Goal: Task Accomplishment & Management: Manage account settings

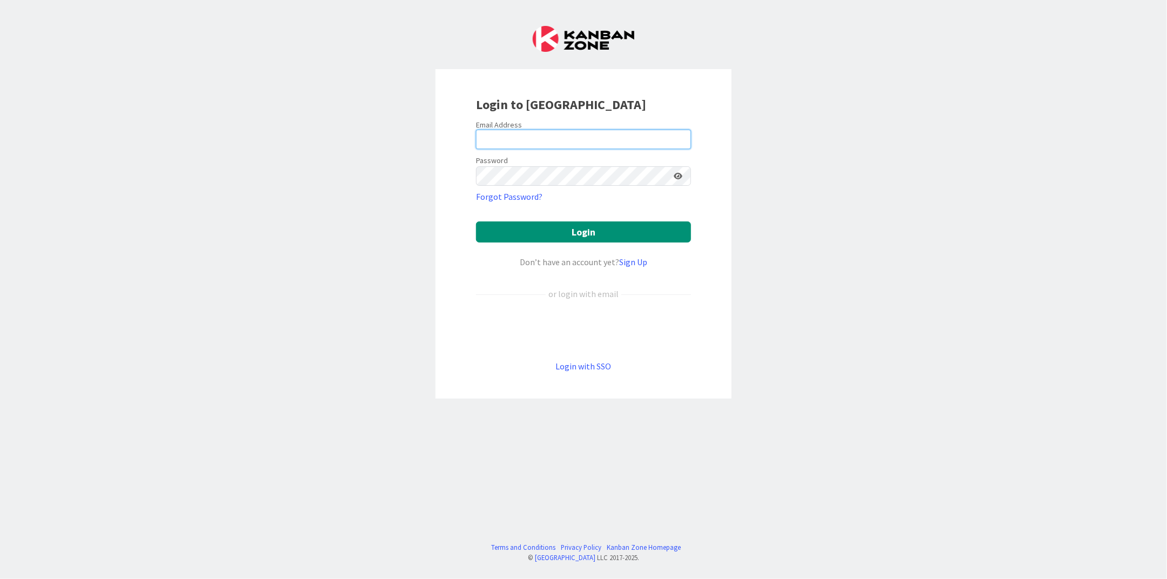
click at [571, 137] on input "email" at bounding box center [583, 139] width 215 height 19
type input "[EMAIL_ADDRESS][DOMAIN_NAME]"
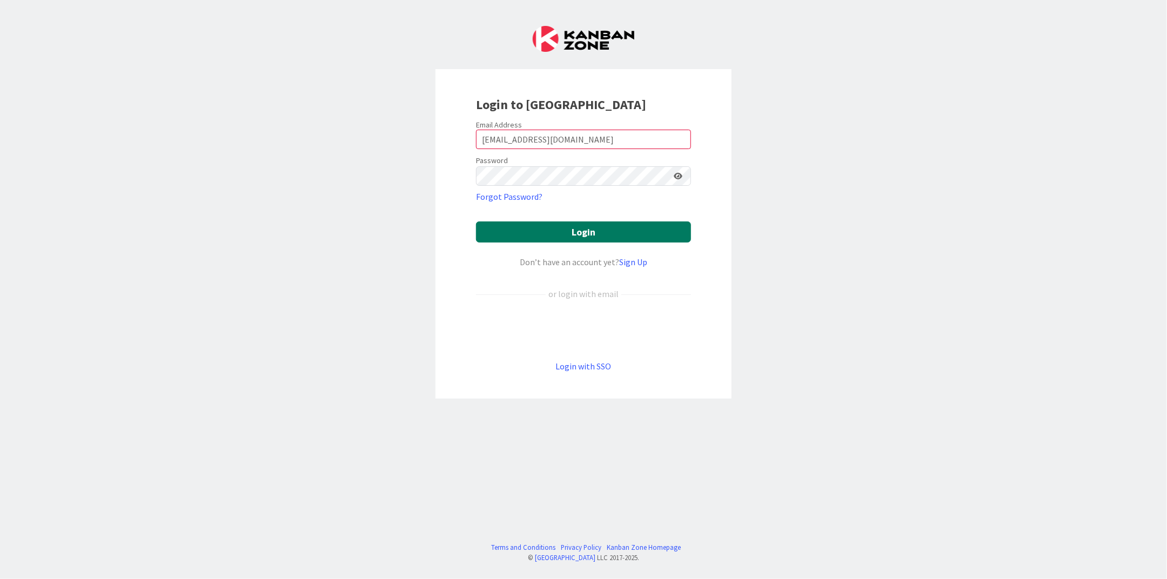
click at [564, 229] on button "Login" at bounding box center [583, 232] width 215 height 21
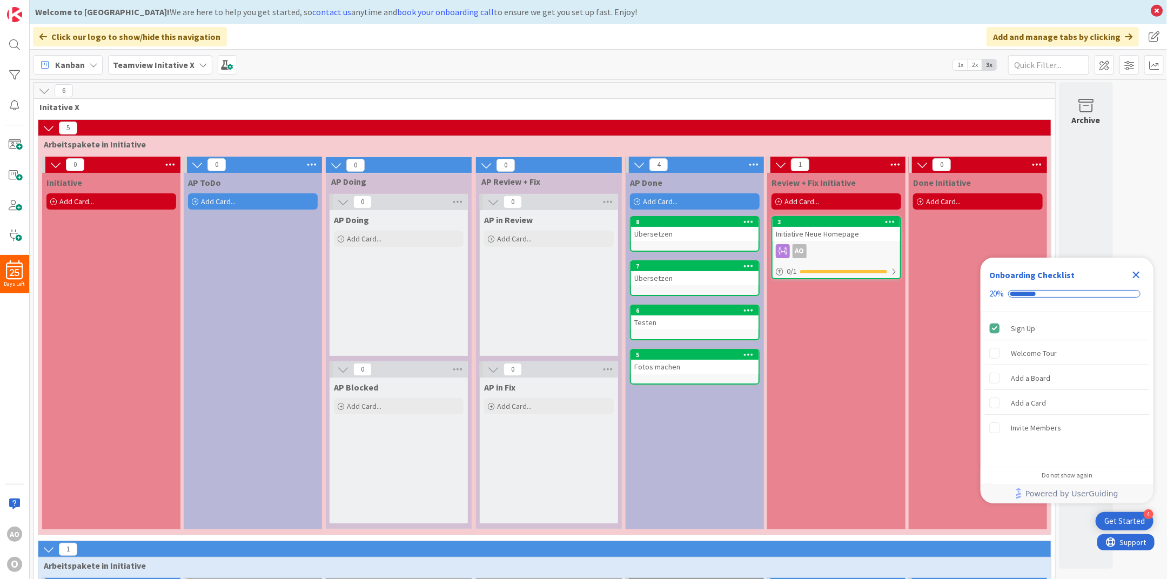
click at [1133, 272] on icon "Close Checklist" at bounding box center [1136, 275] width 13 height 13
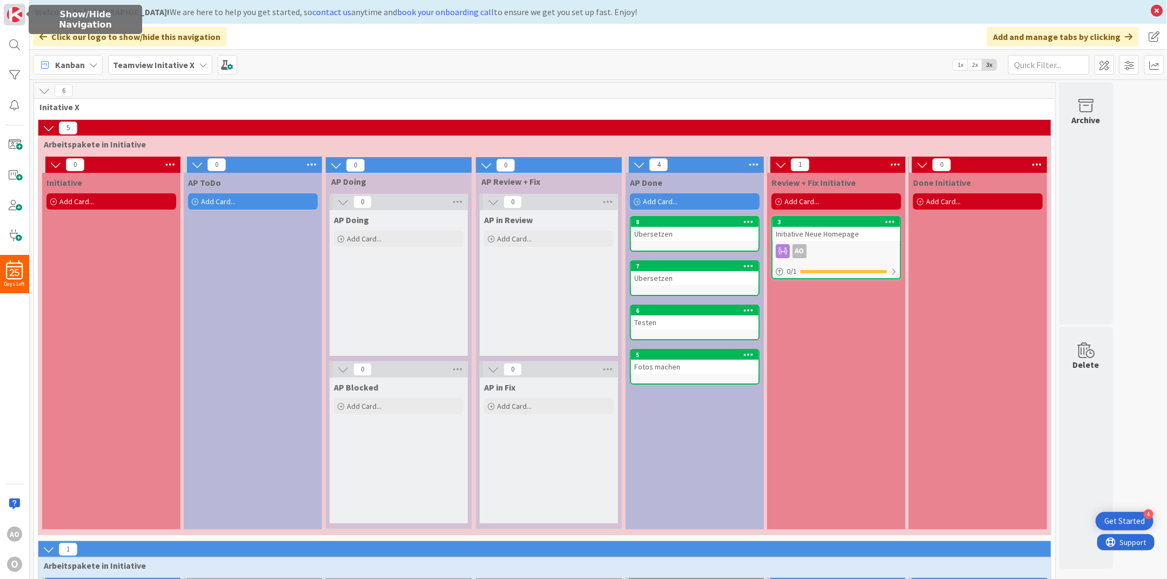
click at [17, 21] on img at bounding box center [14, 14] width 15 height 15
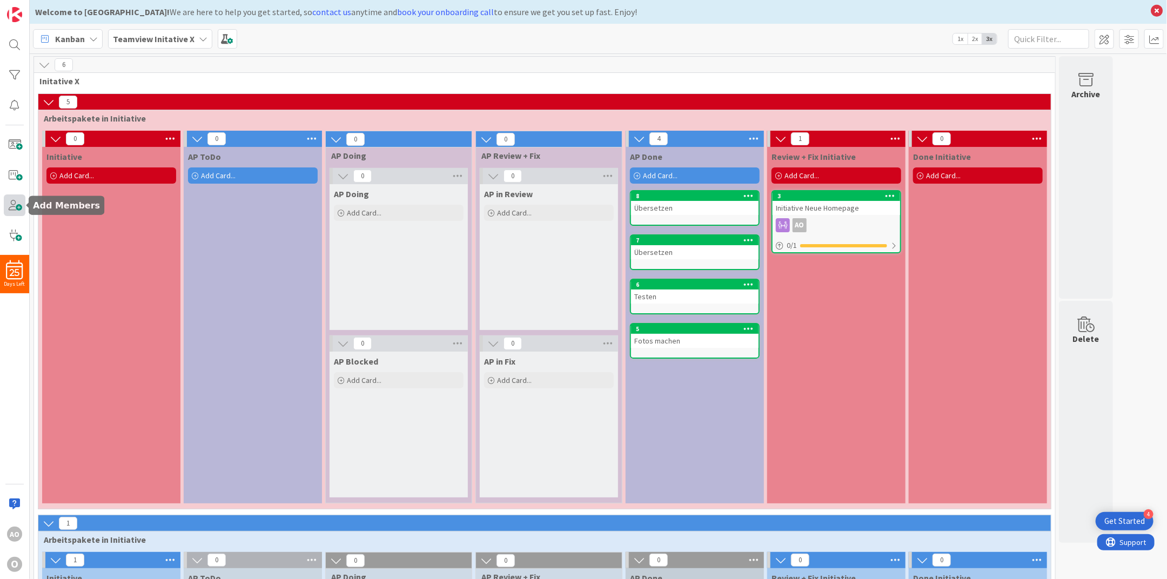
click at [10, 198] on span at bounding box center [15, 206] width 22 height 22
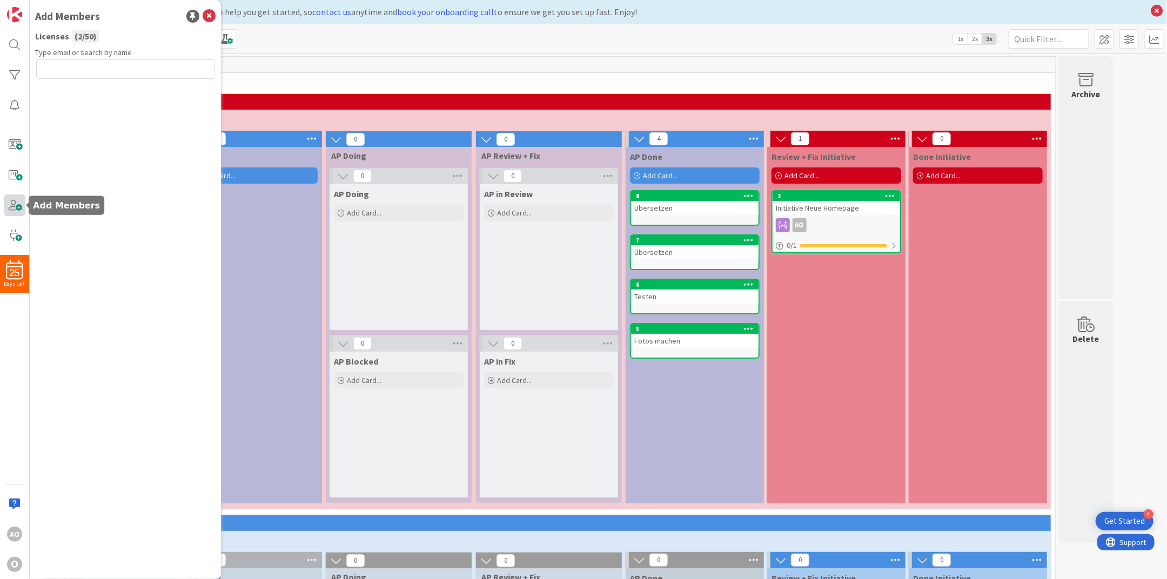
click at [10, 198] on span at bounding box center [15, 206] width 22 height 22
click at [9, 534] on div "AO" at bounding box center [14, 534] width 15 height 15
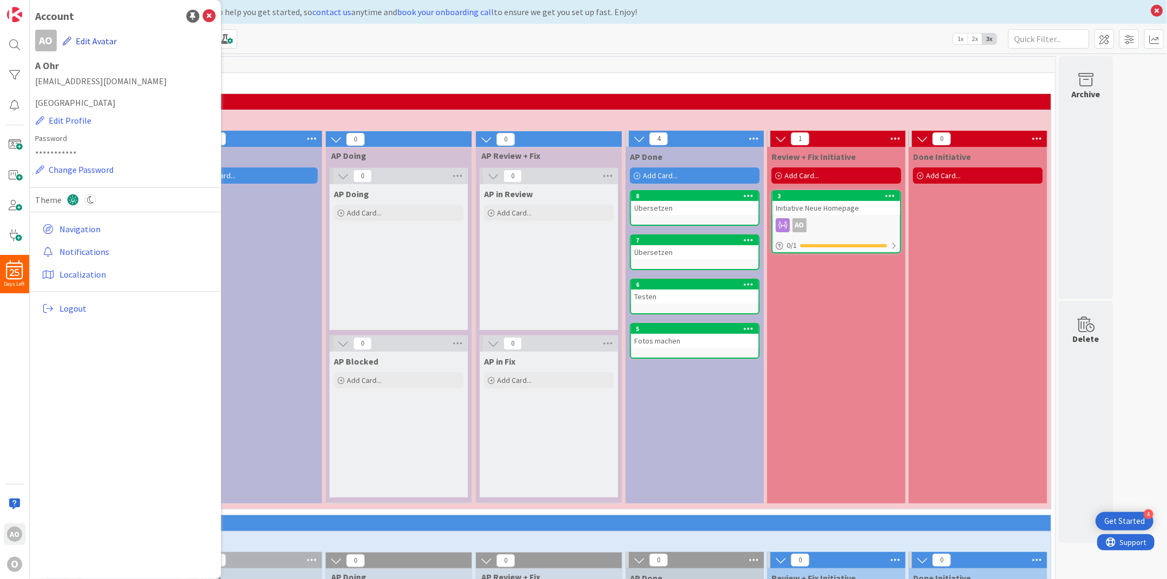
click at [69, 39] on icon "button" at bounding box center [67, 41] width 9 height 9
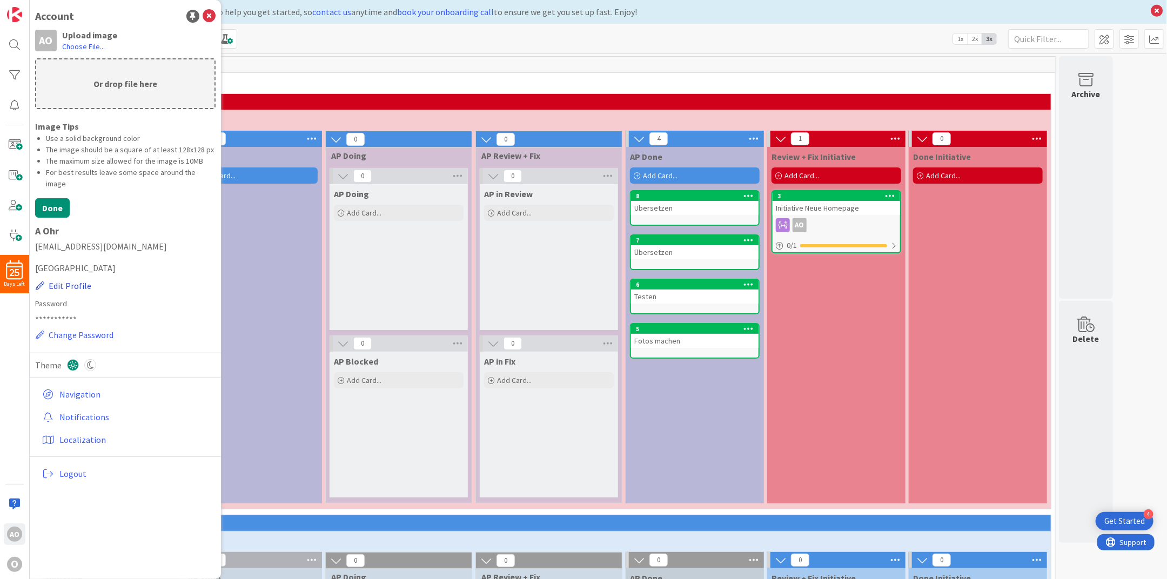
click at [64, 279] on button "Edit Profile" at bounding box center [63, 286] width 57 height 14
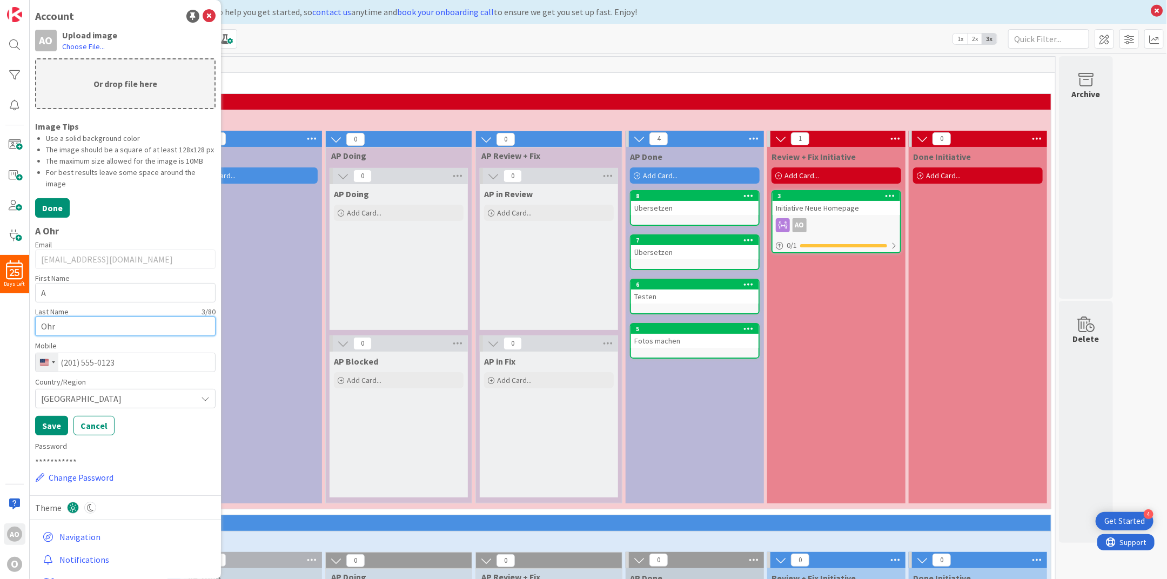
click at [57, 336] on input "Ohr" at bounding box center [125, 326] width 180 height 19
type input "Ohrmann"
click at [57, 297] on input "A" at bounding box center [125, 292] width 180 height 19
type input "Alrun"
click at [188, 234] on div "A Ohr Email [EMAIL_ADDRESS][DOMAIN_NAME] First Name 5 / 40 [GEOGRAPHIC_DATA] La…" at bounding box center [125, 354] width 180 height 272
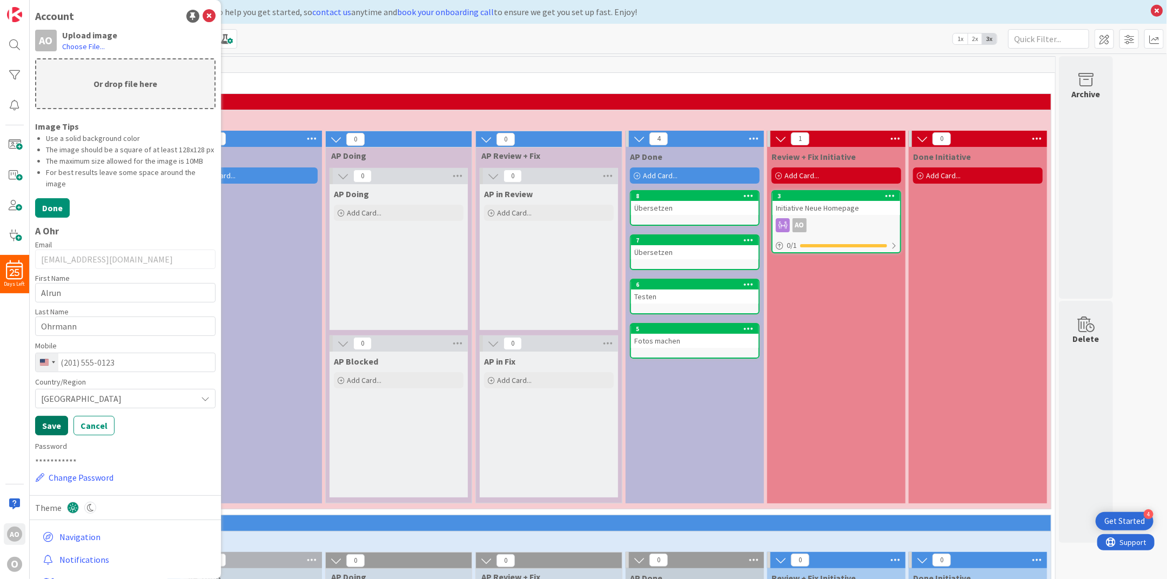
click at [56, 436] on button "Save" at bounding box center [51, 425] width 33 height 19
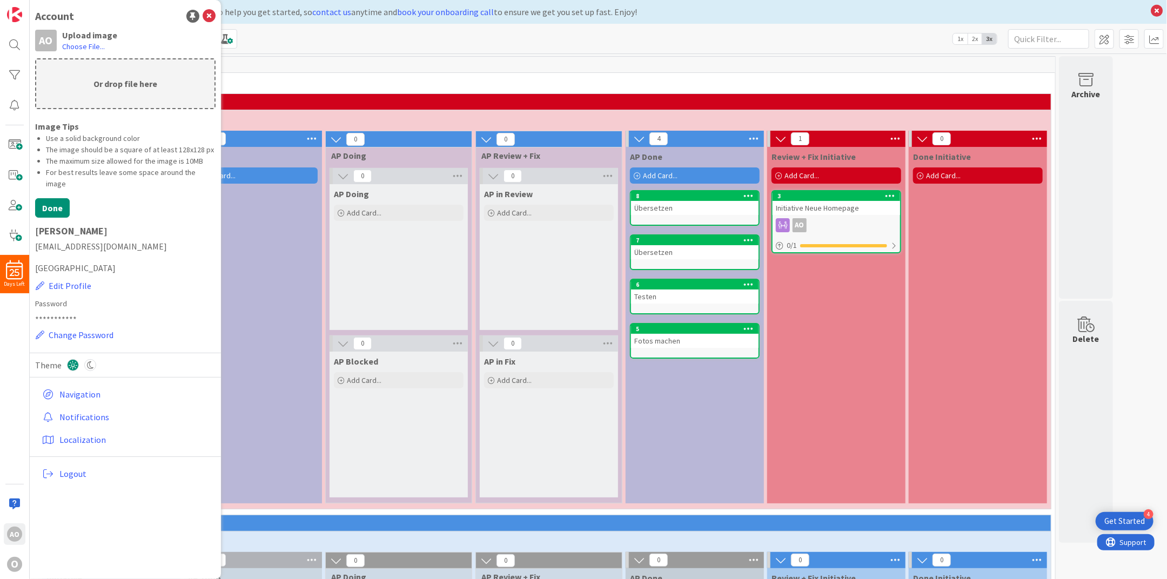
click at [70, 240] on span "[EMAIL_ADDRESS][DOMAIN_NAME]" at bounding box center [125, 246] width 180 height 13
click at [17, 173] on span at bounding box center [15, 175] width 22 height 22
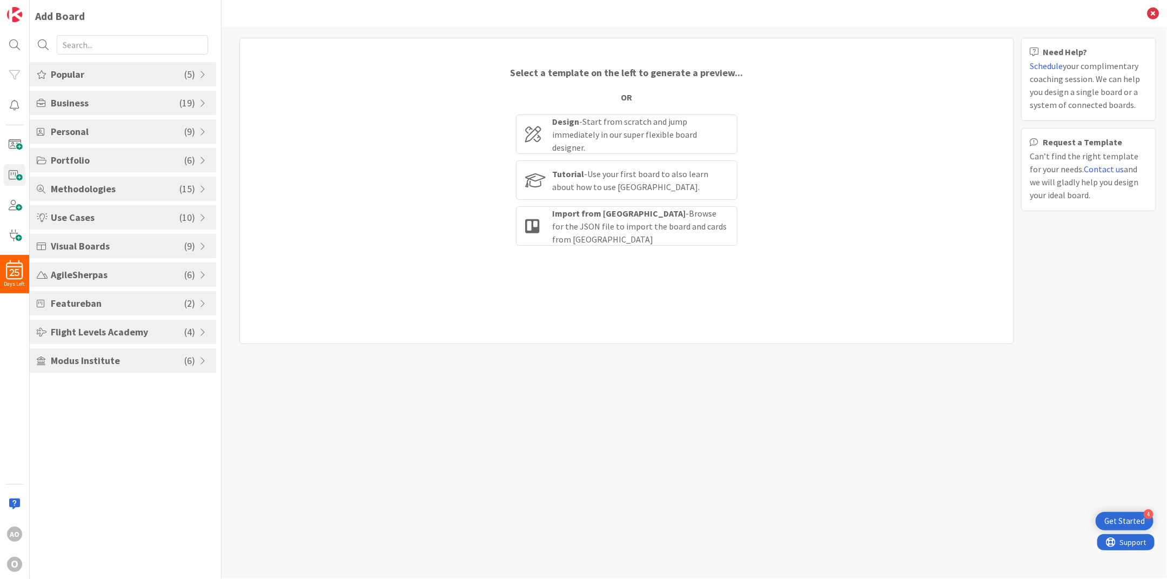
click at [73, 330] on span "Flight Levels Academy" at bounding box center [117, 332] width 133 height 15
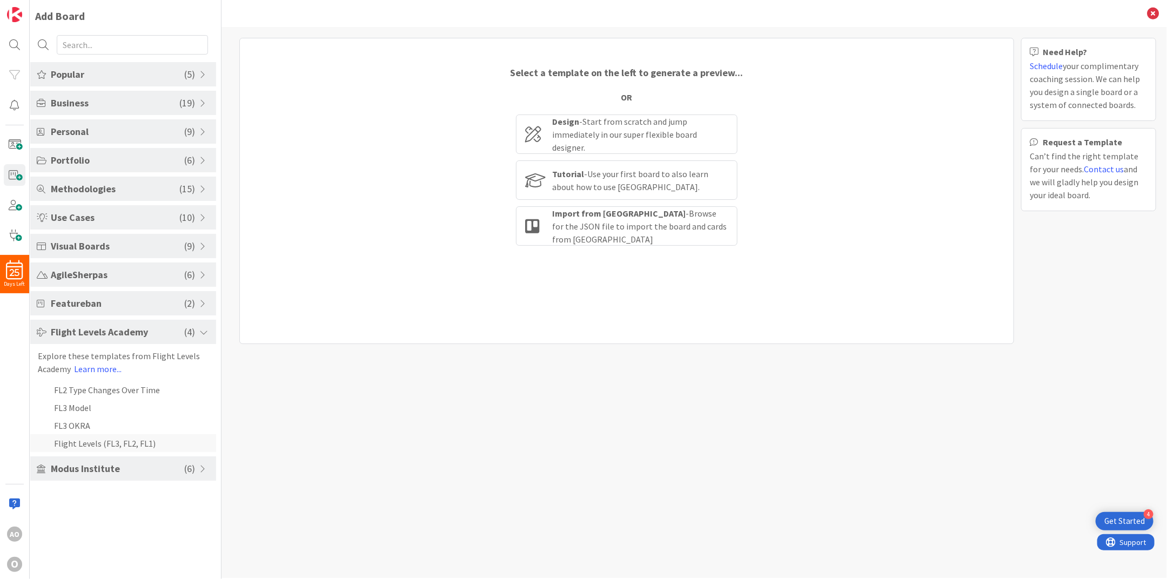
click at [67, 448] on li "Flight Levels (FL3, FL2, FL1)" at bounding box center [123, 443] width 186 height 18
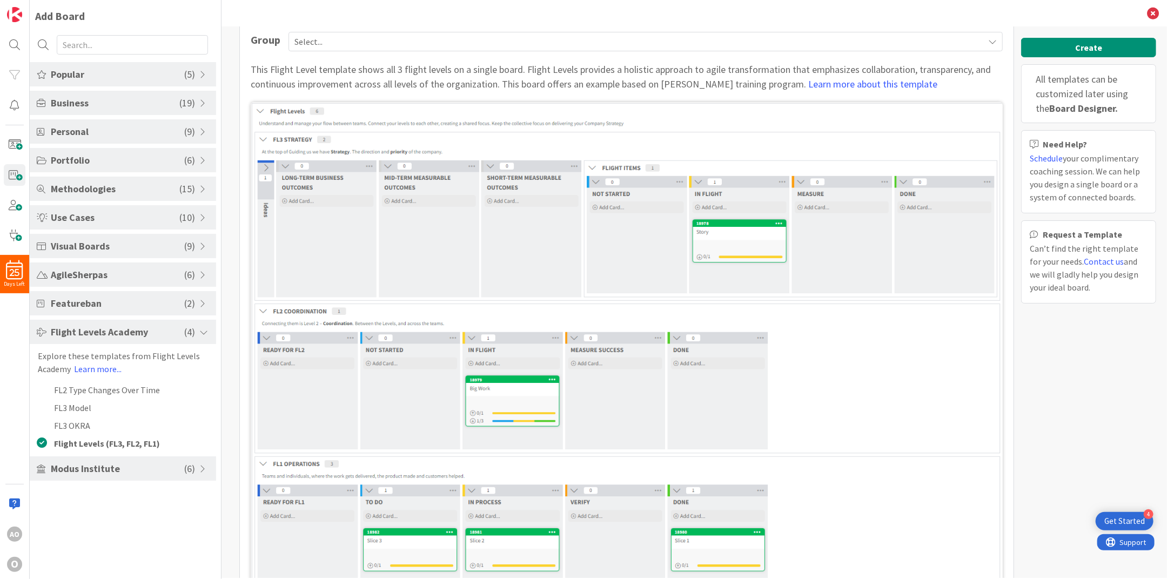
scroll to position [72, 0]
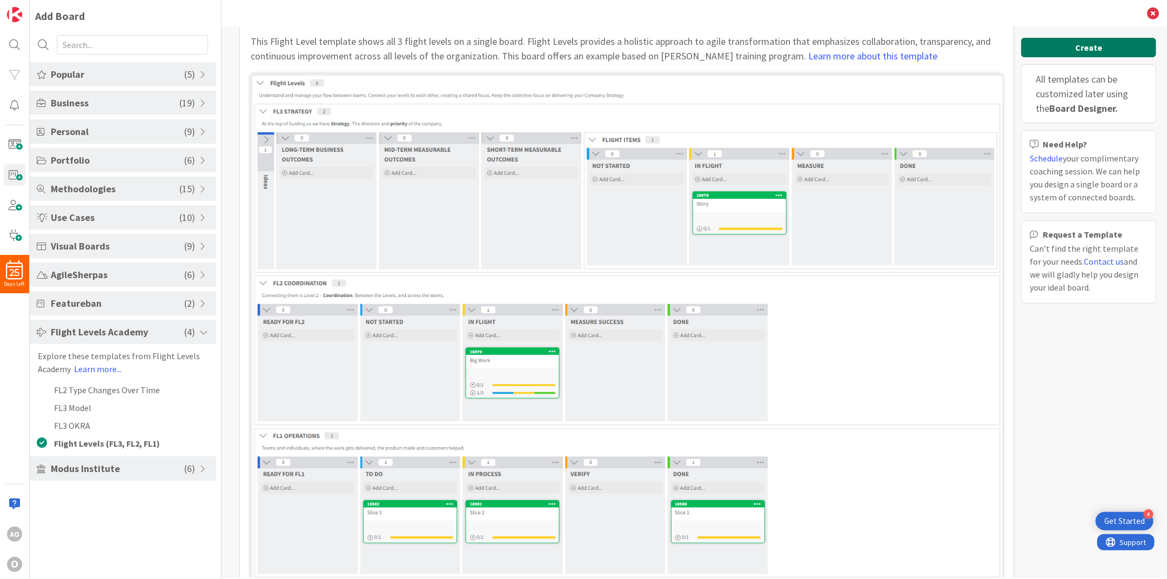
click at [1087, 52] on button "Create" at bounding box center [1088, 47] width 135 height 19
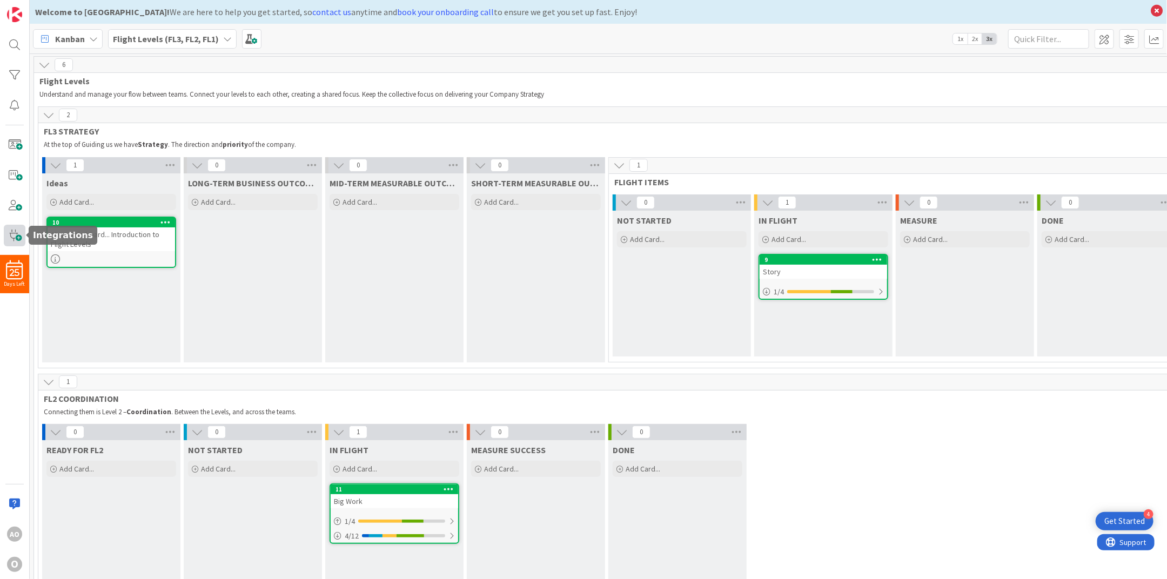
click at [8, 238] on span at bounding box center [15, 236] width 22 height 22
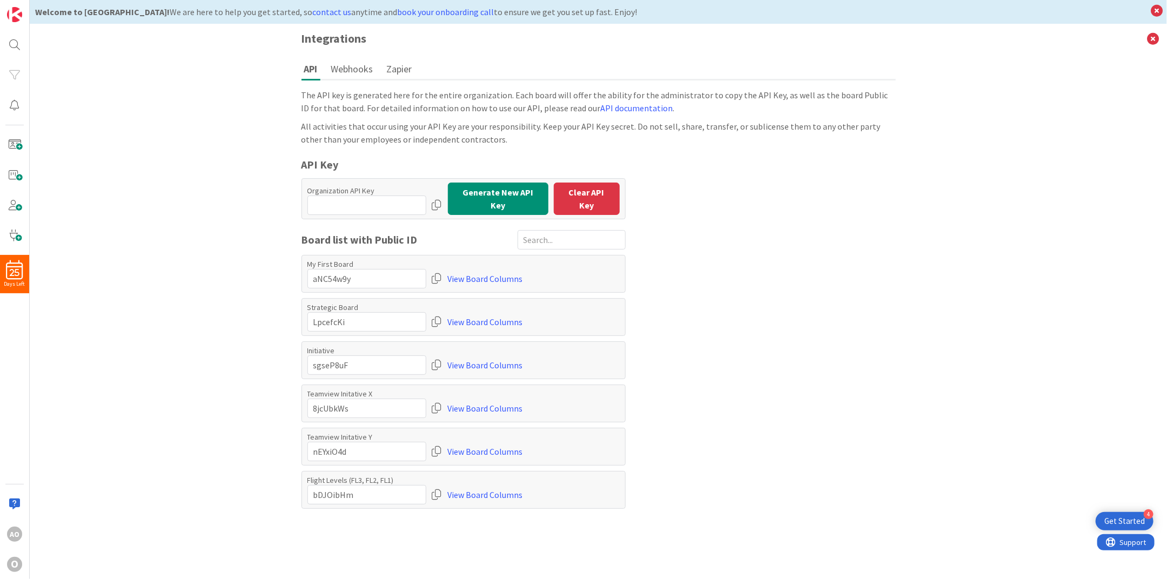
click at [399, 63] on button "Zapier" at bounding box center [399, 69] width 31 height 20
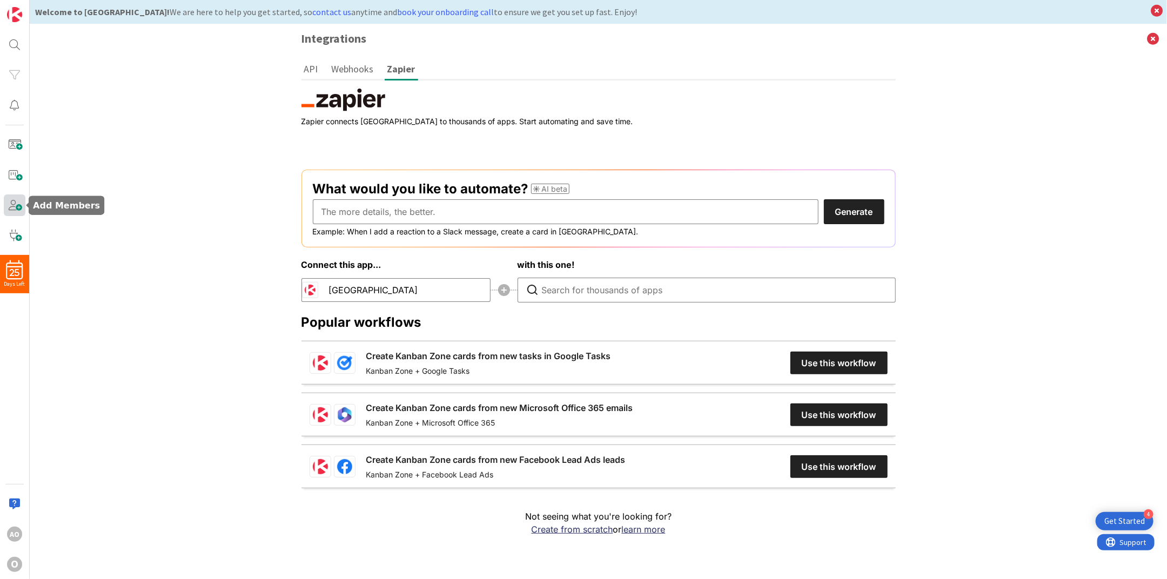
click at [9, 204] on span at bounding box center [15, 206] width 22 height 22
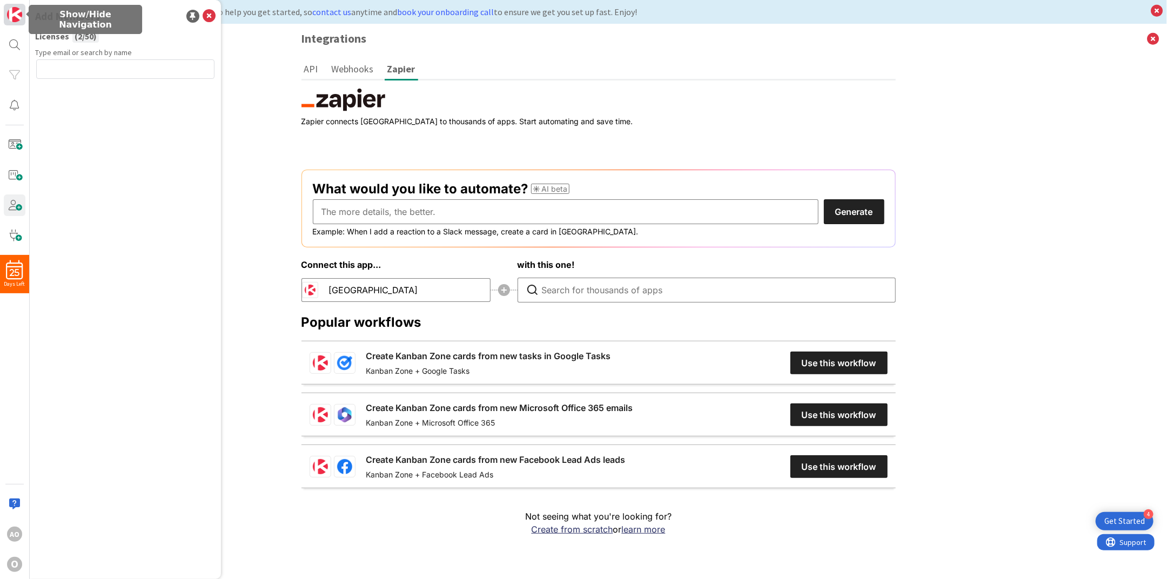
click at [13, 23] on link at bounding box center [15, 15] width 22 height 22
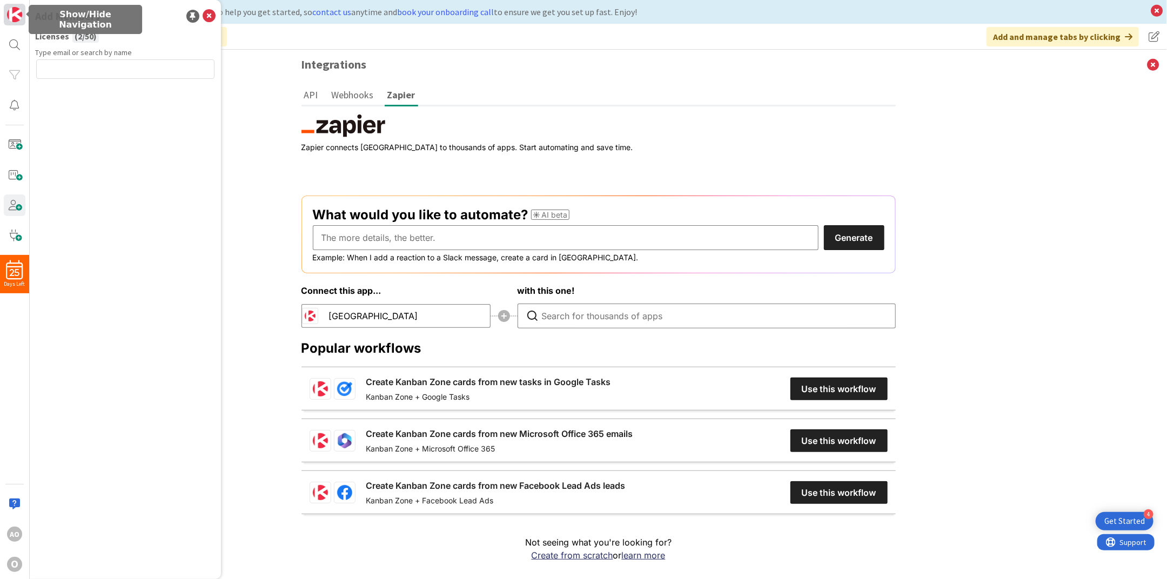
click at [13, 19] on img at bounding box center [14, 14] width 15 height 15
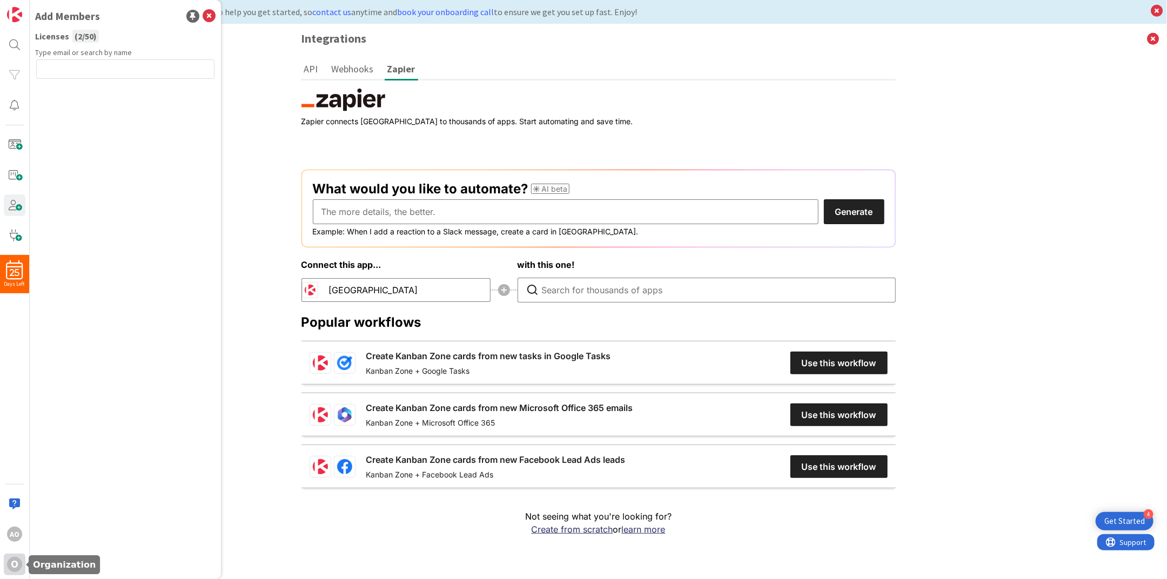
click at [13, 561] on div "O" at bounding box center [14, 564] width 15 height 15
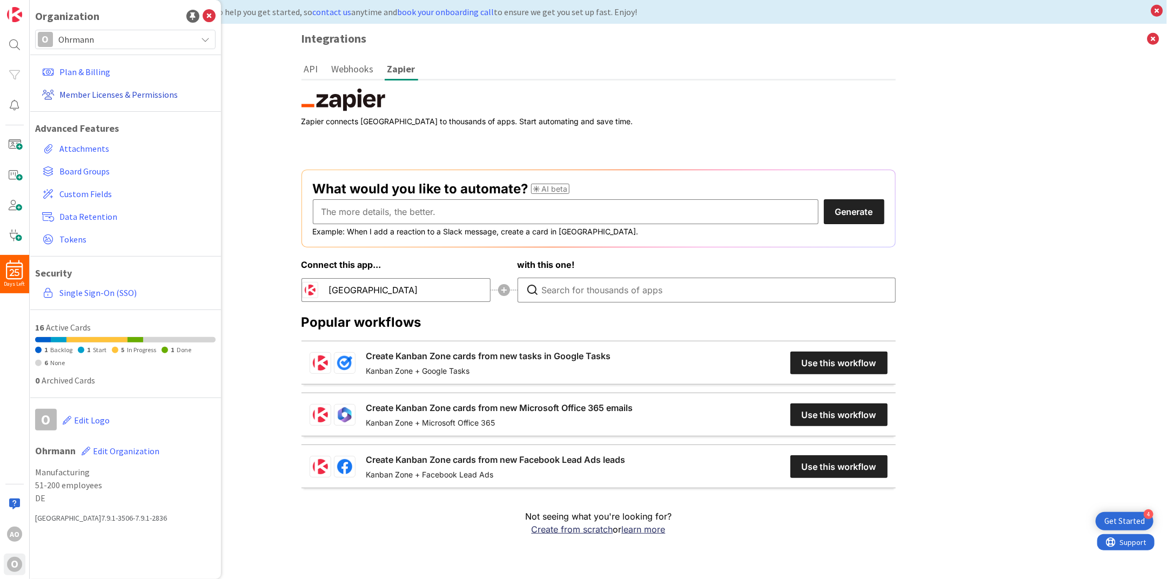
click at [66, 94] on link "Member Licenses & Permissions" at bounding box center [127, 94] width 178 height 19
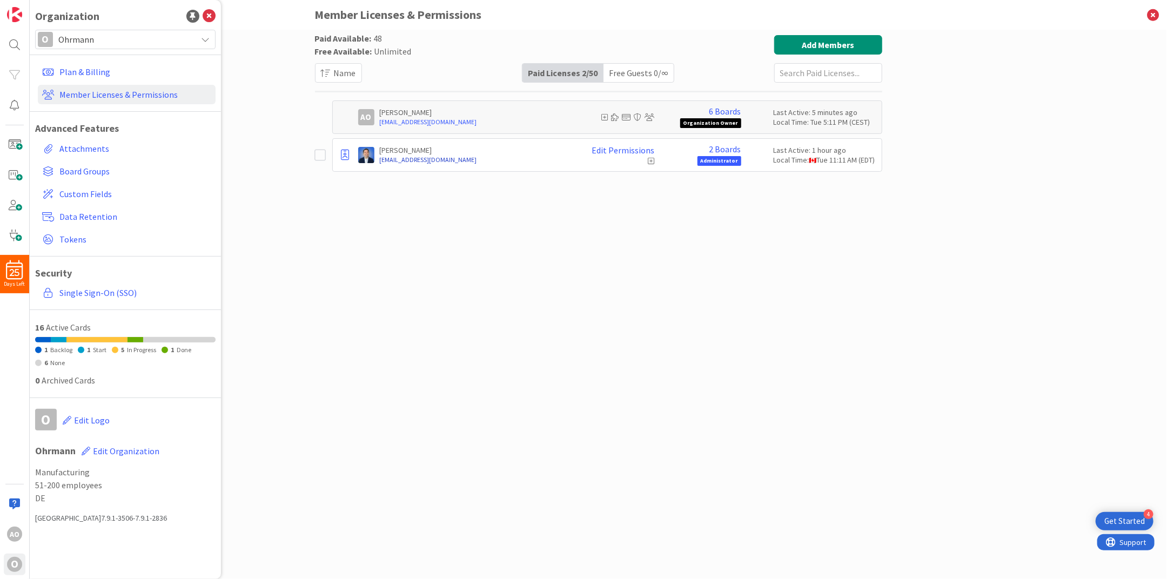
click at [446, 159] on link "[EMAIL_ADDRESS][DOMAIN_NAME]" at bounding box center [474, 160] width 189 height 10
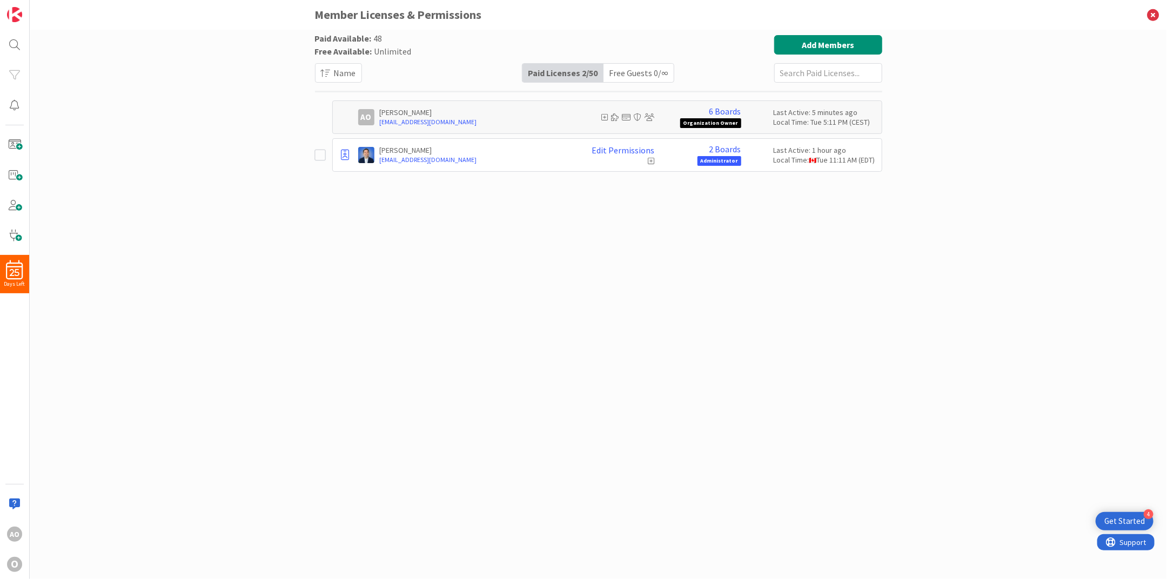
click at [604, 305] on div "Paid Available: 48 Free Available: Unlimited Name Paid Licenses 2 / 50 Free Gue…" at bounding box center [598, 293] width 567 height 517
click at [730, 149] on link "2 Boards" at bounding box center [726, 149] width 32 height 10
click at [538, 259] on div "Paid Available: 48 Free Available: Unlimited Name Paid Licenses 2 / 50 Free Gue…" at bounding box center [598, 293] width 567 height 517
click at [320, 159] on icon at bounding box center [323, 155] width 16 height 13
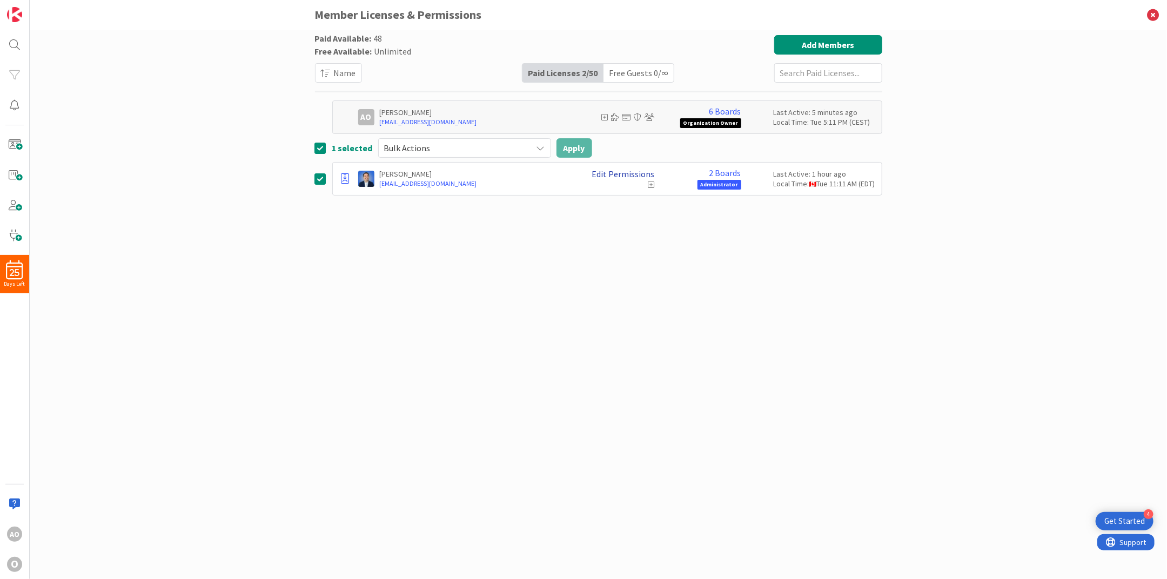
click at [620, 171] on link "Edit Permissions" at bounding box center [623, 174] width 63 height 10
click at [255, 259] on div "Paid Available: 48 Free Available: Unlimited Name Paid Licenses 2 / 50 Free Gue…" at bounding box center [599, 305] width 1138 height 550
click at [14, 540] on div "AO" at bounding box center [14, 534] width 15 height 15
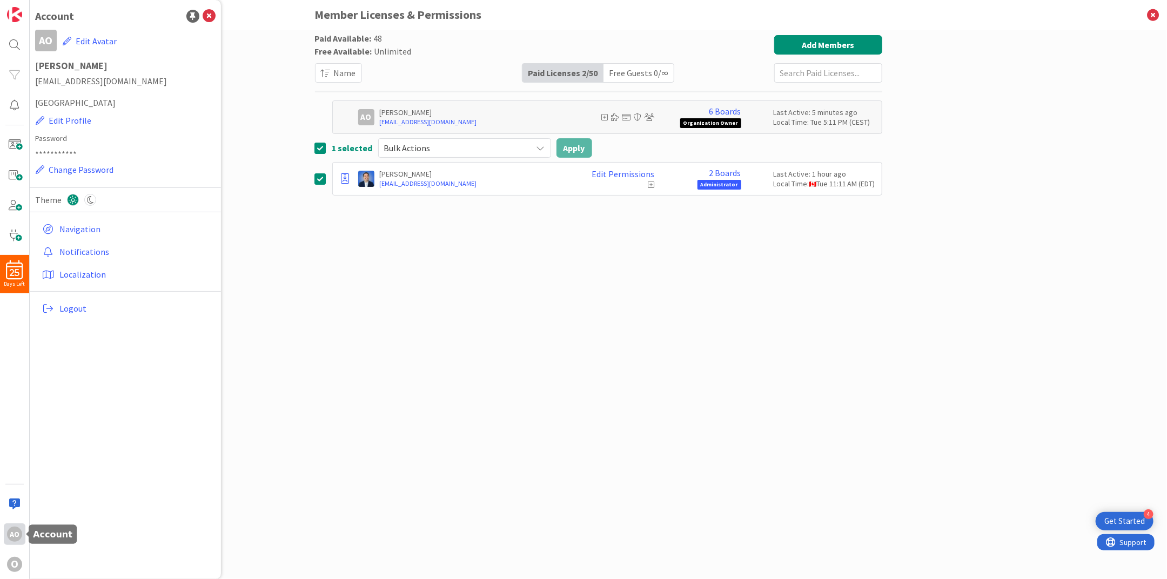
click at [14, 539] on div "AO" at bounding box center [14, 534] width 15 height 15
click at [16, 174] on span at bounding box center [15, 175] width 22 height 22
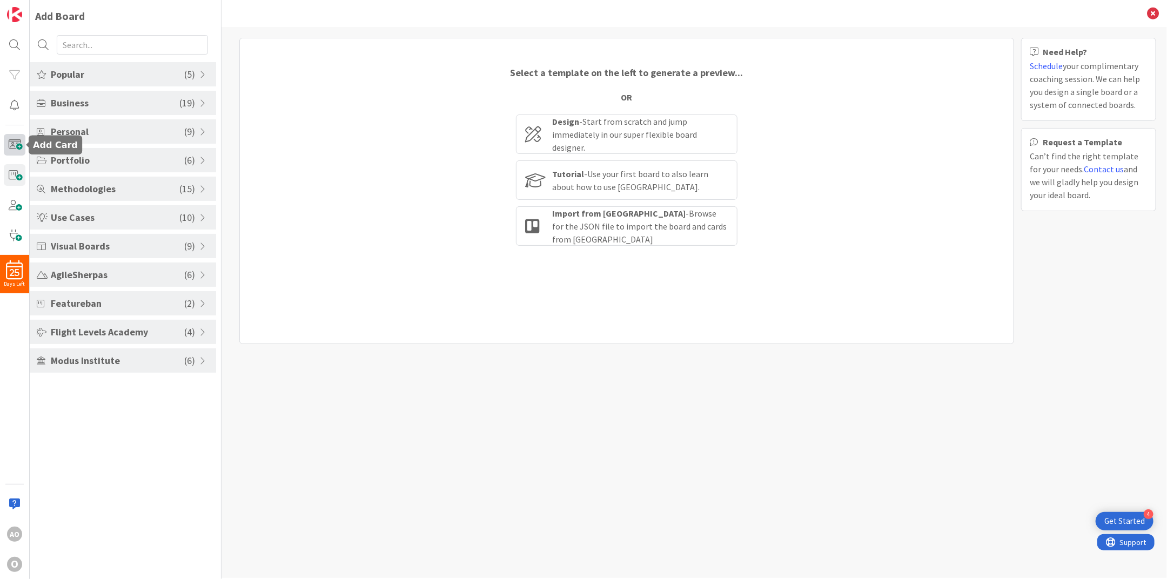
click at [15, 146] on span at bounding box center [15, 145] width 22 height 22
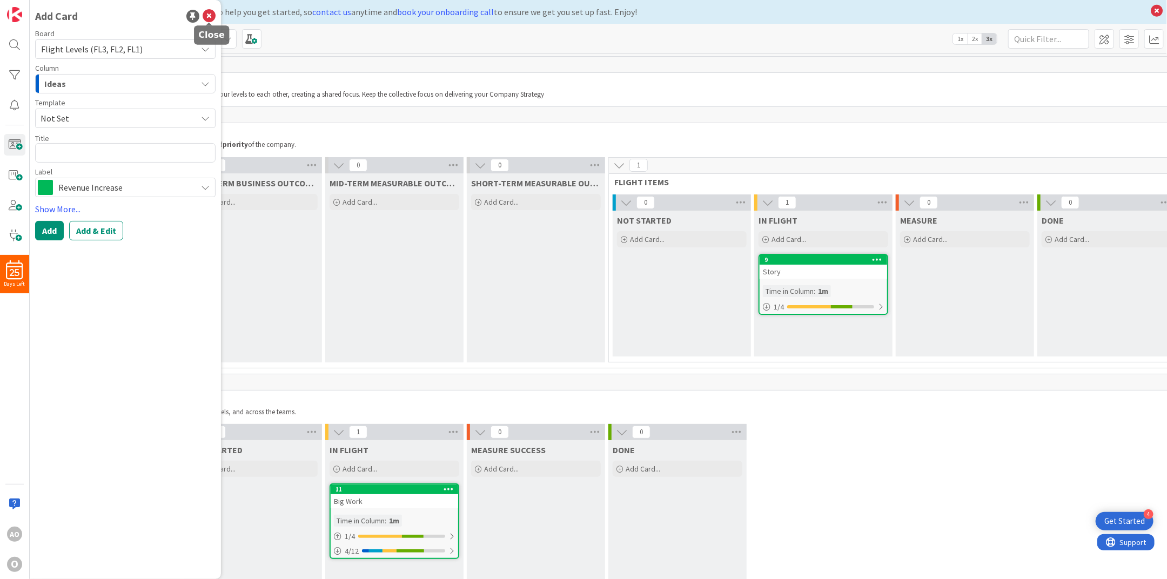
click at [211, 15] on icon at bounding box center [209, 16] width 13 height 13
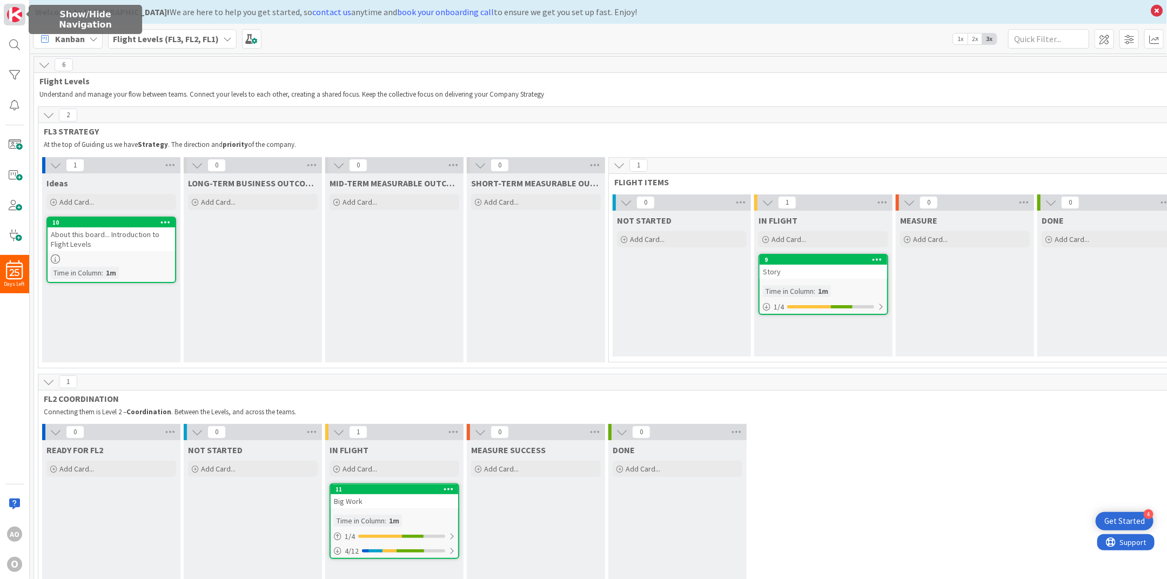
click at [15, 16] on img at bounding box center [14, 14] width 15 height 15
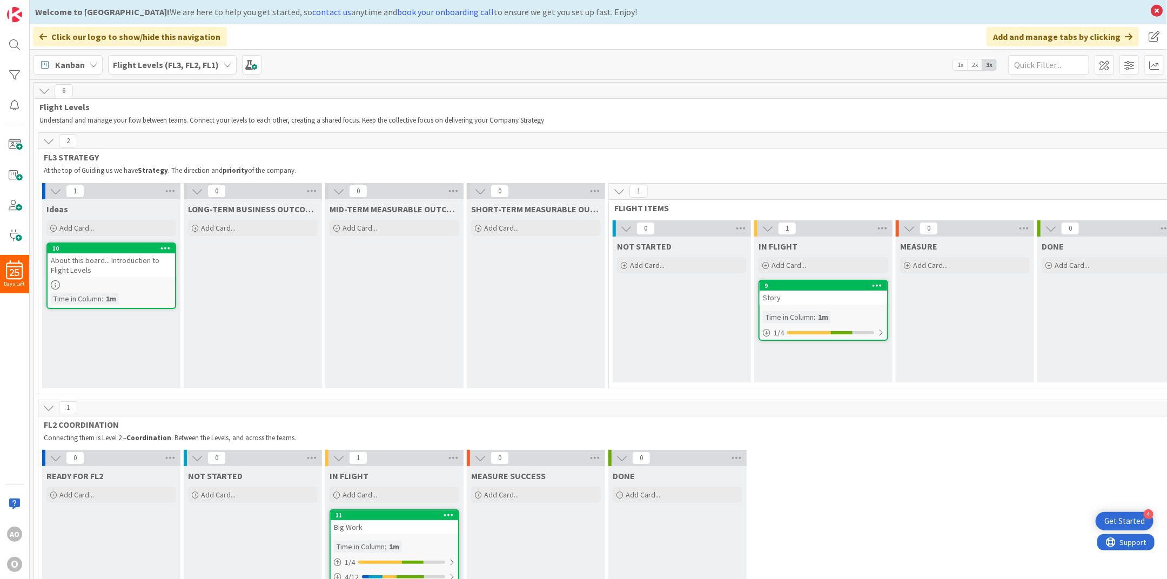
click at [89, 65] on icon at bounding box center [93, 65] width 9 height 9
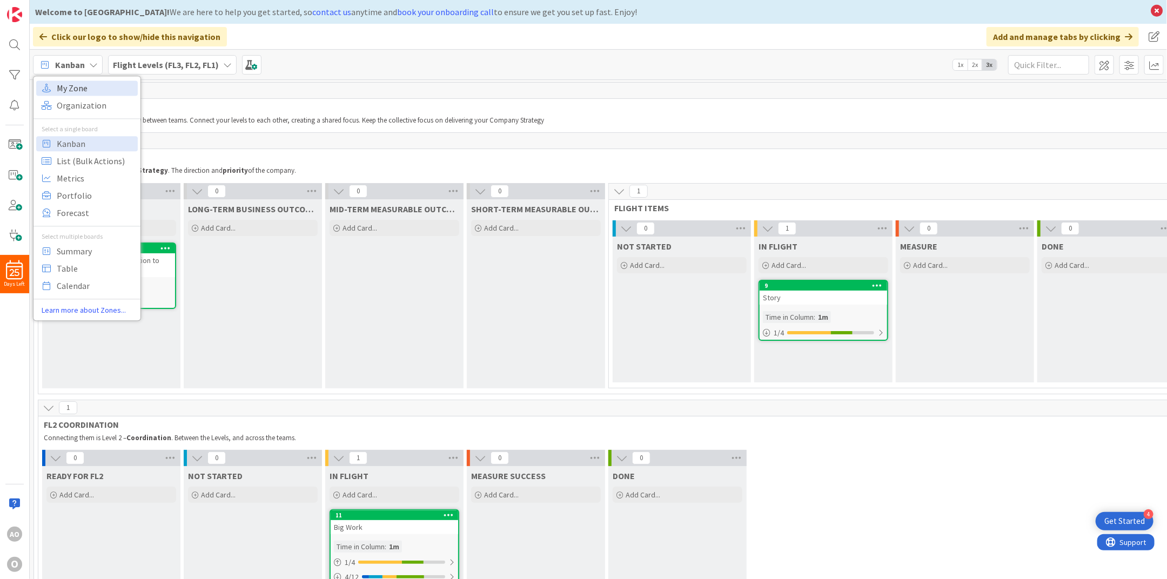
click at [95, 96] on span "My Zone" at bounding box center [96, 88] width 78 height 16
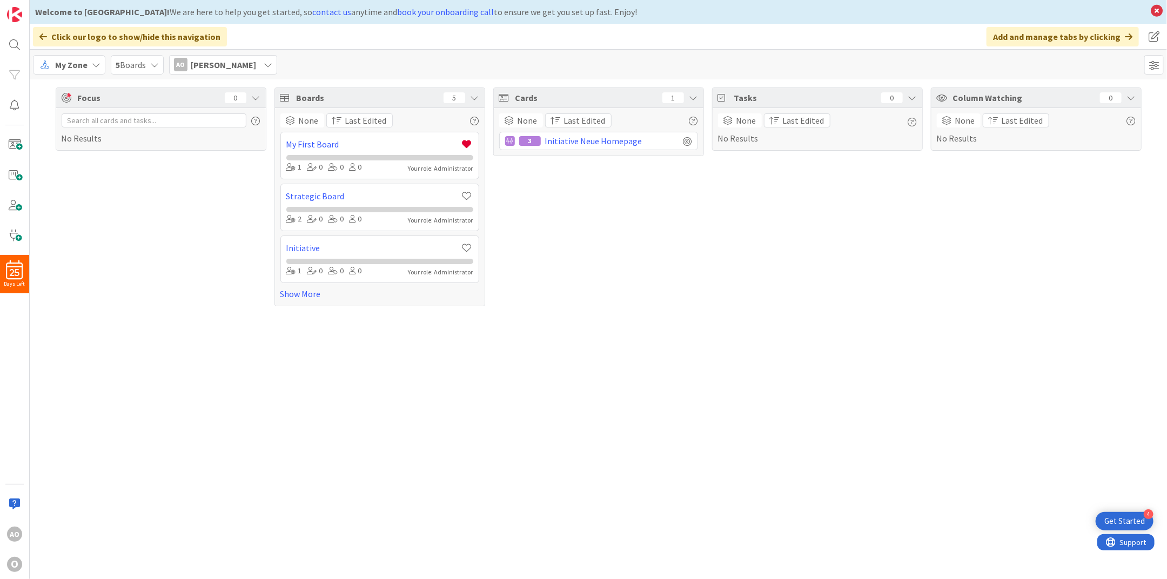
click at [93, 62] on icon at bounding box center [96, 65] width 9 height 9
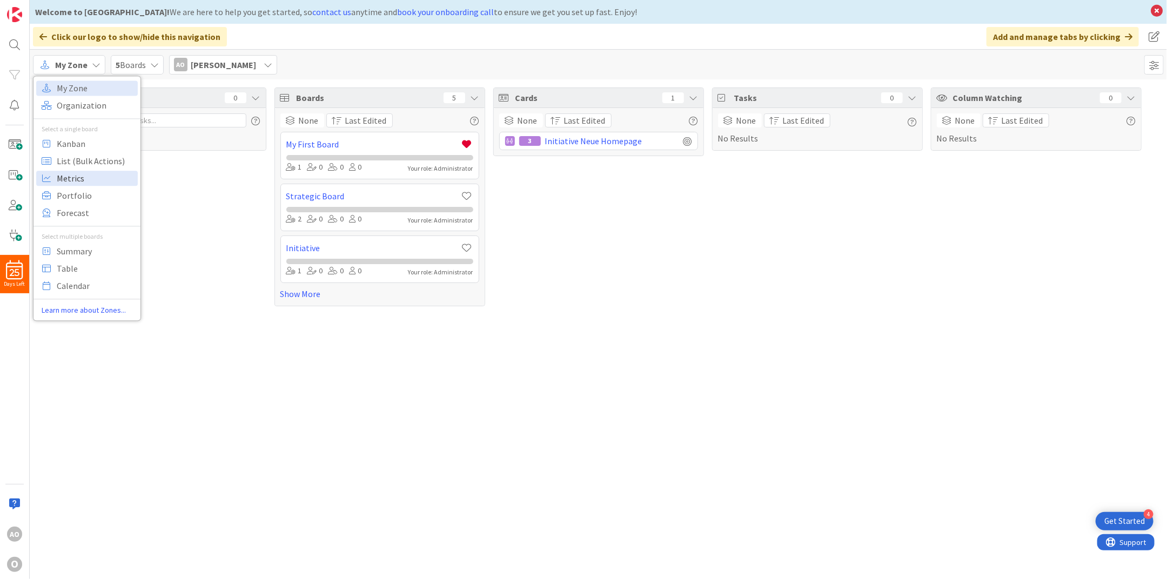
click at [69, 177] on span "Metrics" at bounding box center [96, 178] width 78 height 16
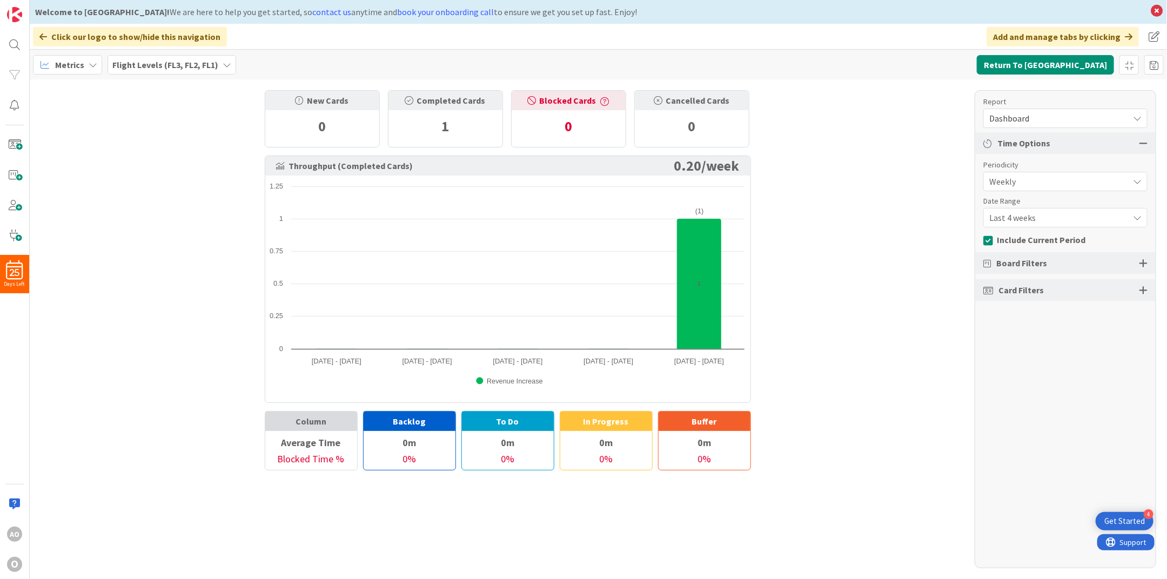
click at [91, 61] on icon at bounding box center [93, 65] width 9 height 9
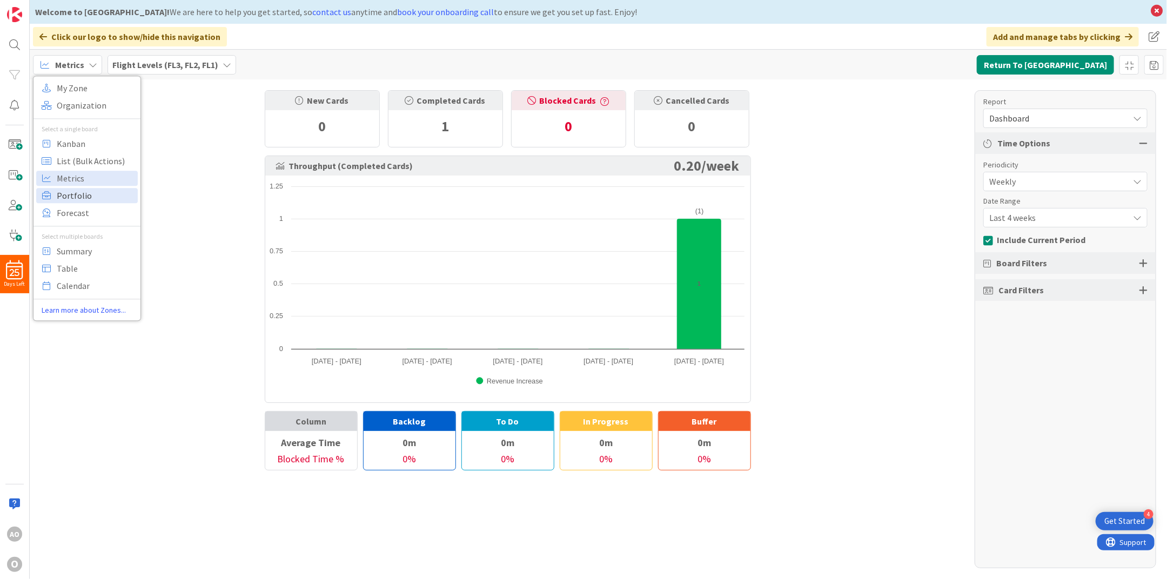
click at [76, 193] on span "Portfolio" at bounding box center [96, 196] width 78 height 16
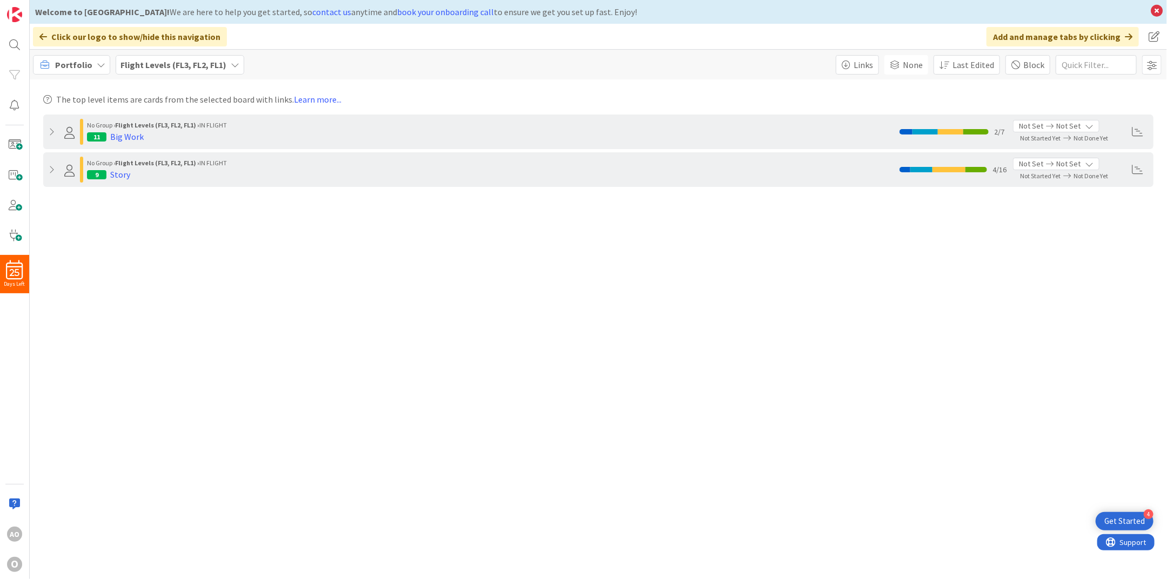
click at [99, 62] on icon at bounding box center [101, 65] width 9 height 9
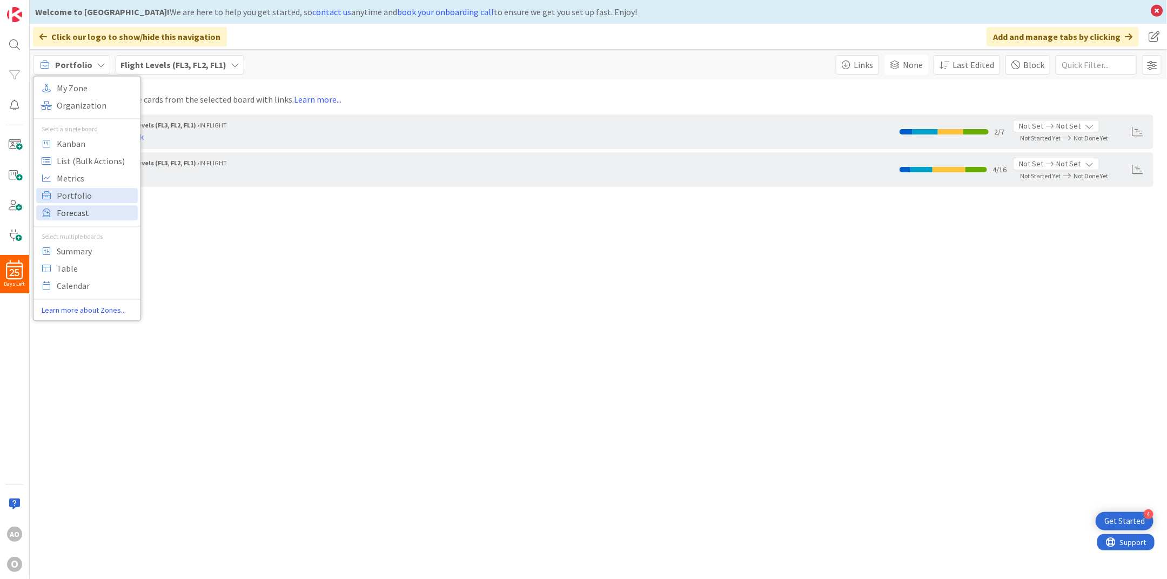
click at [58, 216] on span "Forecast" at bounding box center [96, 213] width 78 height 16
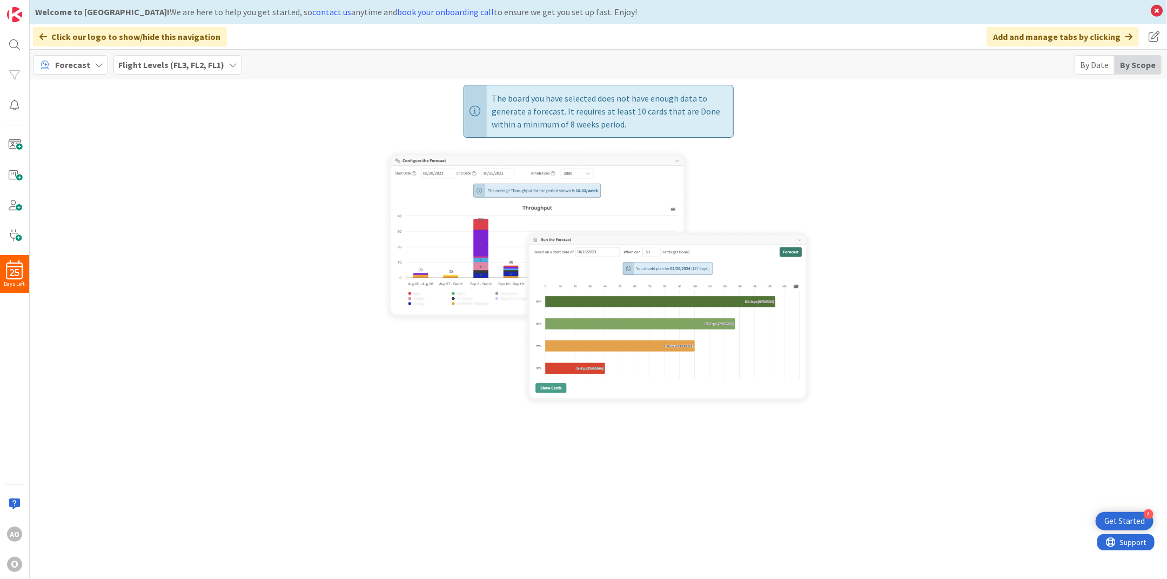
click at [95, 64] on icon at bounding box center [99, 65] width 9 height 9
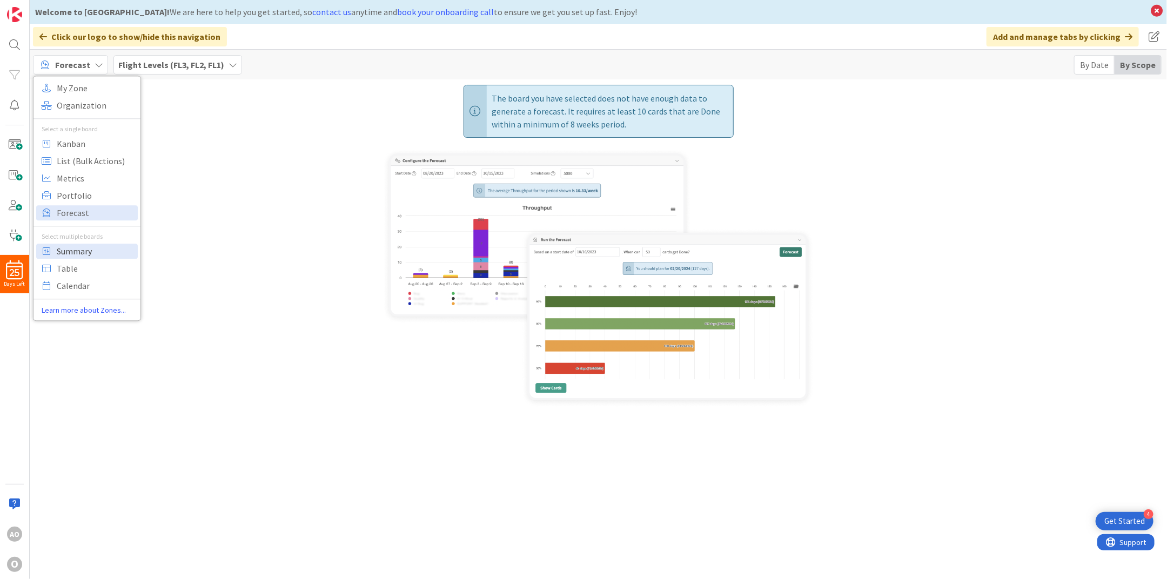
click at [78, 244] on span "Summary" at bounding box center [96, 251] width 78 height 16
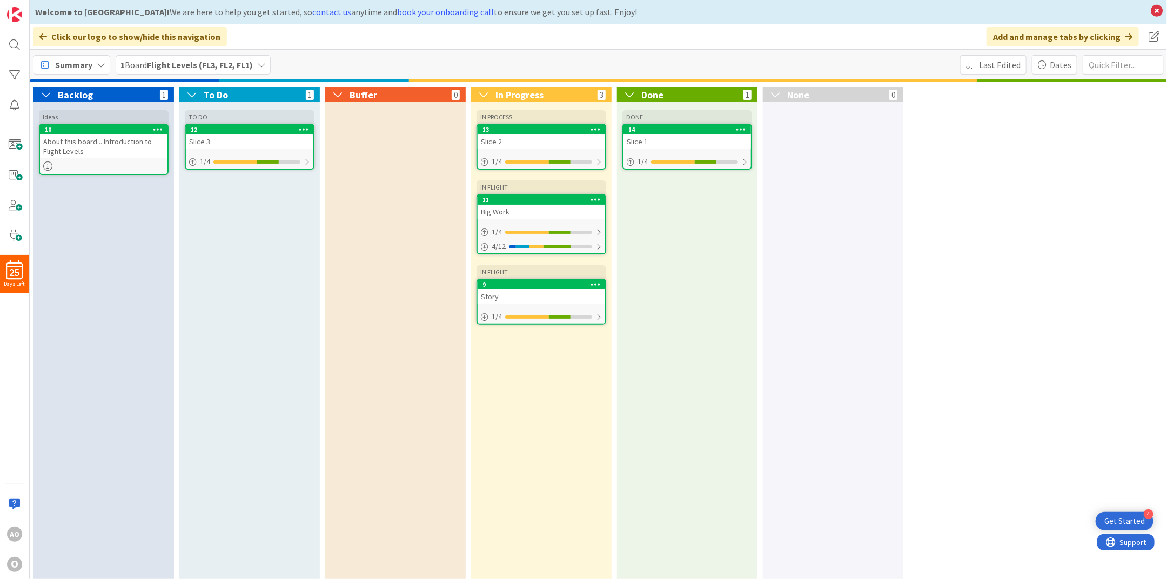
click at [97, 68] on icon at bounding box center [101, 65] width 9 height 9
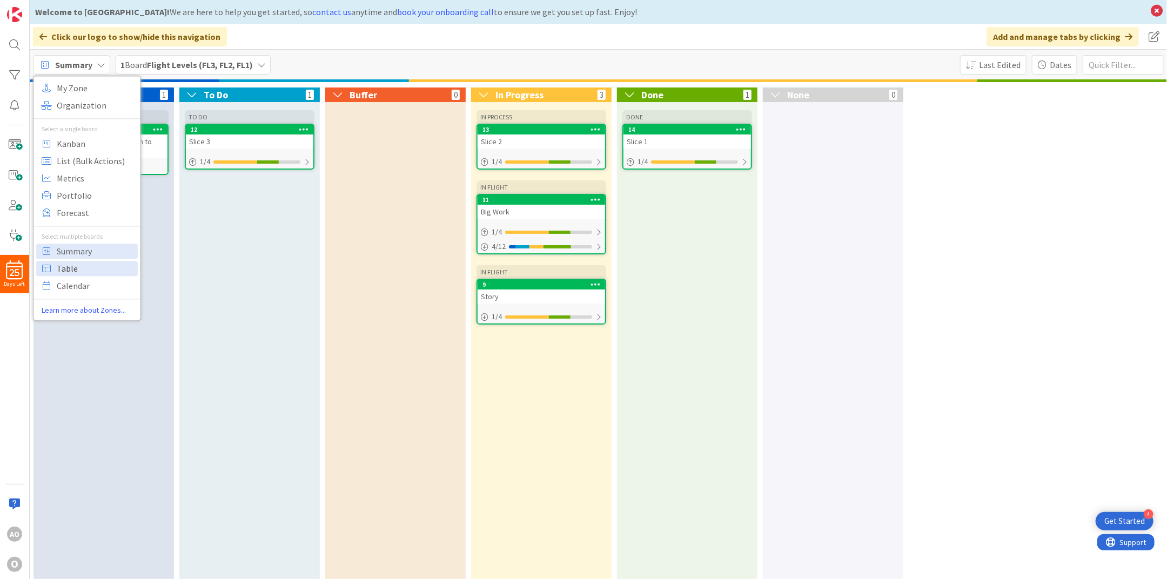
click at [62, 265] on span "Table" at bounding box center [96, 268] width 78 height 16
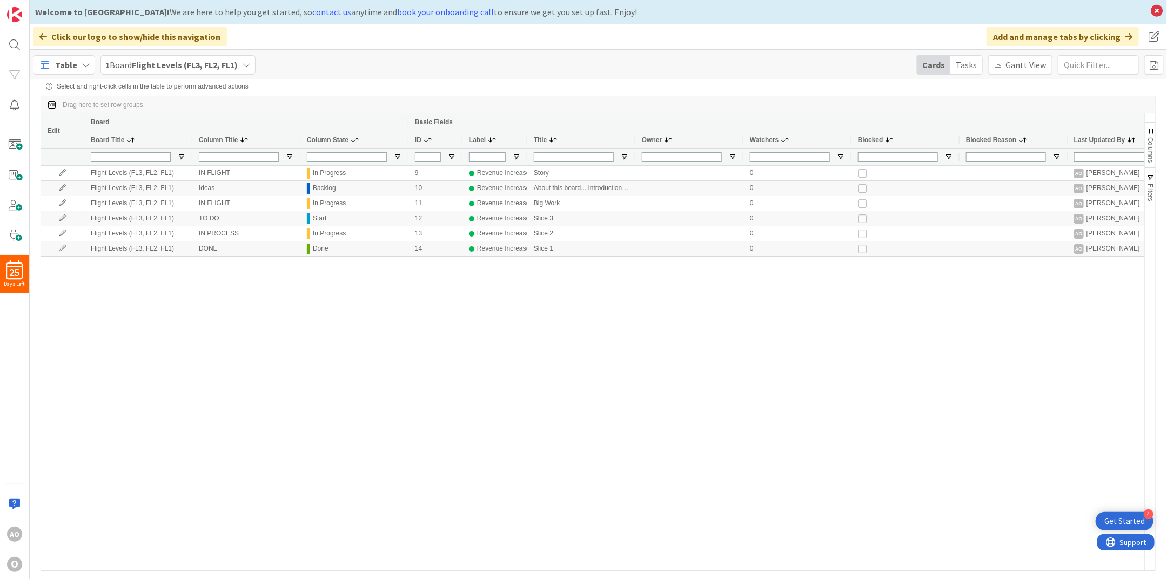
click at [84, 66] on icon at bounding box center [86, 65] width 9 height 9
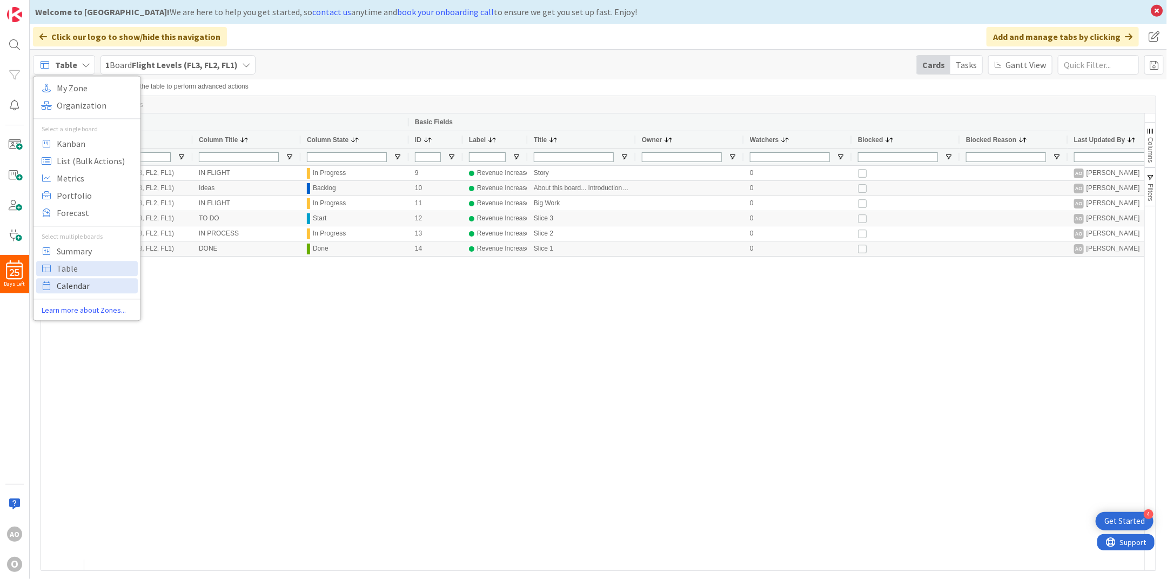
click at [54, 287] on link "Calendar" at bounding box center [87, 285] width 102 height 15
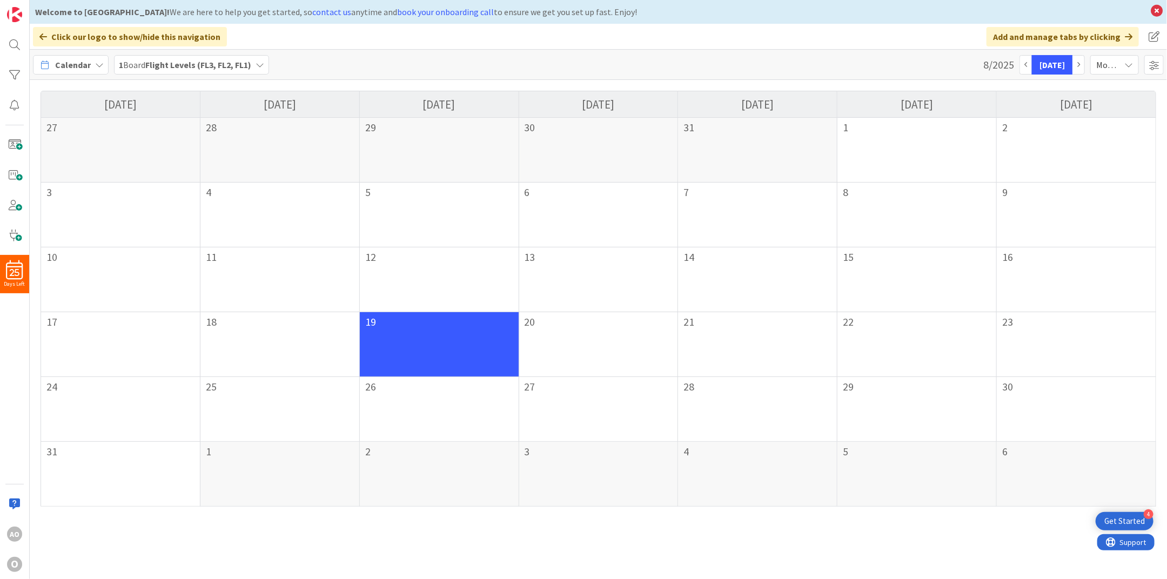
click at [96, 65] on icon at bounding box center [99, 65] width 9 height 9
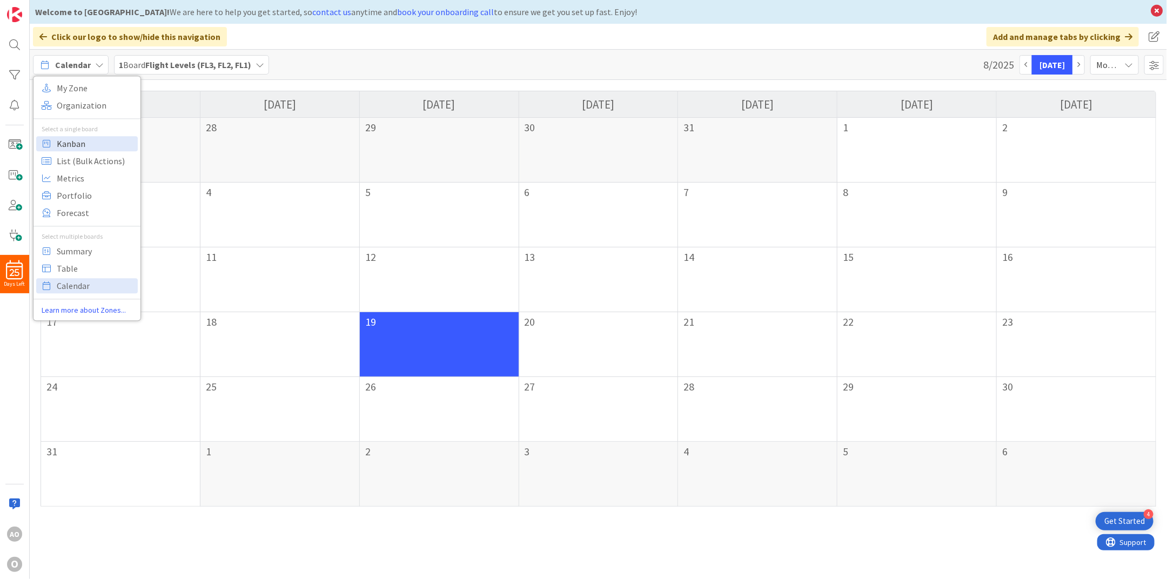
click at [70, 146] on span "Kanban" at bounding box center [96, 144] width 78 height 16
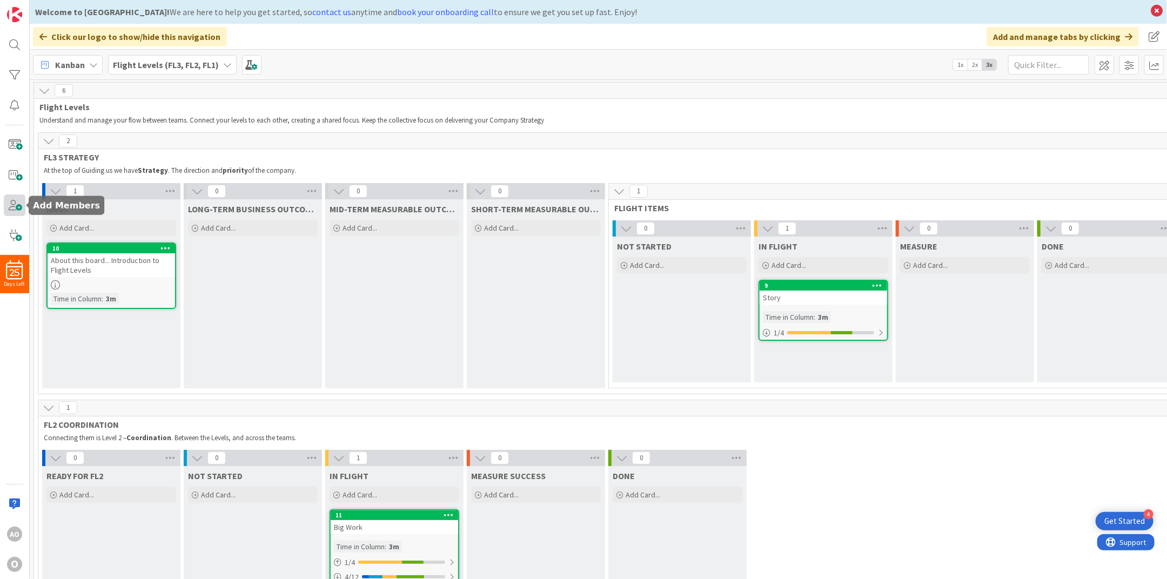
click at [15, 209] on span at bounding box center [15, 206] width 22 height 22
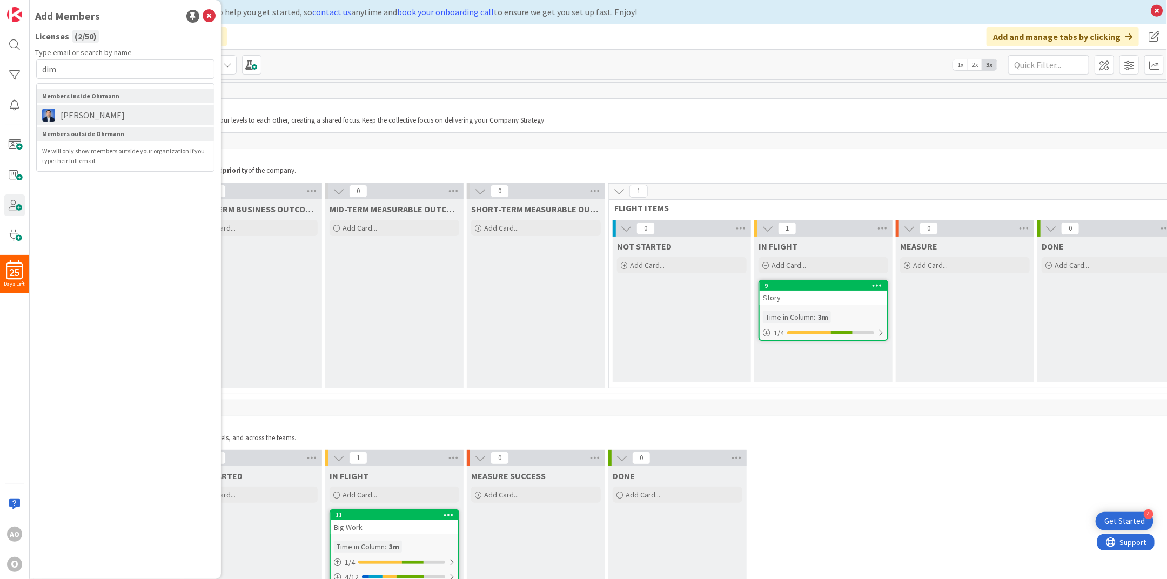
type input "dim"
click at [117, 113] on span "[PERSON_NAME]" at bounding box center [92, 115] width 75 height 13
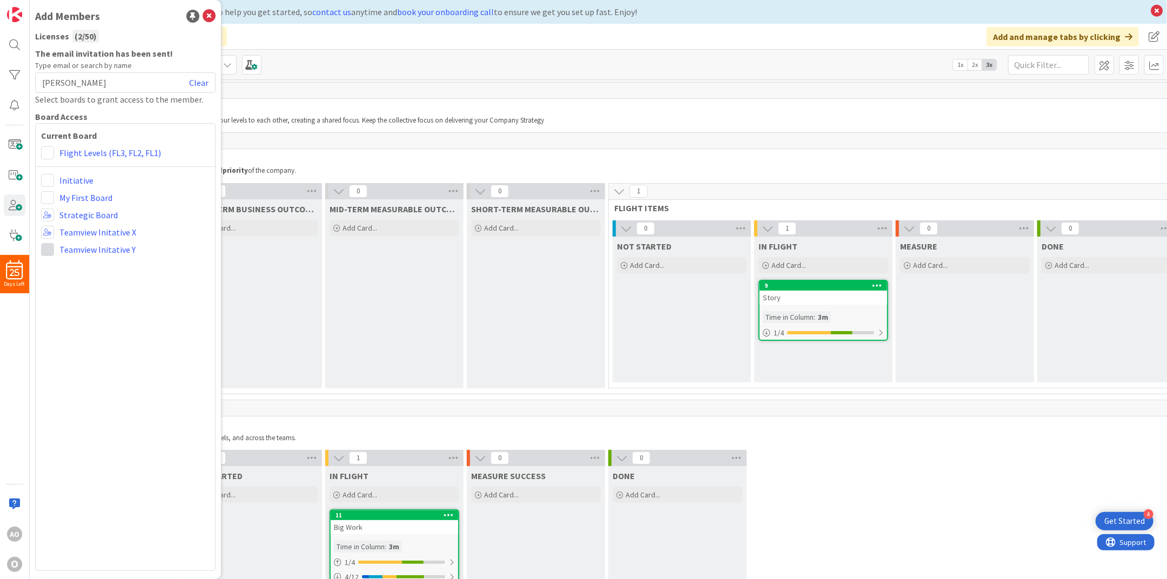
click at [48, 249] on span at bounding box center [47, 249] width 13 height 13
click at [47, 268] on icon at bounding box center [51, 272] width 9 height 16
click at [49, 179] on span at bounding box center [47, 180] width 13 height 13
click at [56, 199] on link "Administrator" at bounding box center [103, 202] width 123 height 19
click at [214, 14] on icon at bounding box center [209, 16] width 13 height 13
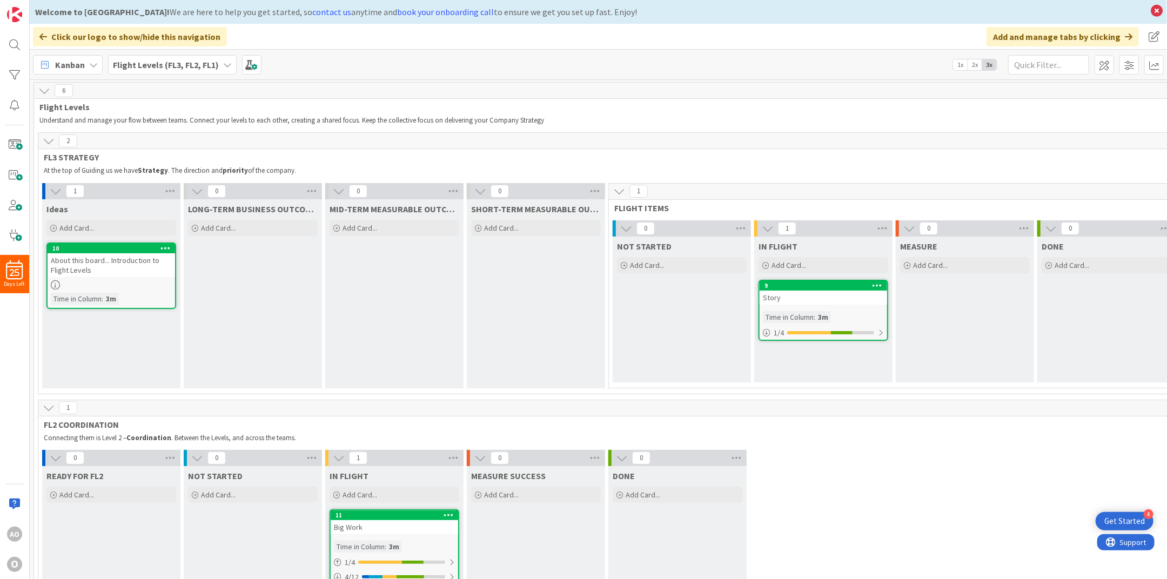
click at [84, 70] on span "Kanban" at bounding box center [70, 64] width 30 height 13
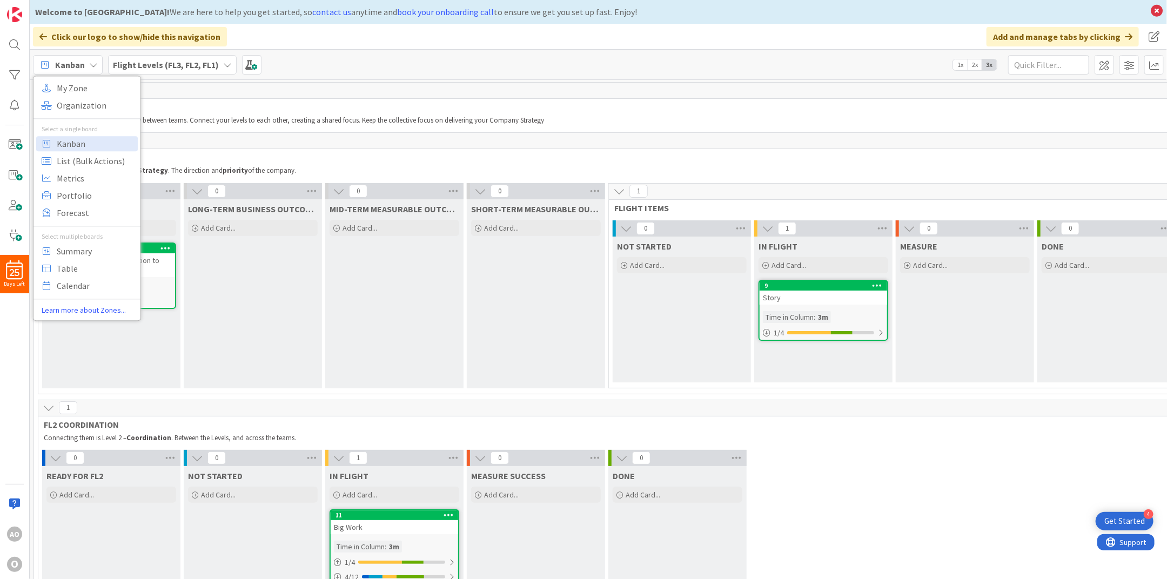
click at [84, 70] on span "Kanban" at bounding box center [70, 64] width 30 height 13
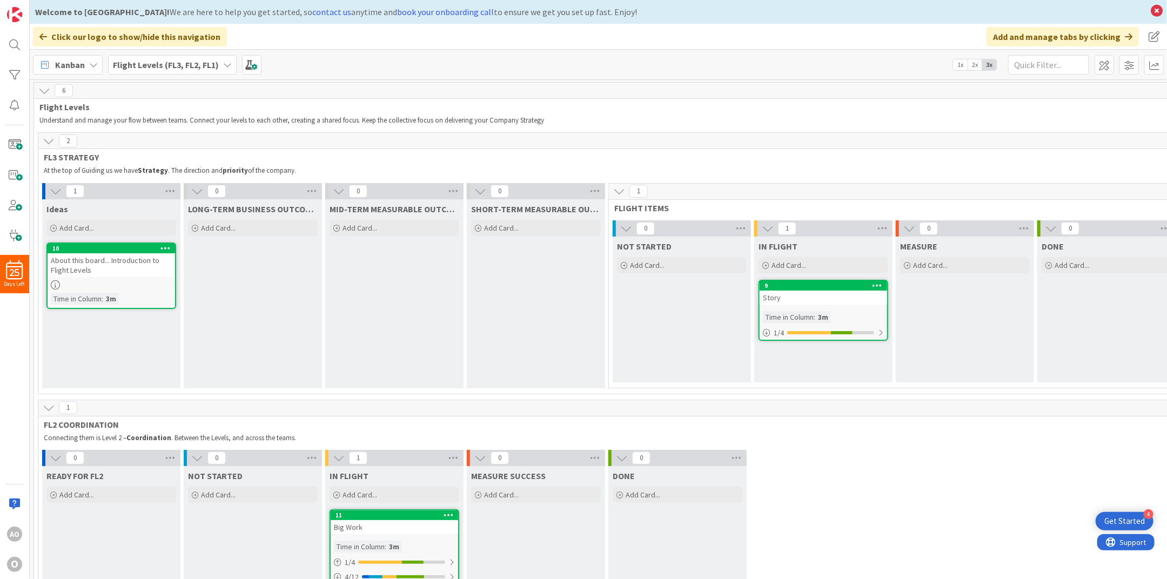
click at [136, 66] on b "Flight Levels (FL3, FL2, FL1)" at bounding box center [166, 64] width 106 height 11
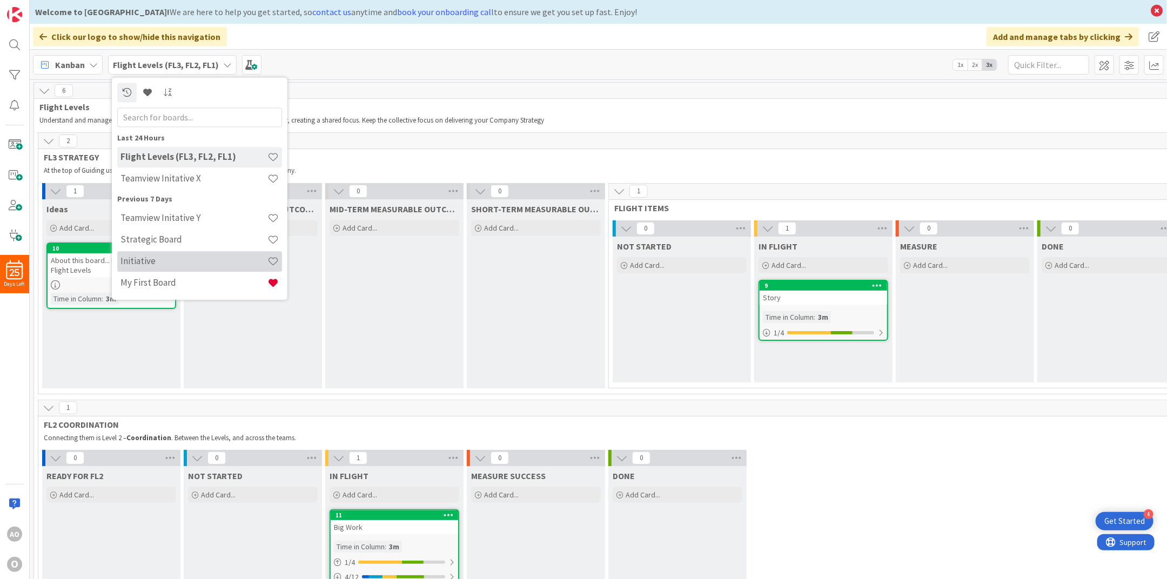
click at [146, 257] on h4 "Initiative" at bounding box center [194, 261] width 147 height 11
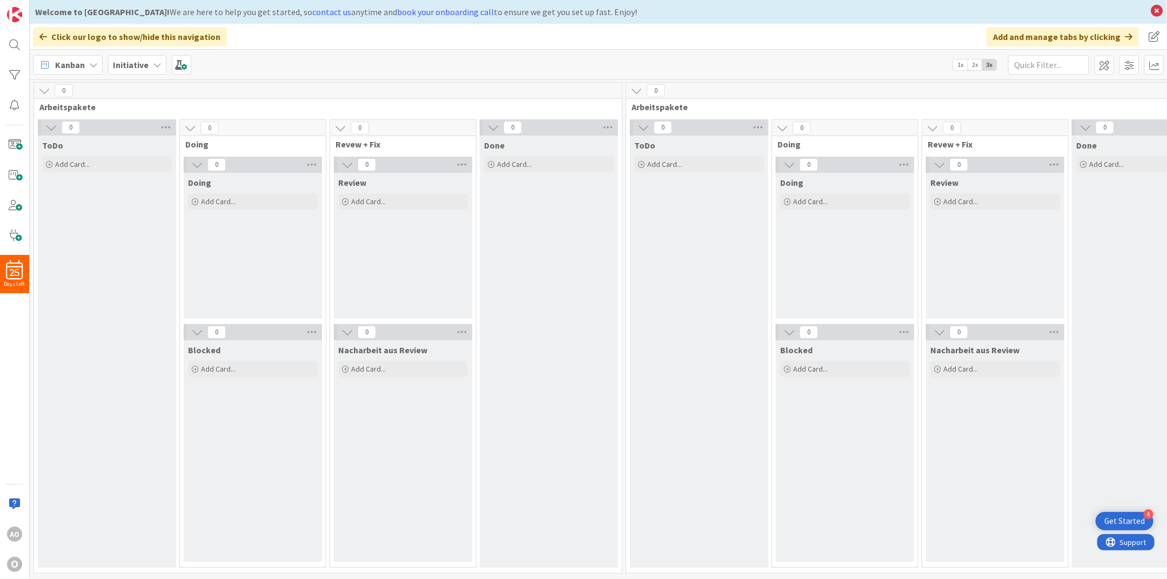
click at [126, 59] on b "Initiative" at bounding box center [131, 64] width 36 height 11
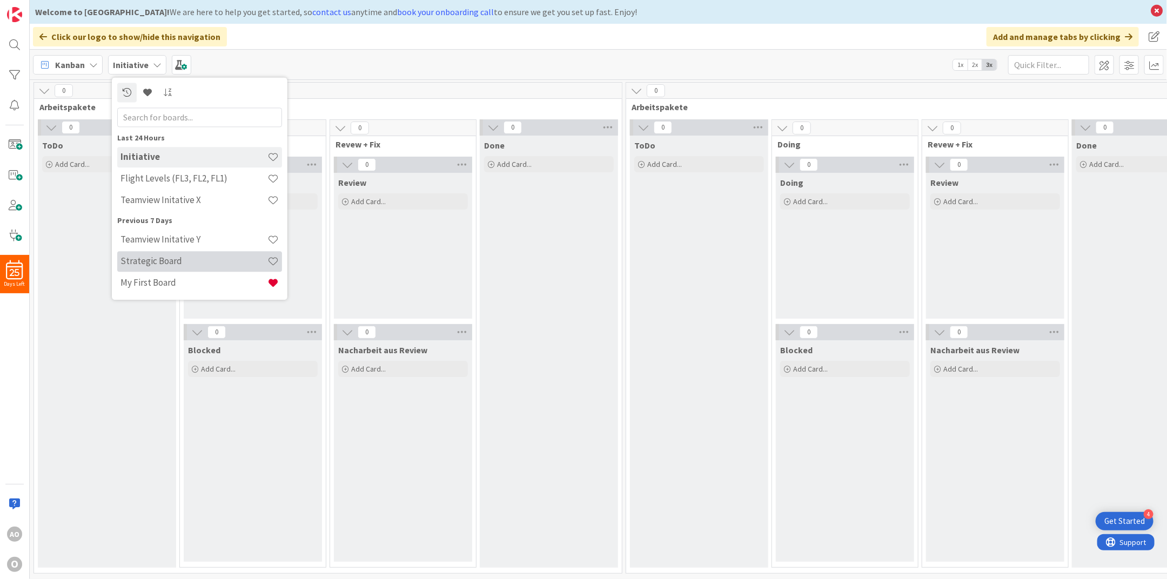
click at [146, 261] on h4 "Strategic Board" at bounding box center [194, 261] width 147 height 11
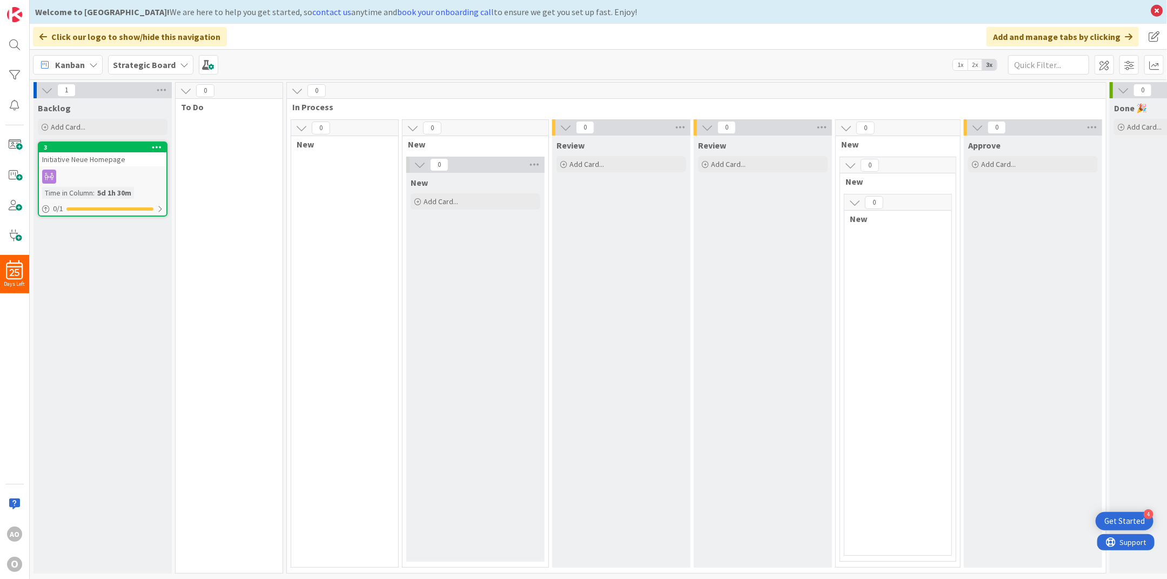
click at [180, 62] on icon at bounding box center [184, 65] width 9 height 9
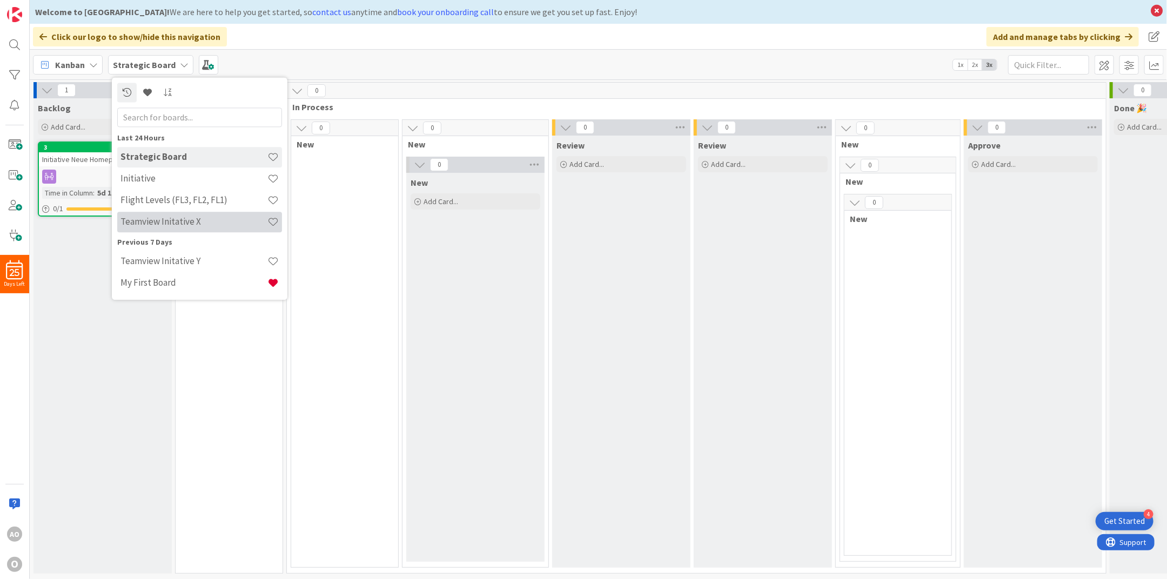
click at [137, 226] on h4 "Teamview Initative X" at bounding box center [194, 222] width 147 height 11
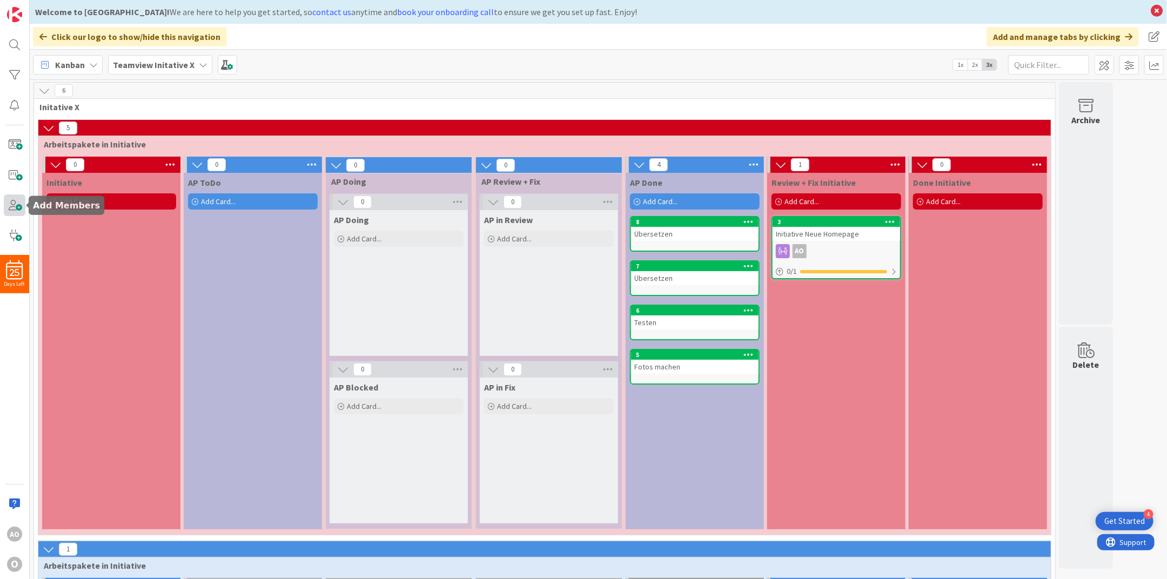
click at [17, 210] on span at bounding box center [15, 206] width 22 height 22
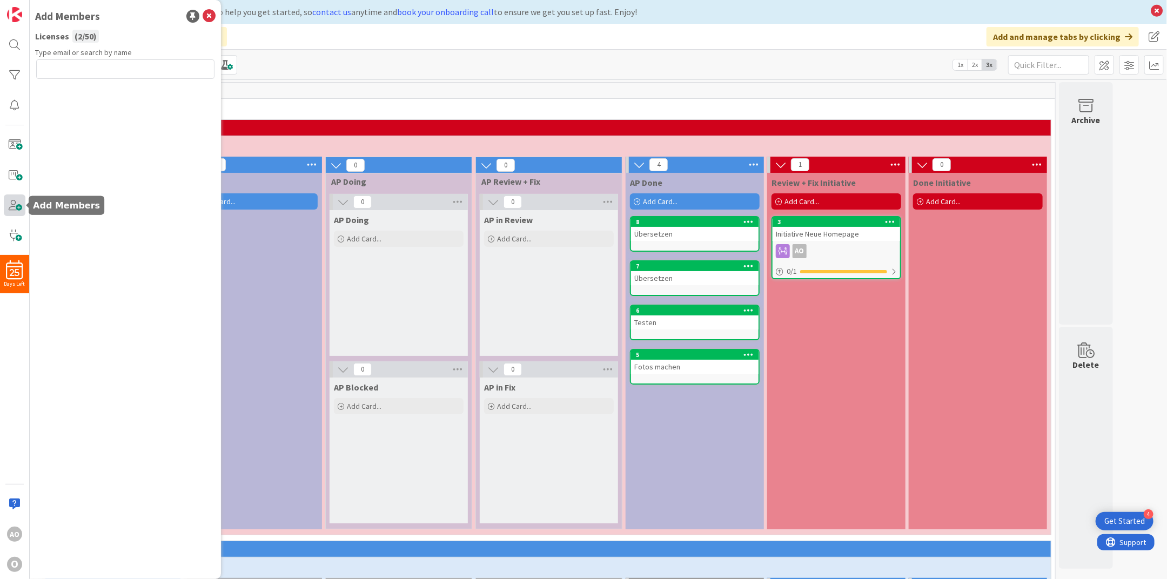
click at [17, 210] on span at bounding box center [15, 206] width 22 height 22
click at [405, 52] on div "Kanban My Zone Organization Select a single board Kanban List (Bulk Actions) Me…" at bounding box center [599, 65] width 1138 height 30
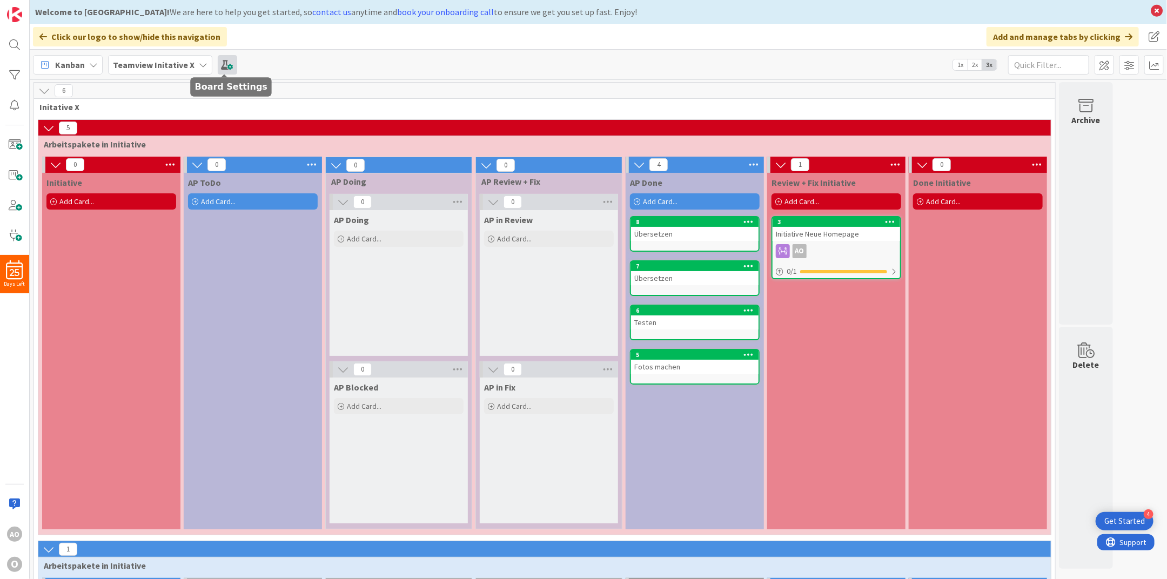
click at [228, 60] on span at bounding box center [227, 64] width 19 height 19
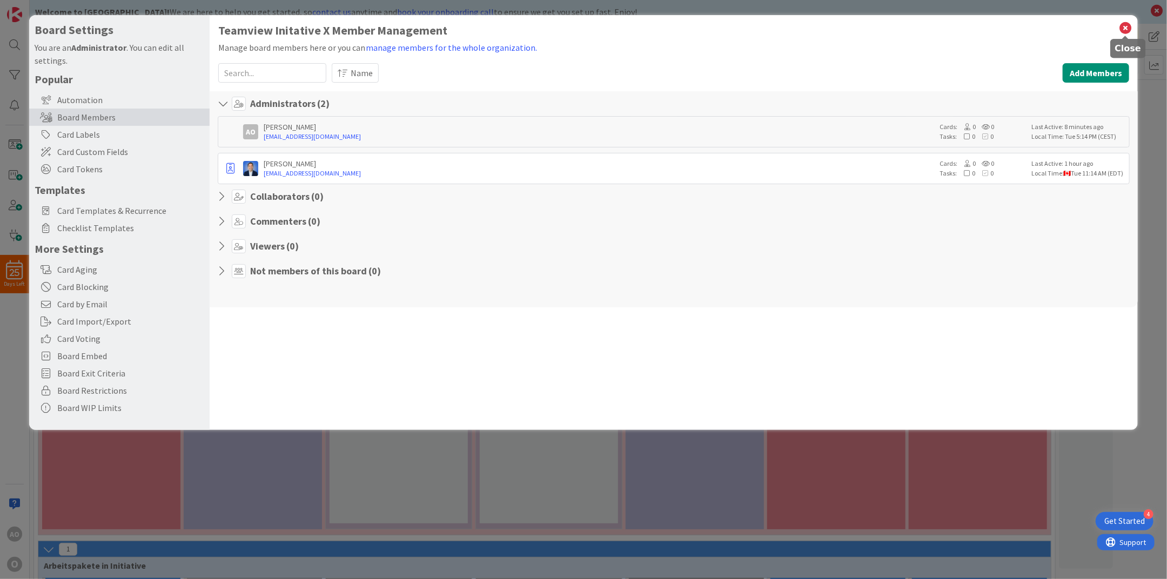
click at [1125, 22] on icon at bounding box center [1126, 28] width 14 height 15
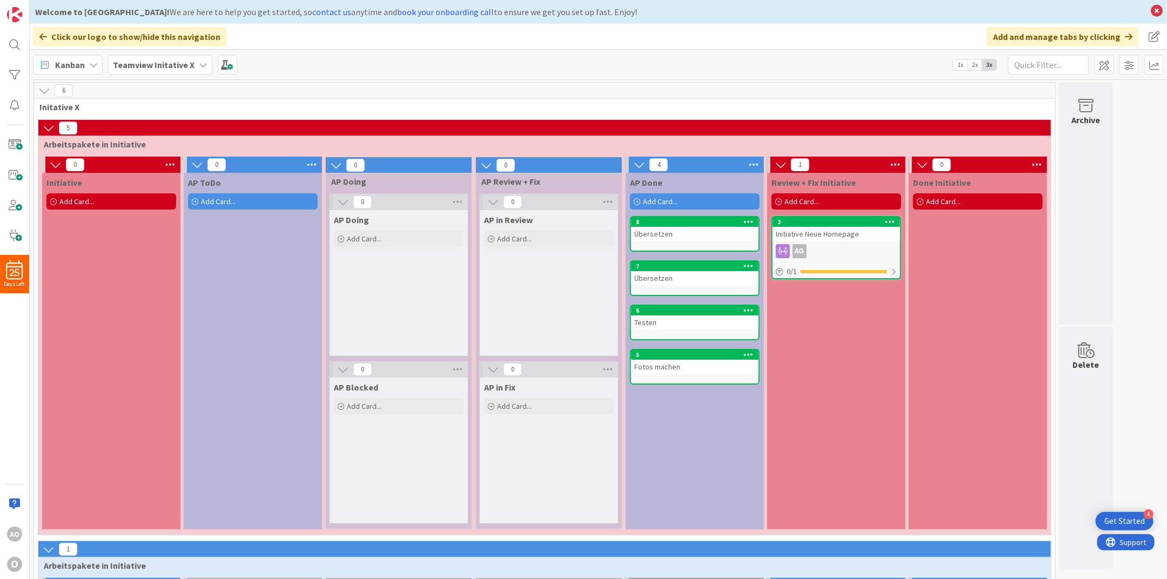
click at [146, 58] on span "Teamview Initative X" at bounding box center [154, 64] width 82 height 13
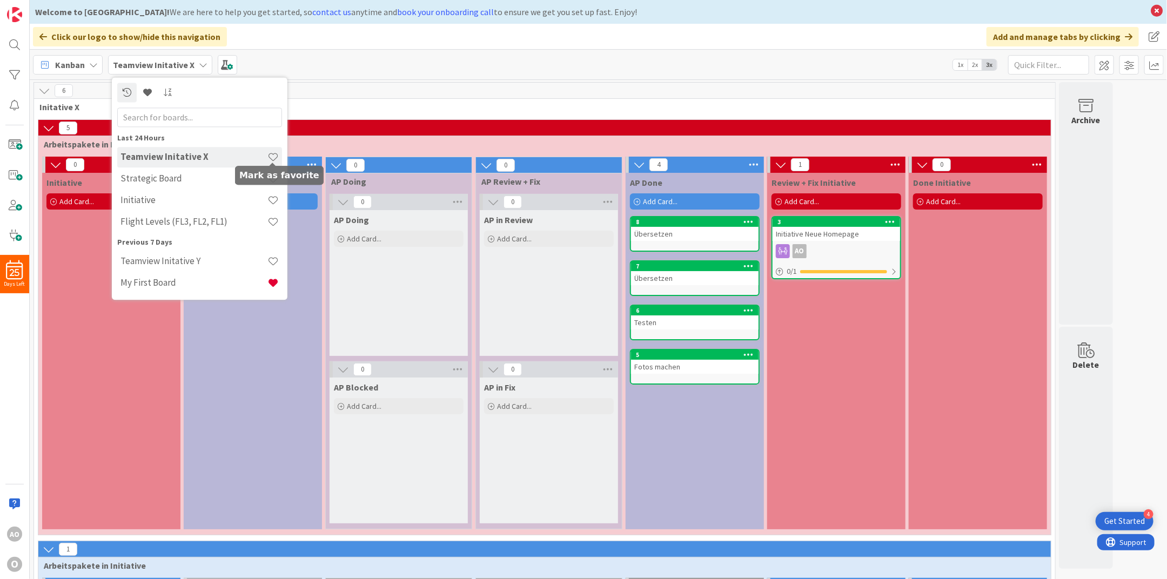
click at [278, 150] on div "Teamview Initative X" at bounding box center [199, 157] width 165 height 21
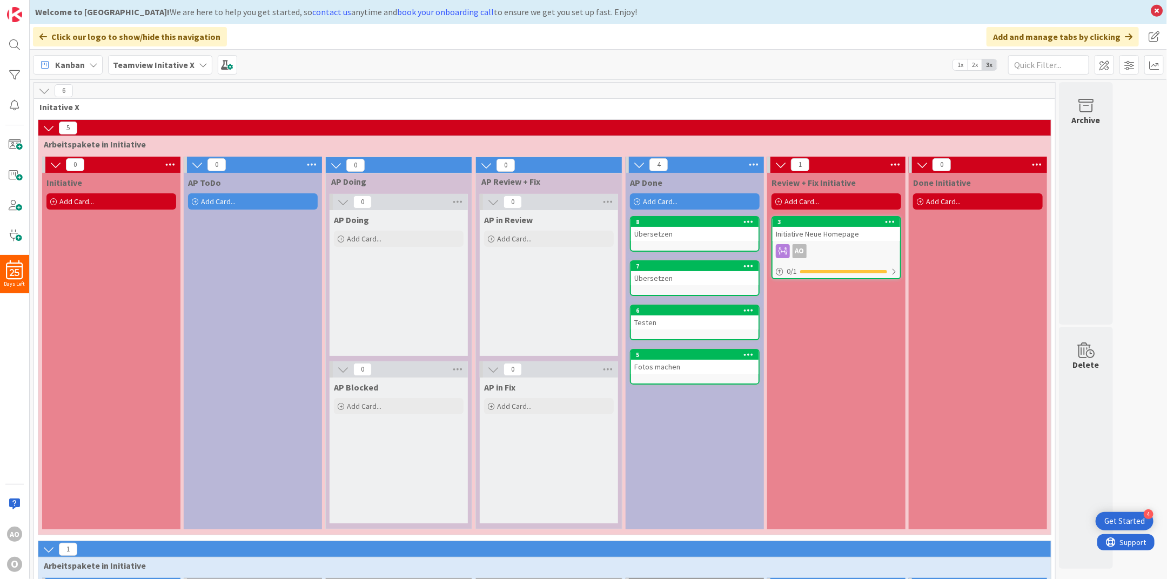
click at [192, 63] on div "Teamview Initative X" at bounding box center [160, 64] width 104 height 19
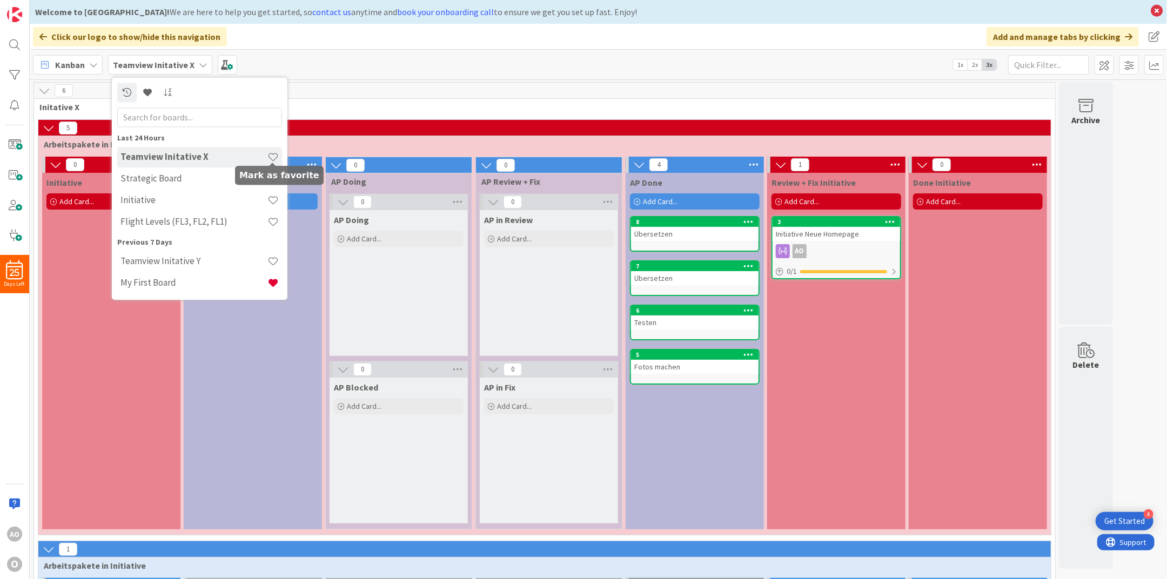
click at [273, 154] on span at bounding box center [273, 156] width 11 height 11
click at [205, 278] on h4 "My First Board" at bounding box center [194, 283] width 147 height 11
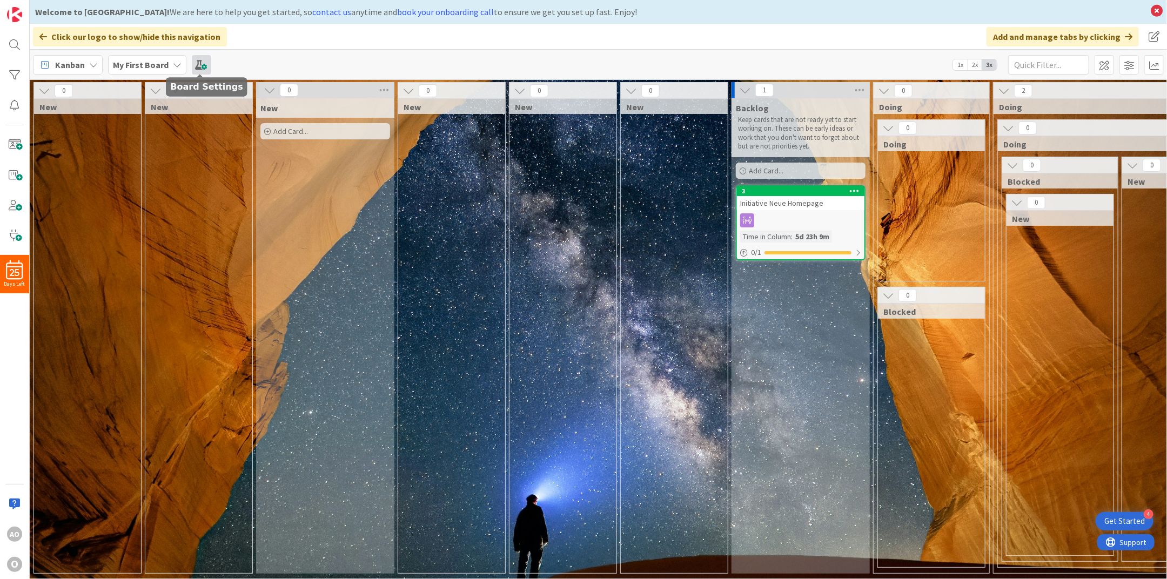
click at [208, 61] on span at bounding box center [201, 64] width 19 height 19
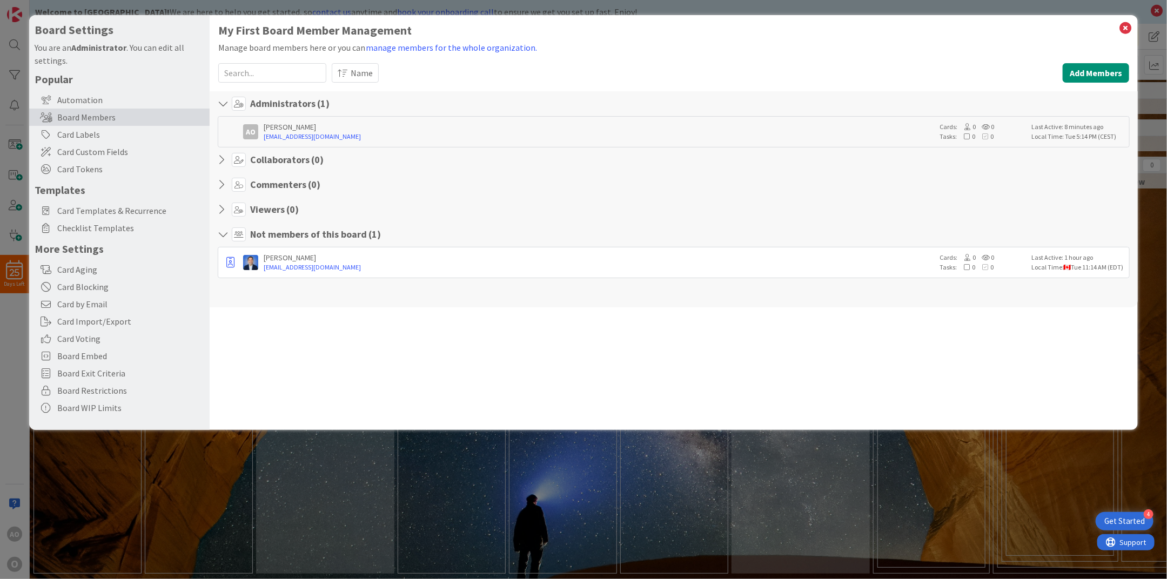
click at [380, 260] on div "[PERSON_NAME]" at bounding box center [599, 258] width 671 height 10
click at [231, 261] on icon "button" at bounding box center [230, 262] width 8 height 11
click at [250, 256] on img at bounding box center [250, 262] width 15 height 15
click at [235, 264] on button "button" at bounding box center [230, 263] width 15 height 16
click at [249, 286] on p "Promote to Admin" at bounding box center [283, 286] width 75 height 8
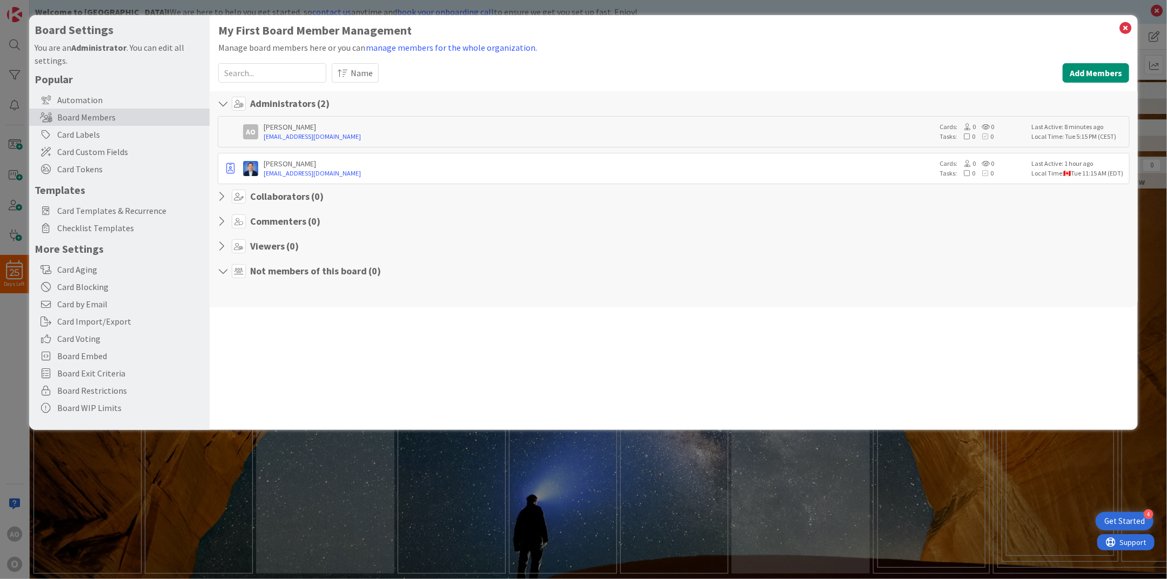
click at [1095, 158] on div "[PERSON_NAME] [PERSON_NAME][EMAIL_ADDRESS][DOMAIN_NAME] Cards: 0 0 Tasks: 0 0 L…" at bounding box center [674, 168] width 912 height 31
click at [293, 163] on div "[PERSON_NAME]" at bounding box center [599, 164] width 671 height 10
click at [236, 272] on icon at bounding box center [239, 271] width 14 height 14
click at [244, 270] on icon at bounding box center [239, 271] width 14 height 14
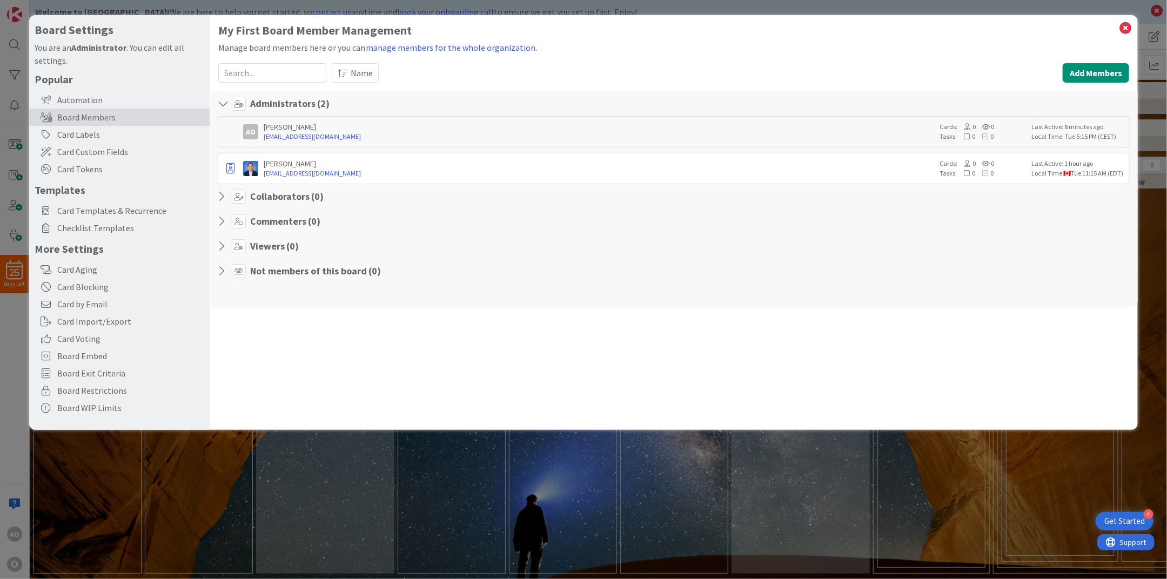
click at [226, 276] on icon at bounding box center [225, 271] width 14 height 11
click at [230, 166] on icon "button" at bounding box center [230, 168] width 8 height 11
click at [240, 246] on icon at bounding box center [239, 247] width 8 height 6
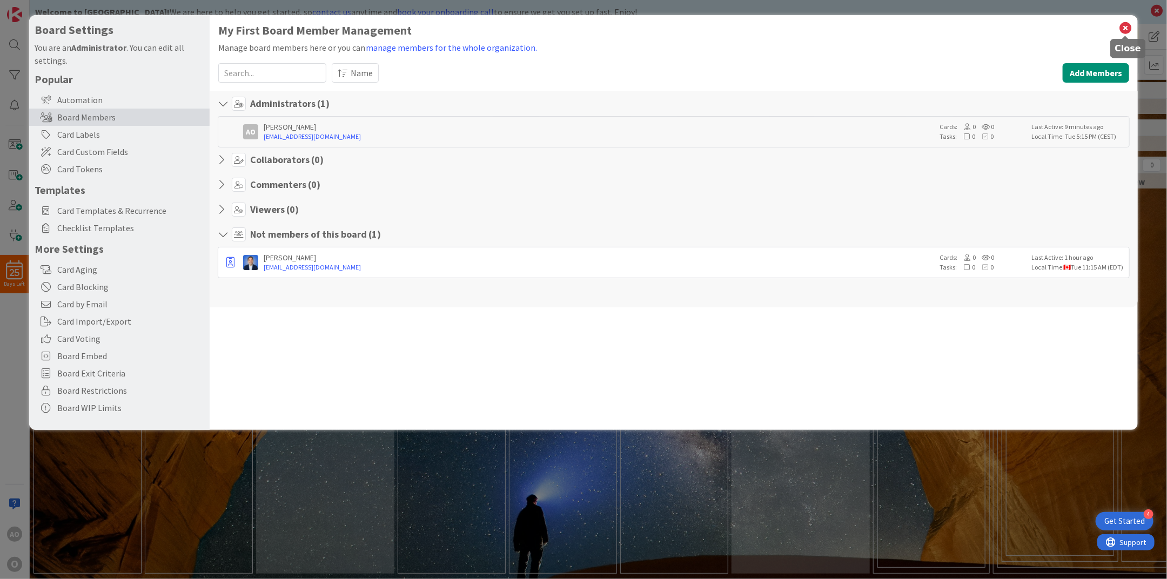
click at [1127, 29] on icon at bounding box center [1126, 28] width 14 height 15
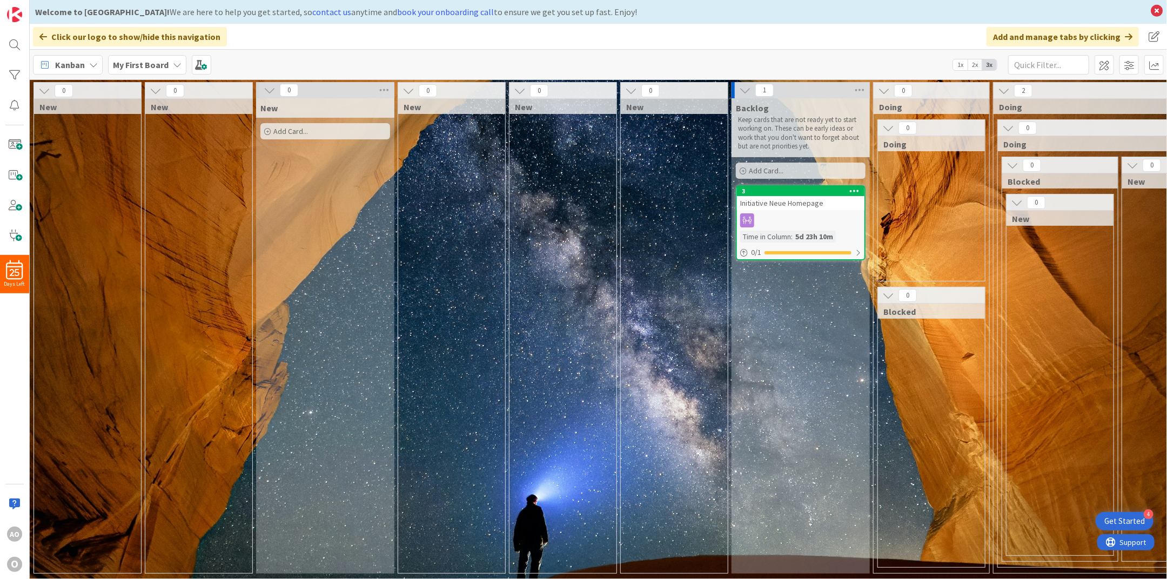
click at [141, 66] on b "My First Board" at bounding box center [141, 64] width 56 height 11
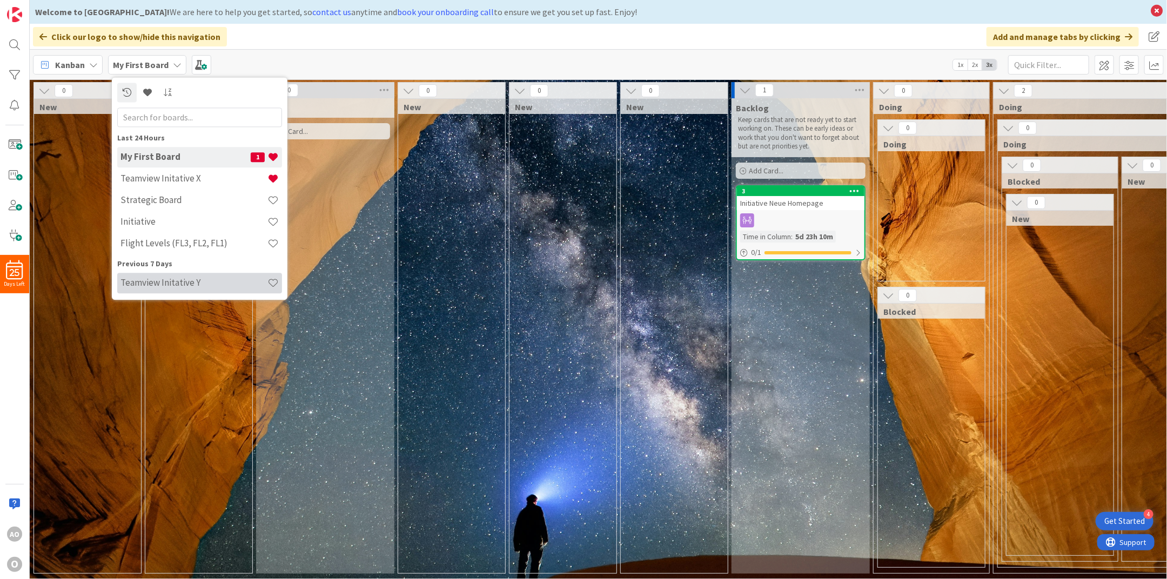
click at [156, 285] on h4 "Teamview Initative Y" at bounding box center [194, 283] width 147 height 11
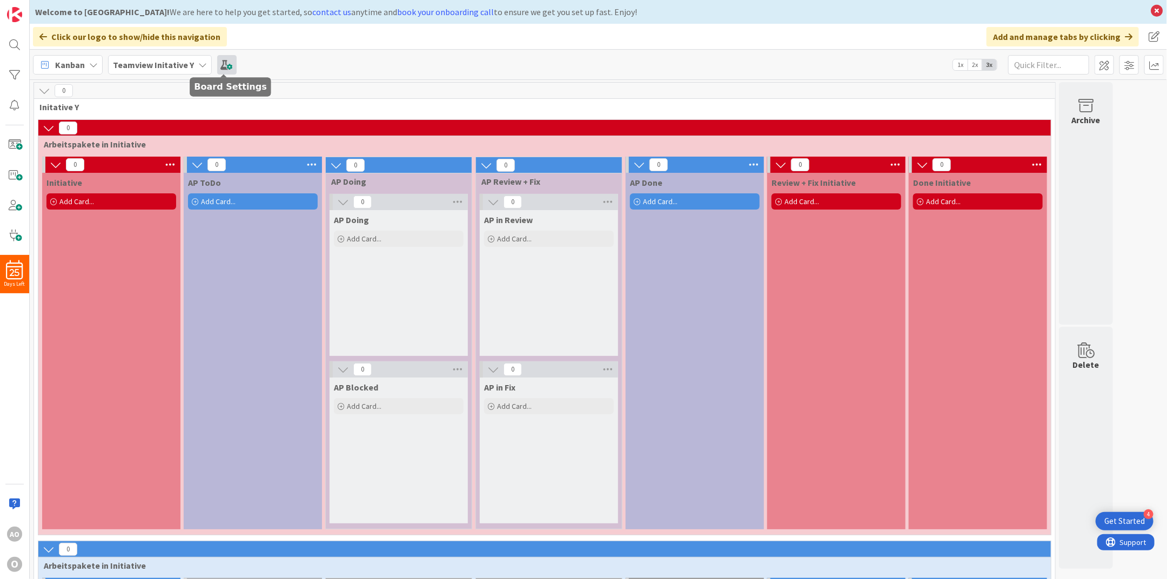
click at [220, 63] on span at bounding box center [226, 64] width 19 height 19
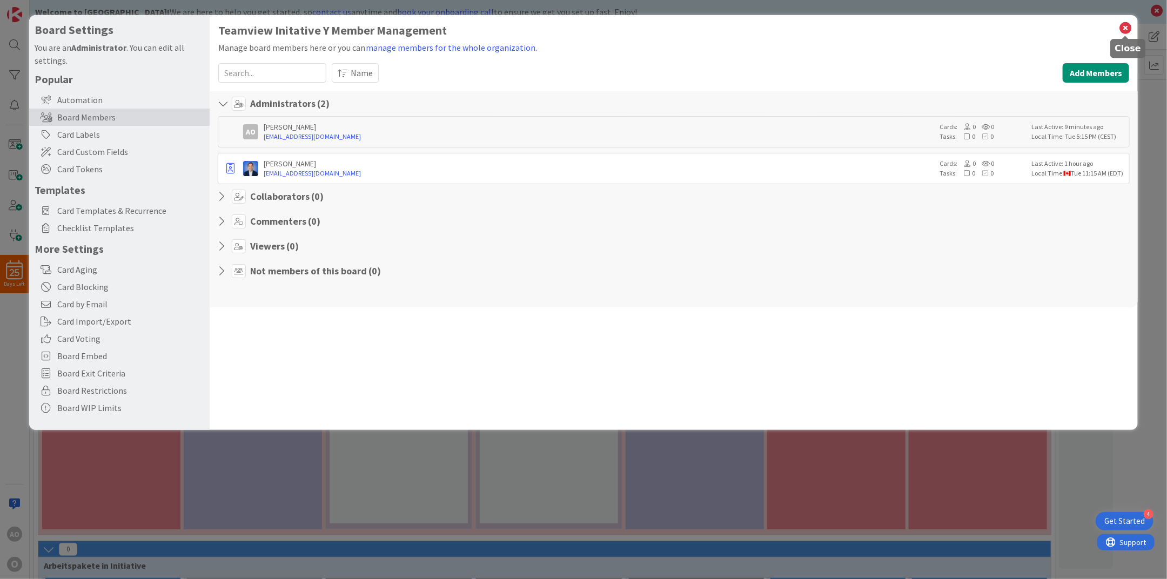
click at [1125, 23] on icon at bounding box center [1126, 28] width 14 height 15
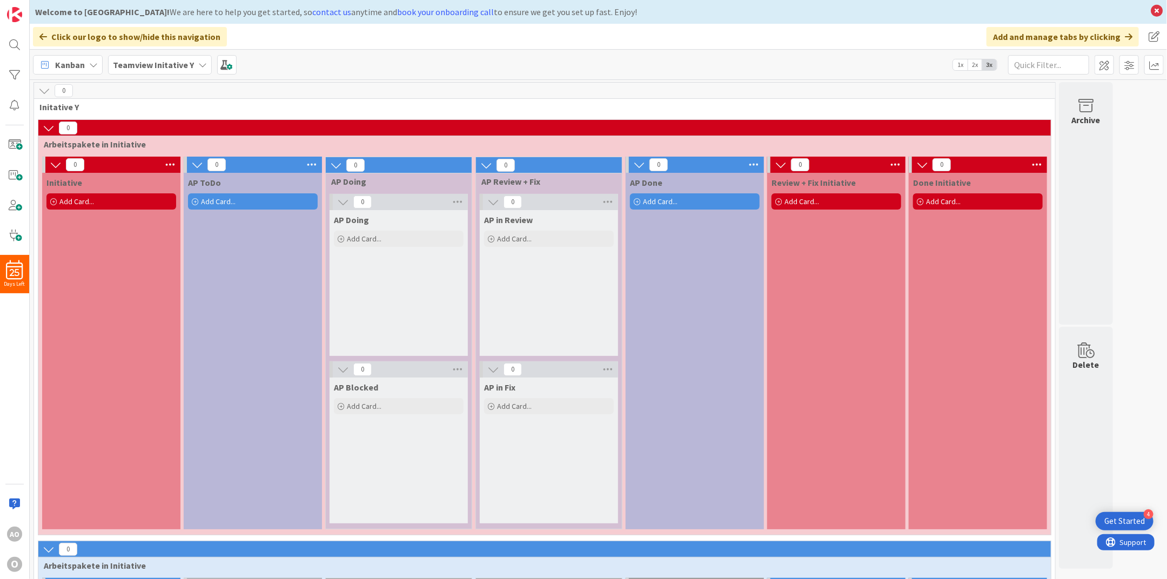
click at [145, 61] on b "Teamview Initative Y" at bounding box center [153, 64] width 81 height 11
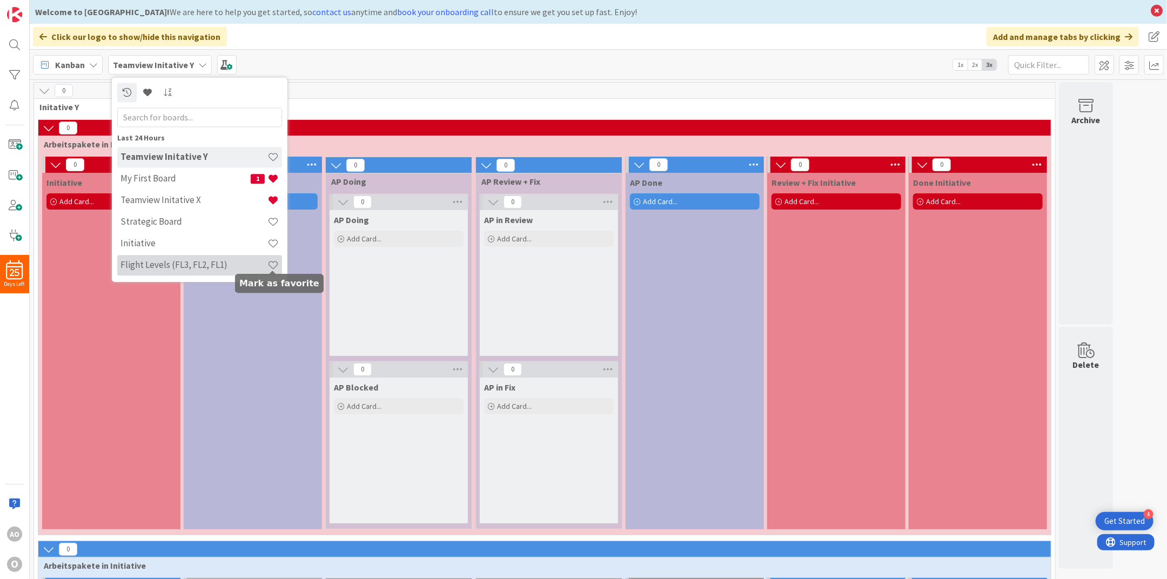
click at [275, 263] on span at bounding box center [273, 264] width 11 height 11
click at [270, 264] on span at bounding box center [273, 264] width 11 height 11
click at [243, 266] on h4 "Flight Levels (FL3, FL2, FL1)" at bounding box center [194, 265] width 147 height 11
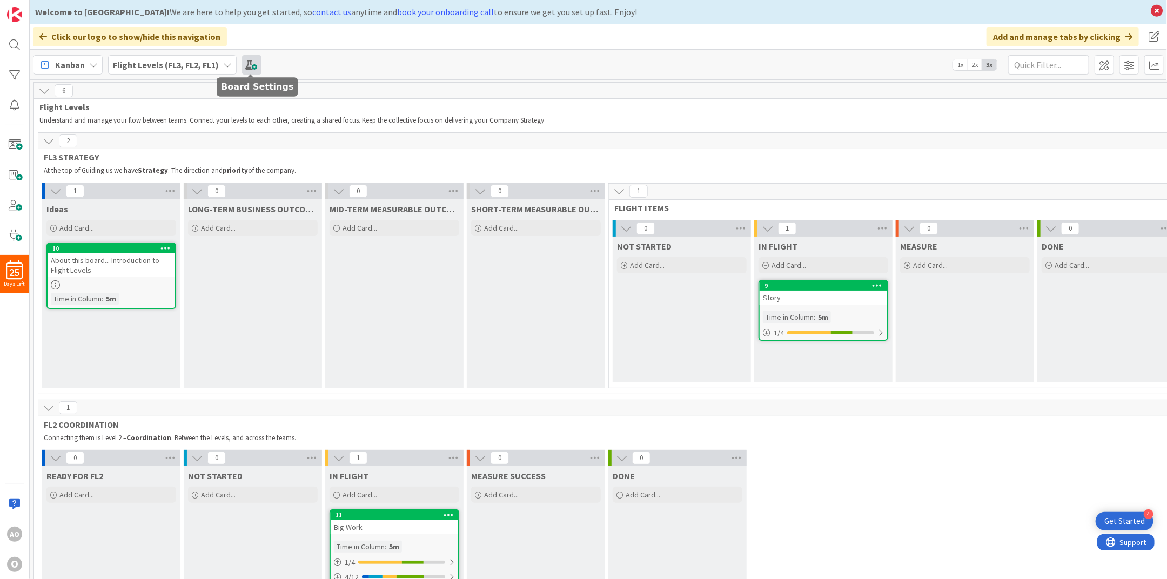
click at [251, 63] on span at bounding box center [251, 64] width 19 height 19
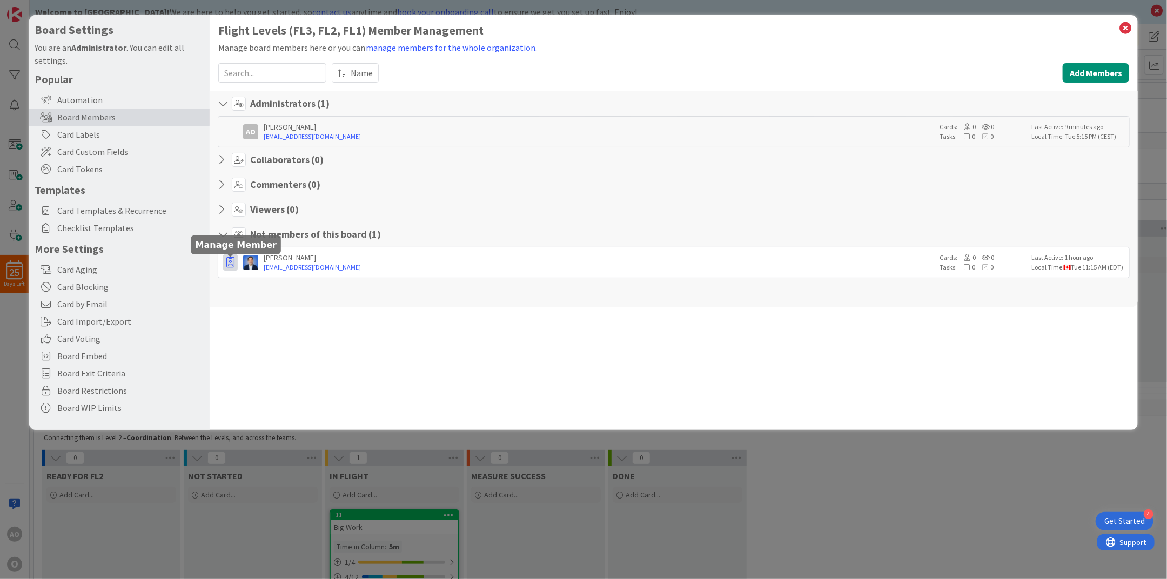
click at [228, 260] on icon "button" at bounding box center [230, 262] width 8 height 11
click at [285, 229] on h4 "Not members of this board ( 1 )" at bounding box center [315, 235] width 131 height 12
click at [278, 235] on h4 "Not members of this board ( 1 )" at bounding box center [315, 235] width 131 height 12
click at [228, 262] on icon "button" at bounding box center [230, 262] width 8 height 11
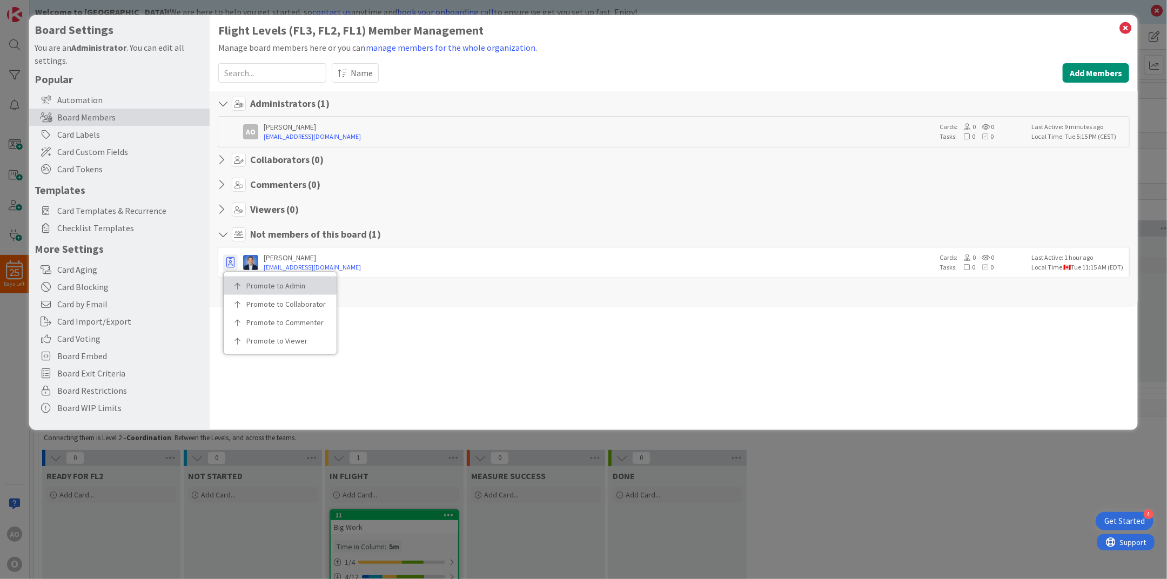
click at [256, 277] on link "Promote to Admin" at bounding box center [280, 286] width 113 height 18
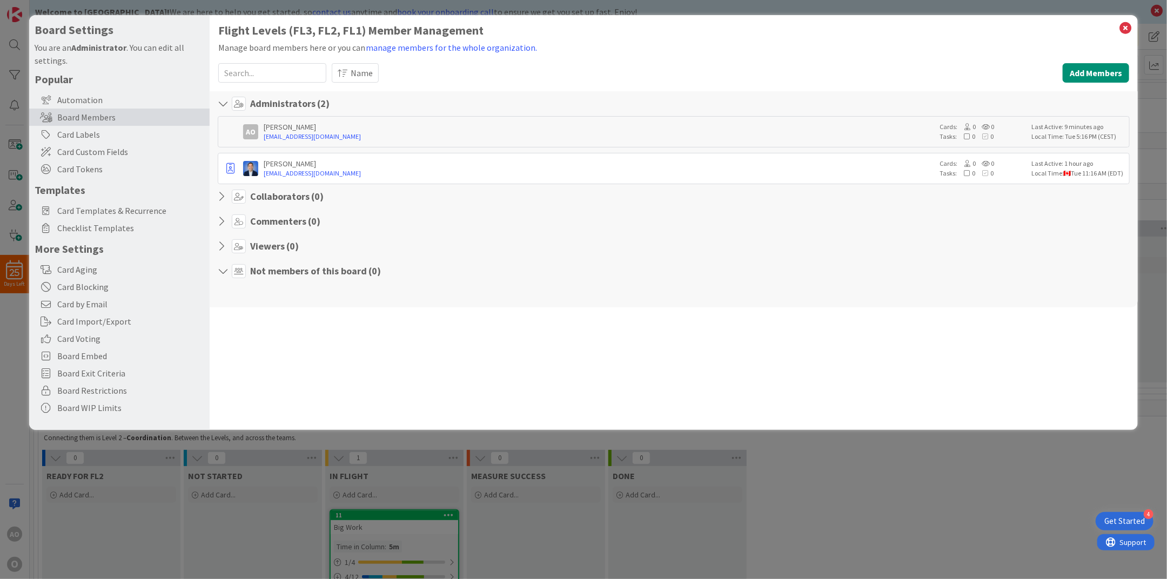
click at [235, 272] on icon at bounding box center [239, 271] width 14 height 14
click at [235, 172] on button "button" at bounding box center [230, 169] width 15 height 16
click at [232, 248] on link "Remove from Board" at bounding box center [279, 247] width 110 height 18
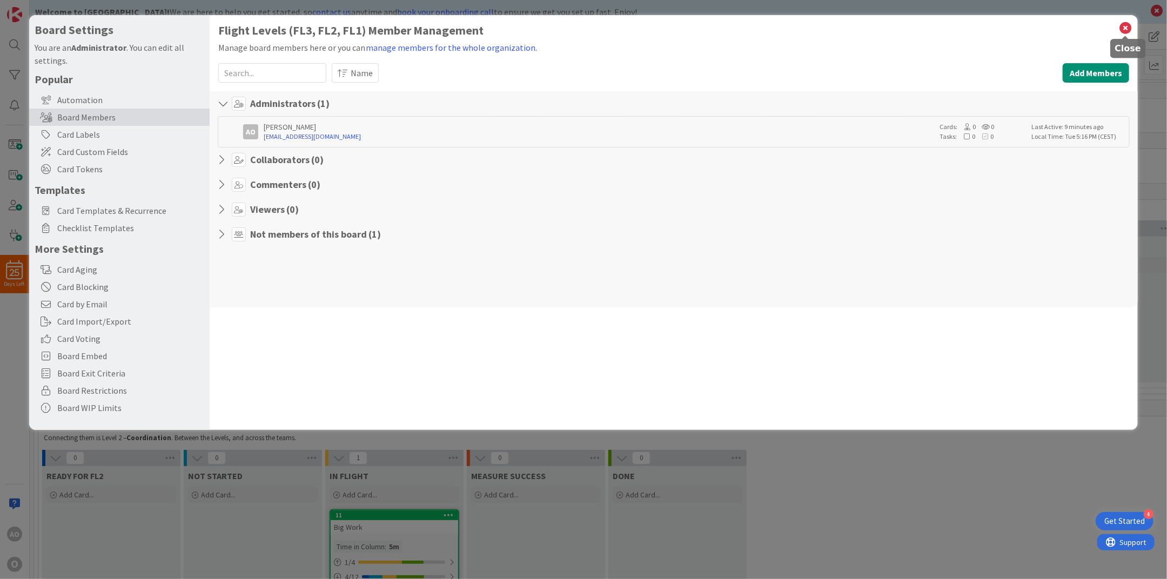
click at [1127, 26] on icon at bounding box center [1126, 28] width 14 height 15
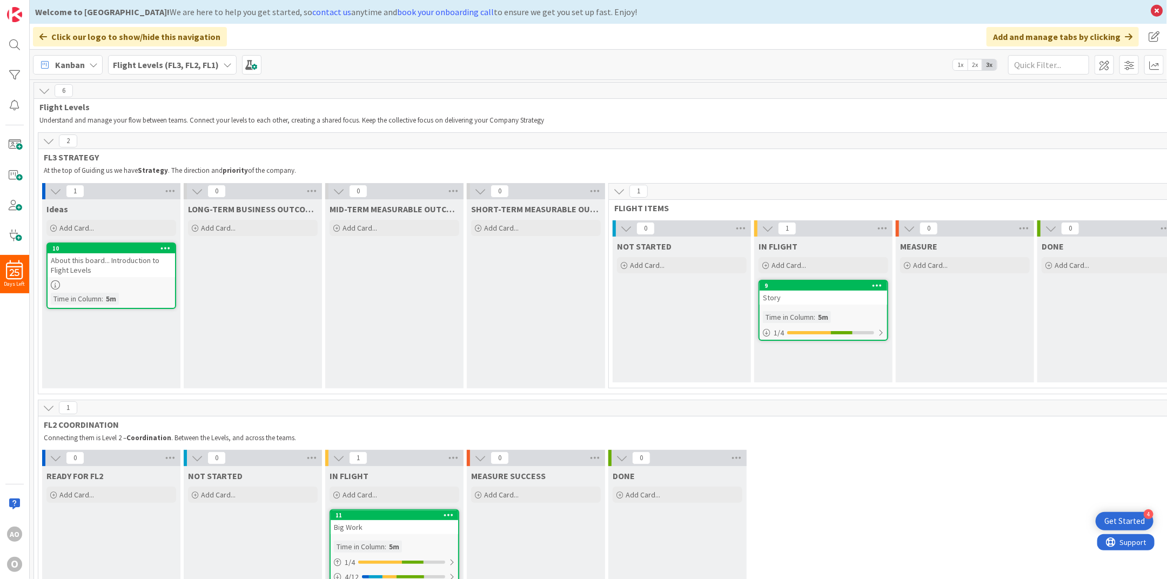
click at [183, 61] on b "Flight Levels (FL3, FL2, FL1)" at bounding box center [166, 64] width 106 height 11
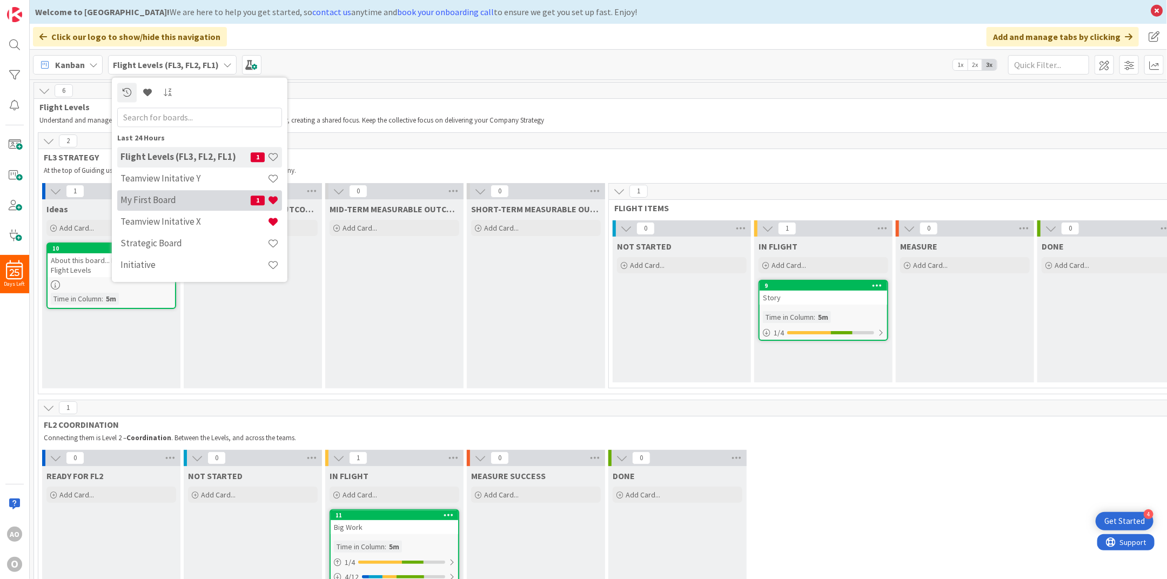
click at [226, 205] on h4 "My First Board" at bounding box center [186, 200] width 130 height 11
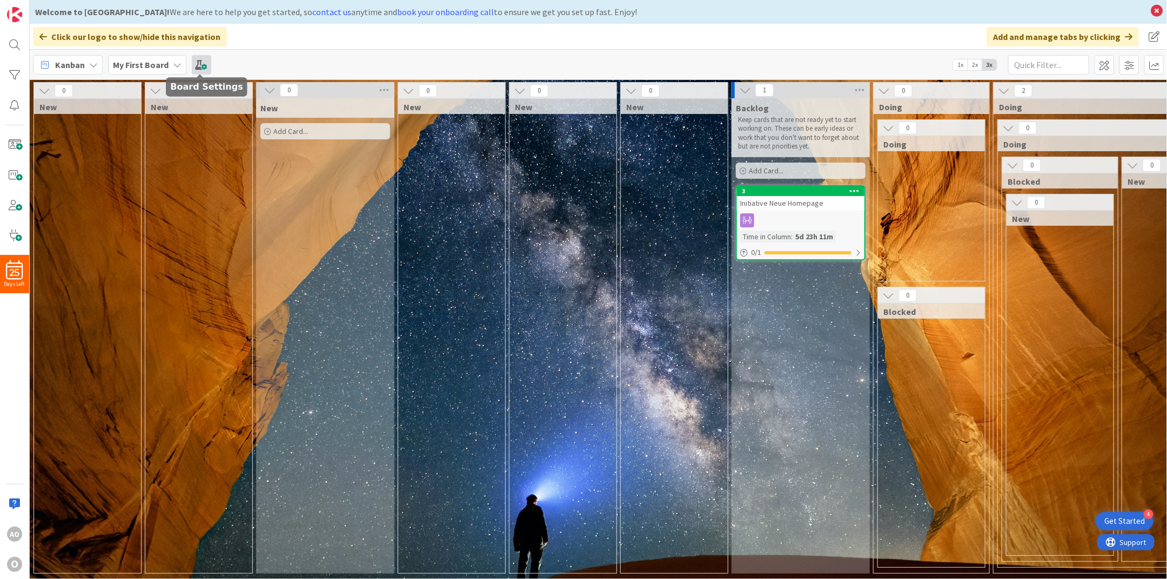
click at [201, 59] on span at bounding box center [201, 64] width 19 height 19
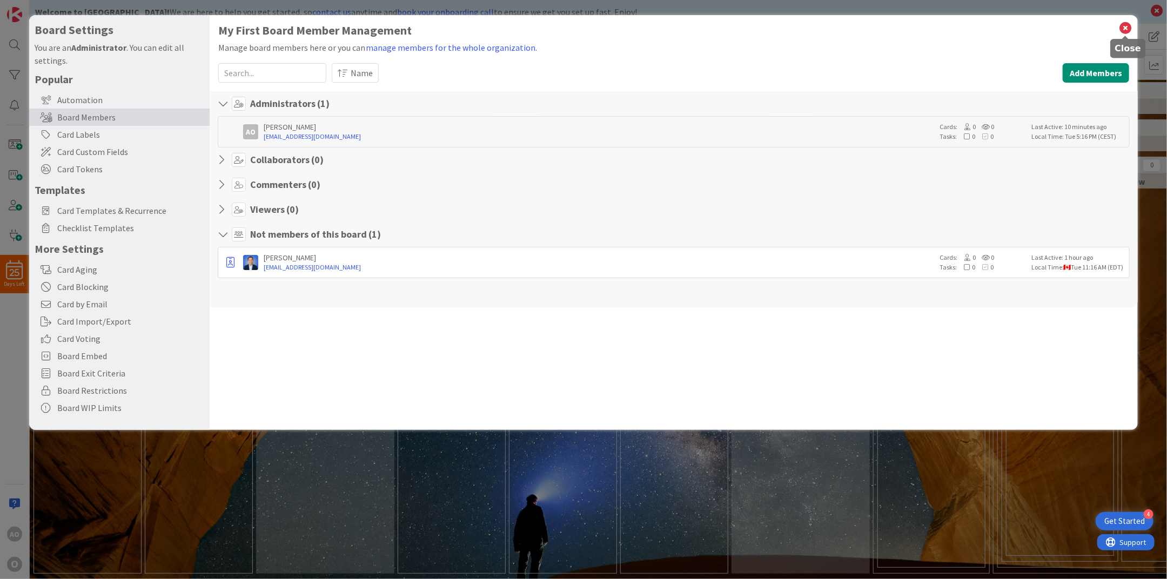
click at [1124, 27] on icon at bounding box center [1126, 28] width 14 height 15
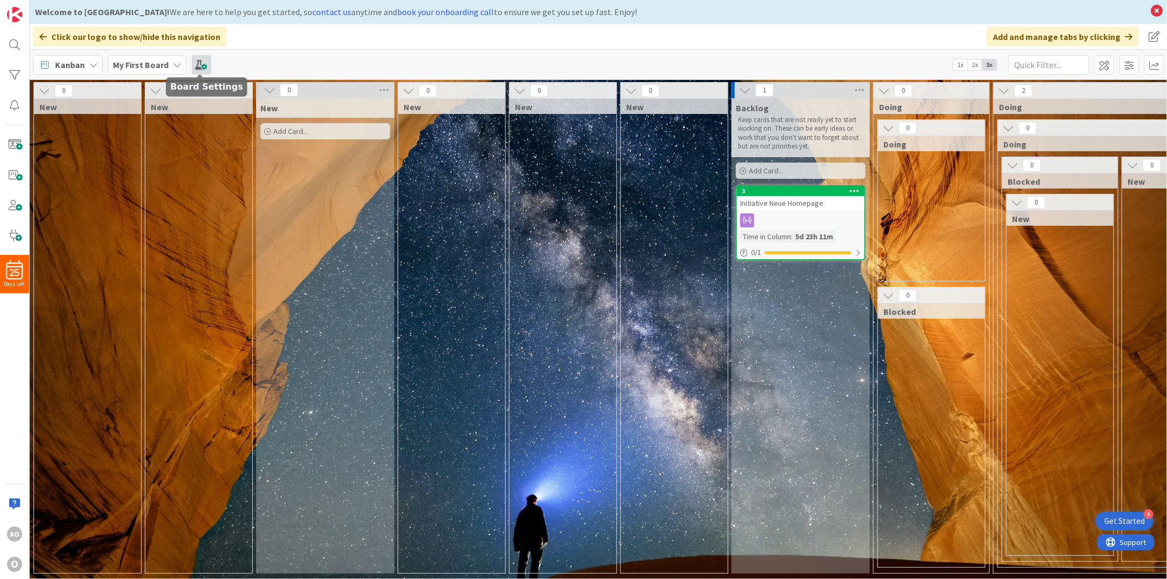
click at [203, 61] on span at bounding box center [201, 64] width 19 height 19
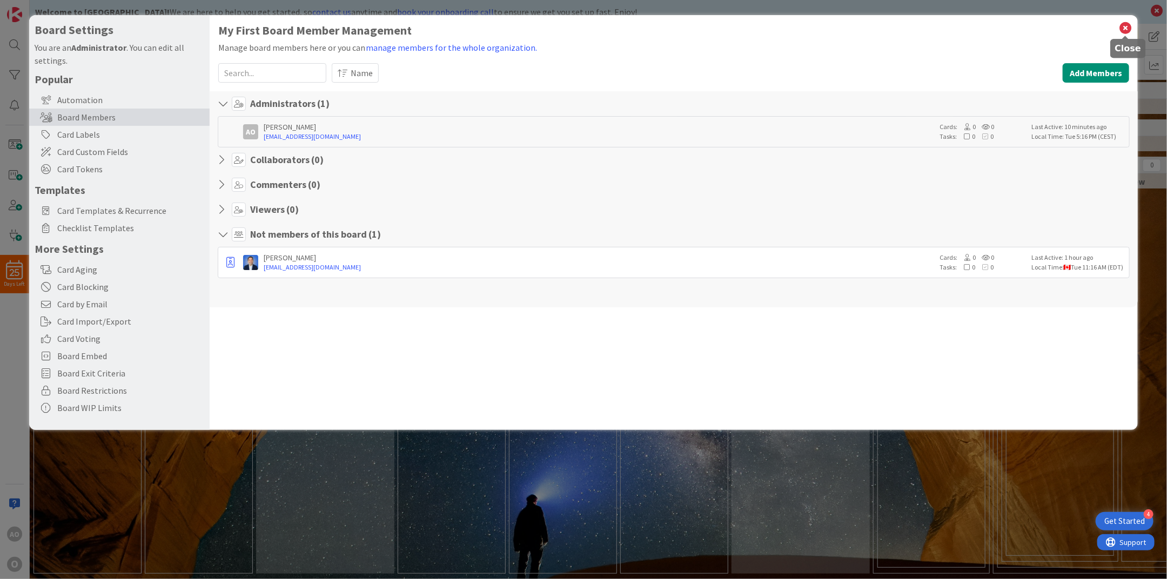
click at [1130, 25] on icon at bounding box center [1126, 28] width 14 height 15
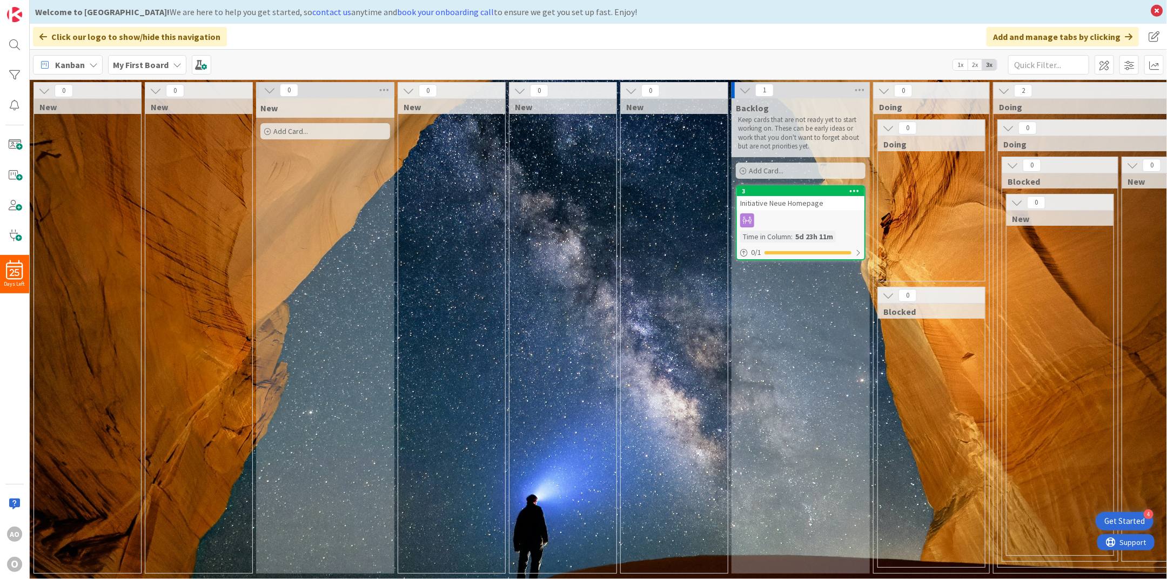
click at [176, 61] on icon at bounding box center [177, 65] width 9 height 9
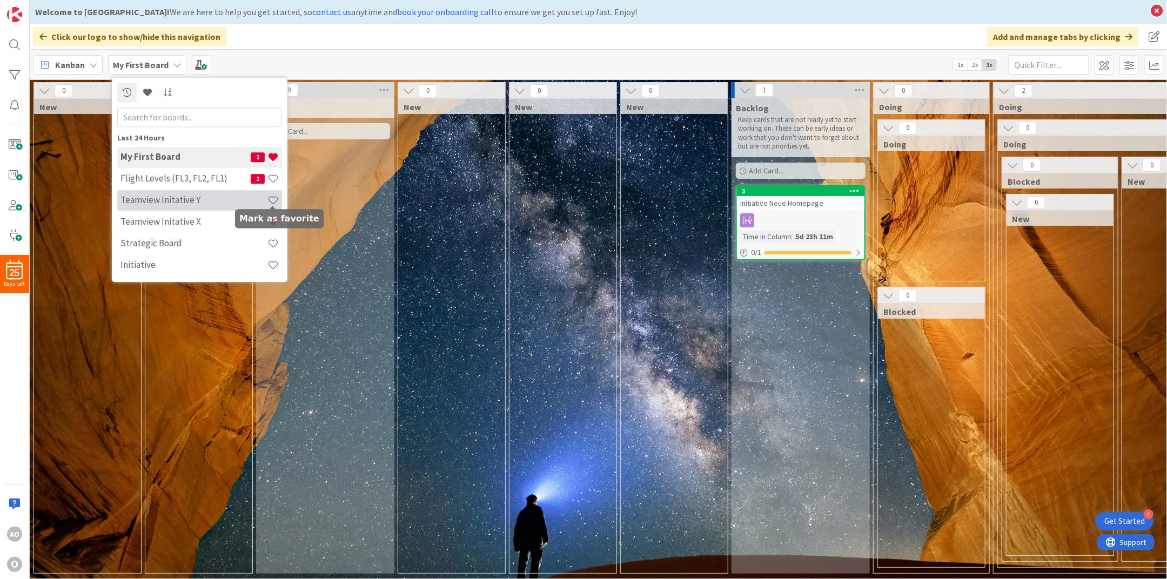
click at [270, 200] on span at bounding box center [273, 200] width 11 height 11
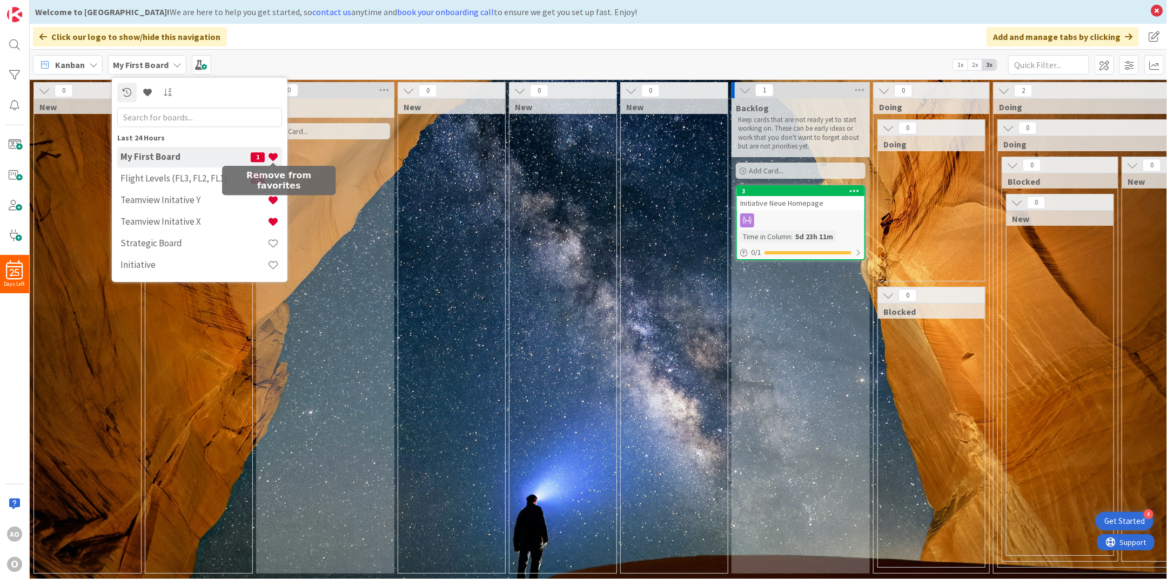
click at [275, 157] on span at bounding box center [273, 156] width 11 height 11
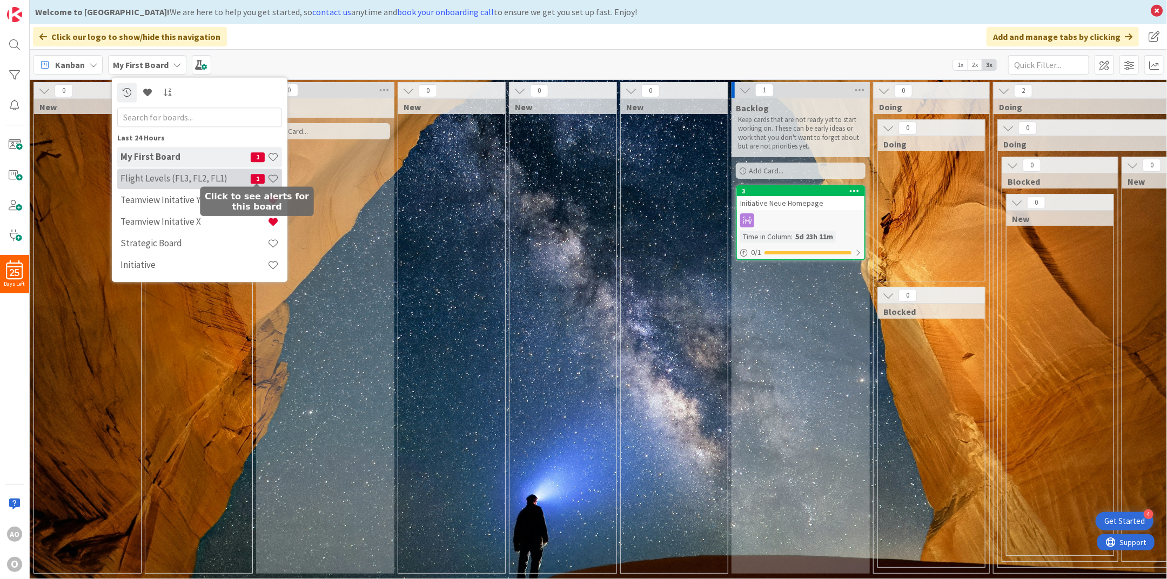
click at [251, 178] on span "1" at bounding box center [258, 179] width 14 height 10
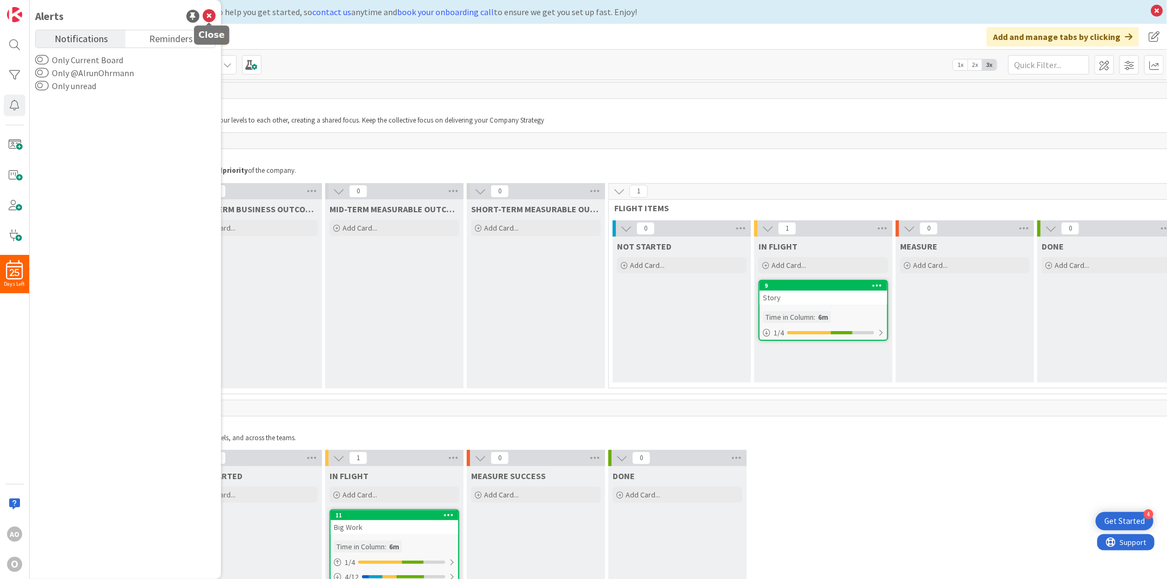
click at [206, 18] on icon at bounding box center [209, 16] width 13 height 13
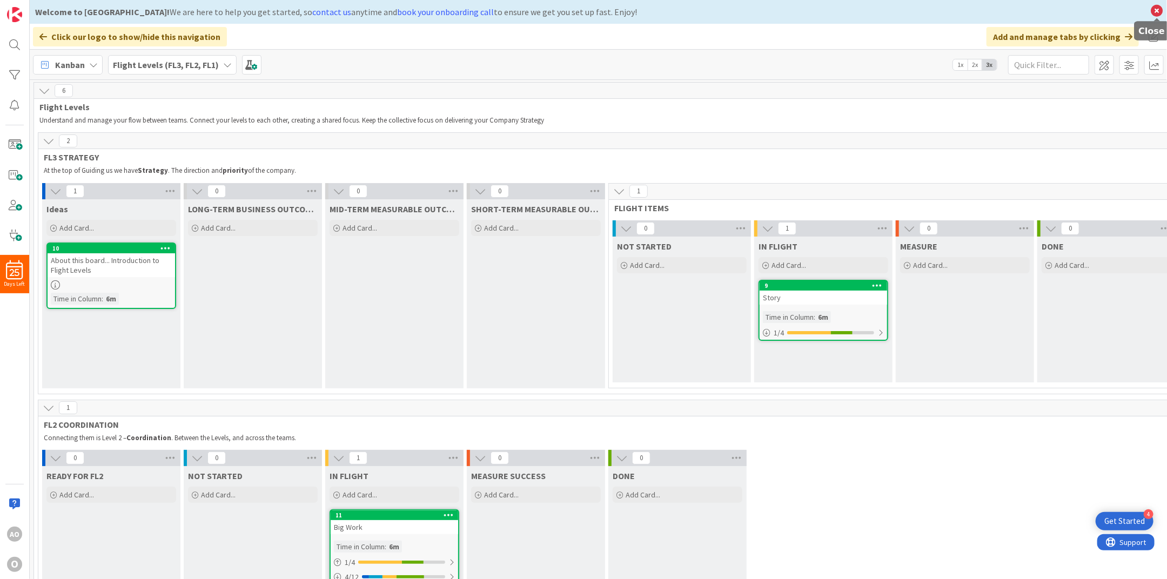
click at [1158, 10] on icon at bounding box center [1157, 10] width 14 height 15
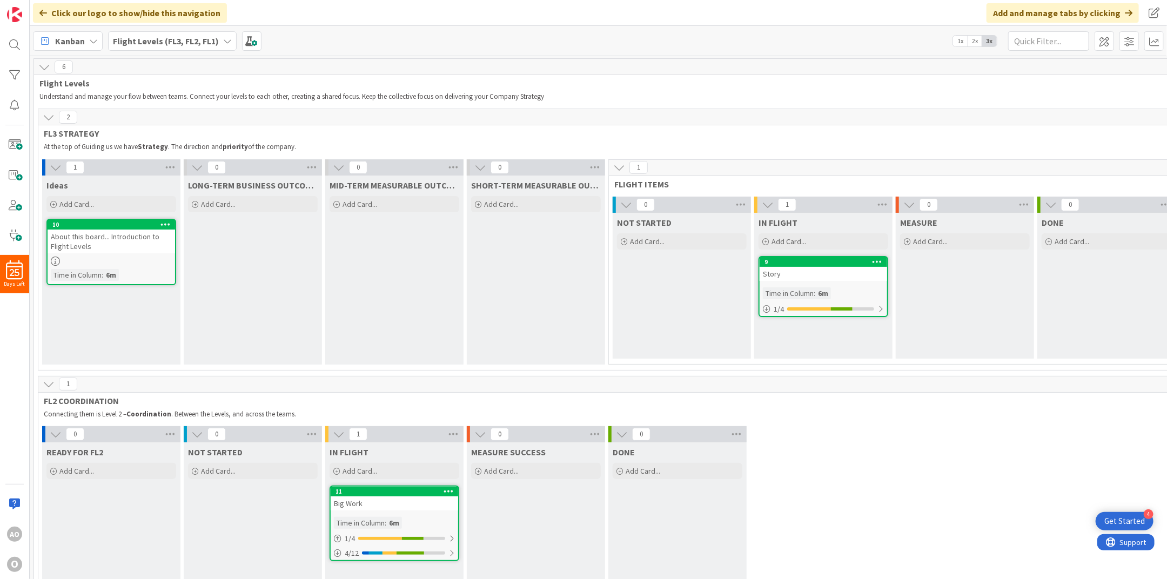
click at [226, 41] on icon at bounding box center [227, 41] width 9 height 9
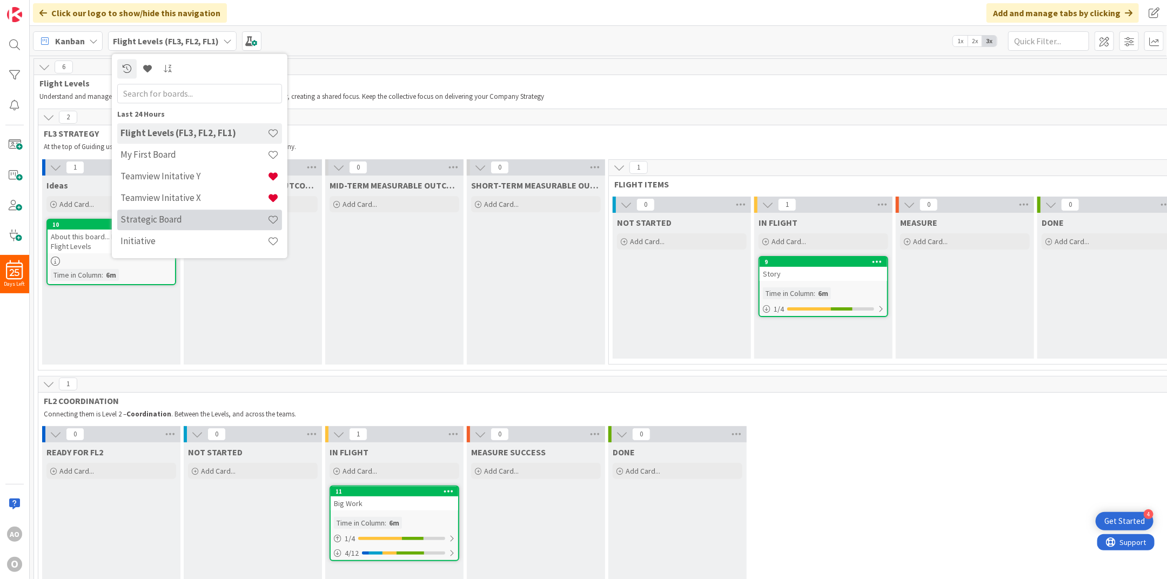
click at [174, 216] on h4 "Strategic Board" at bounding box center [194, 220] width 147 height 11
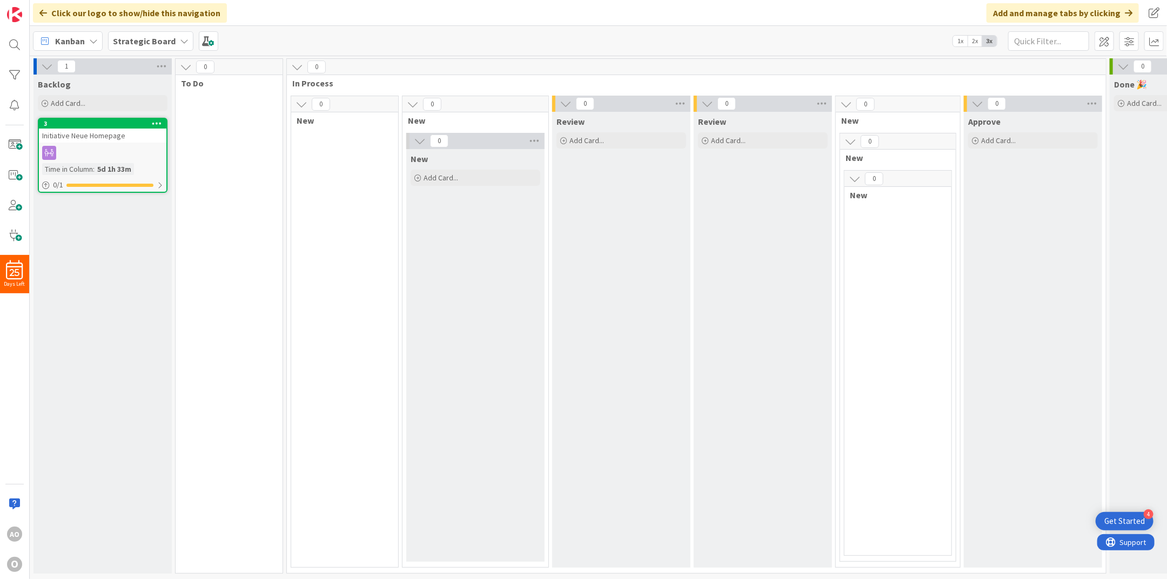
click at [218, 42] on div "Kanban My Zone Organization Select a single board Kanban List (Bulk Actions) Me…" at bounding box center [599, 41] width 1138 height 30
click at [207, 41] on span at bounding box center [208, 40] width 19 height 19
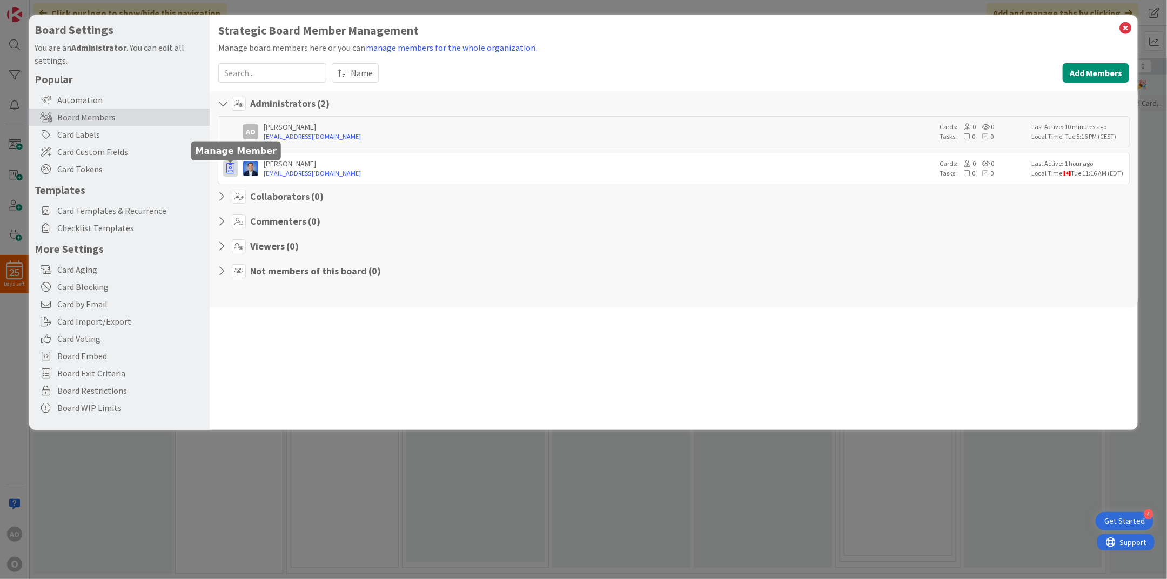
click at [231, 163] on body "4 Get Started 25 Days Left AO O Click our logo to show/hide this navigation Add…" at bounding box center [583, 289] width 1167 height 579
click at [231, 169] on icon "button" at bounding box center [230, 168] width 8 height 11
click at [236, 245] on icon at bounding box center [239, 247] width 8 height 6
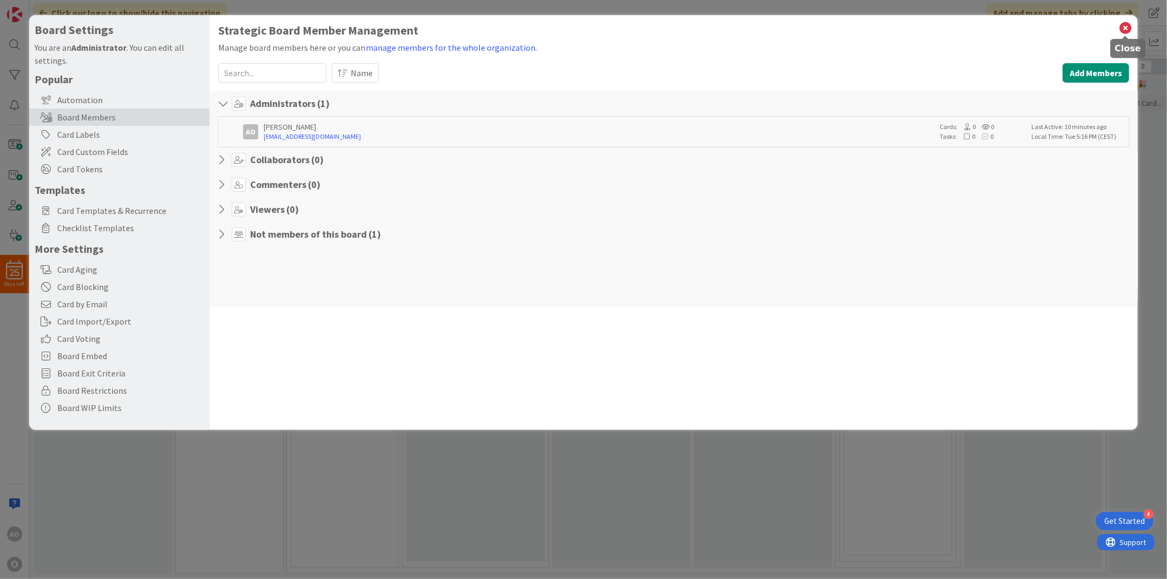
click at [1127, 24] on icon at bounding box center [1126, 28] width 14 height 15
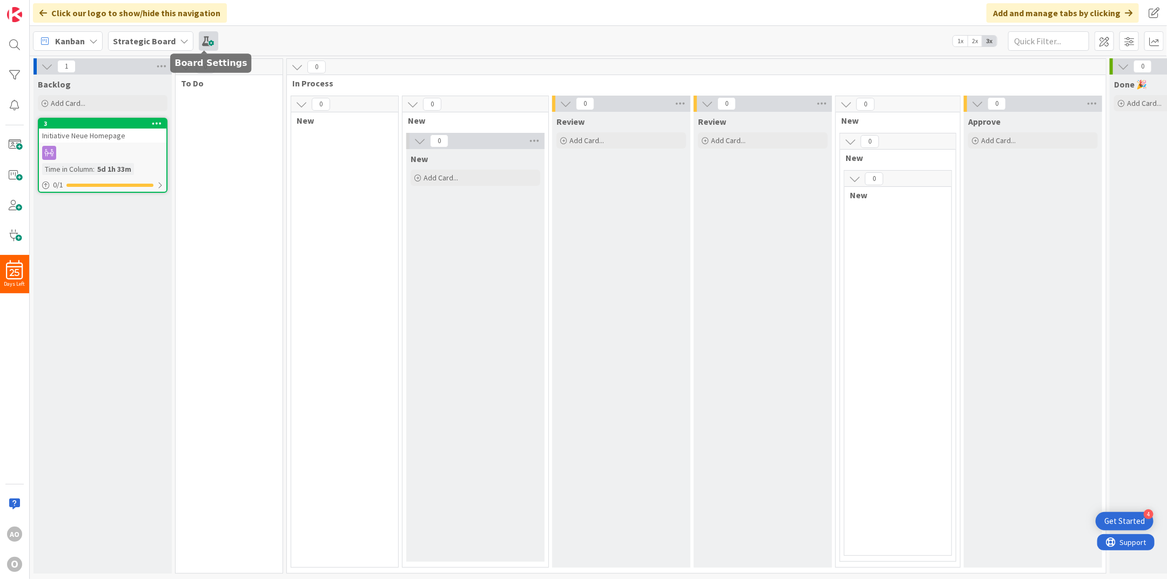
click at [206, 41] on span at bounding box center [208, 40] width 19 height 19
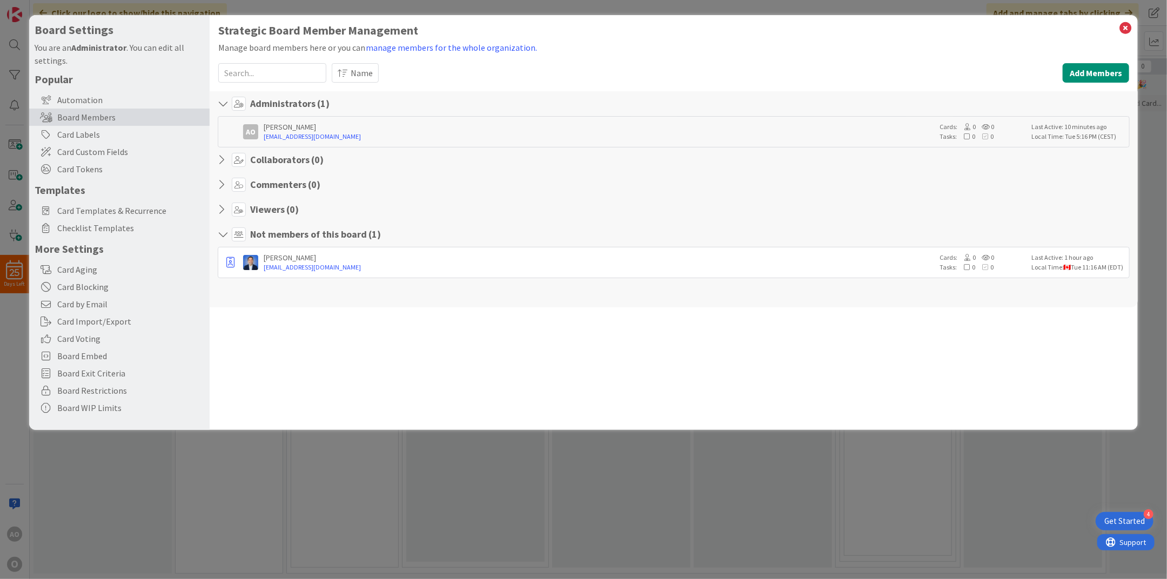
click at [206, 41] on div "Board Settings You are an Administrator . You can edit all settings. Popular Au…" at bounding box center [119, 222] width 180 height 415
click at [1124, 30] on icon at bounding box center [1126, 28] width 14 height 15
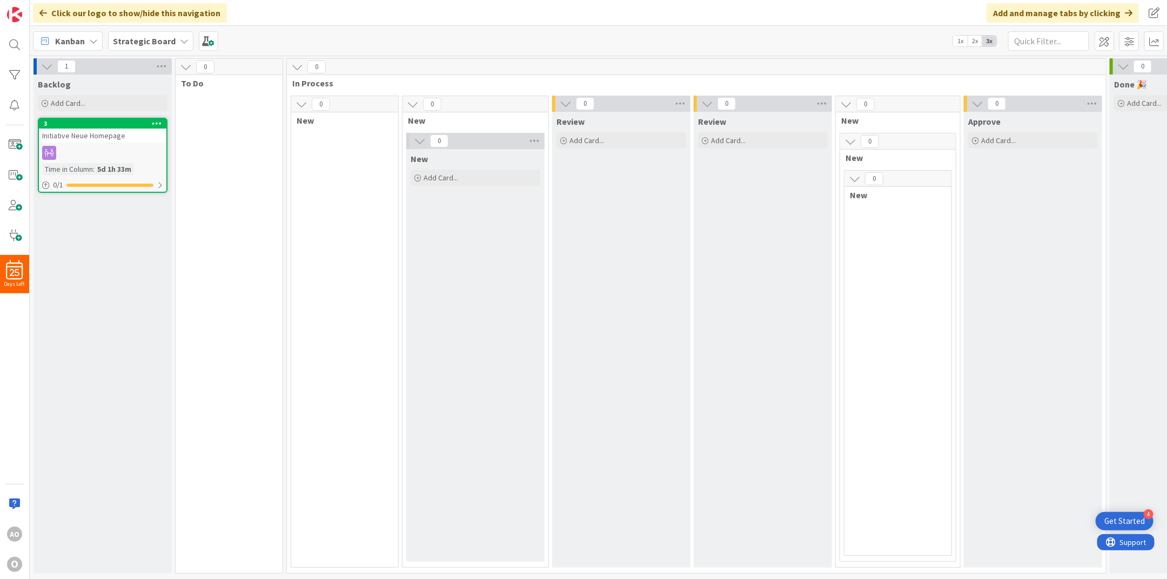
click at [180, 39] on icon at bounding box center [184, 41] width 9 height 9
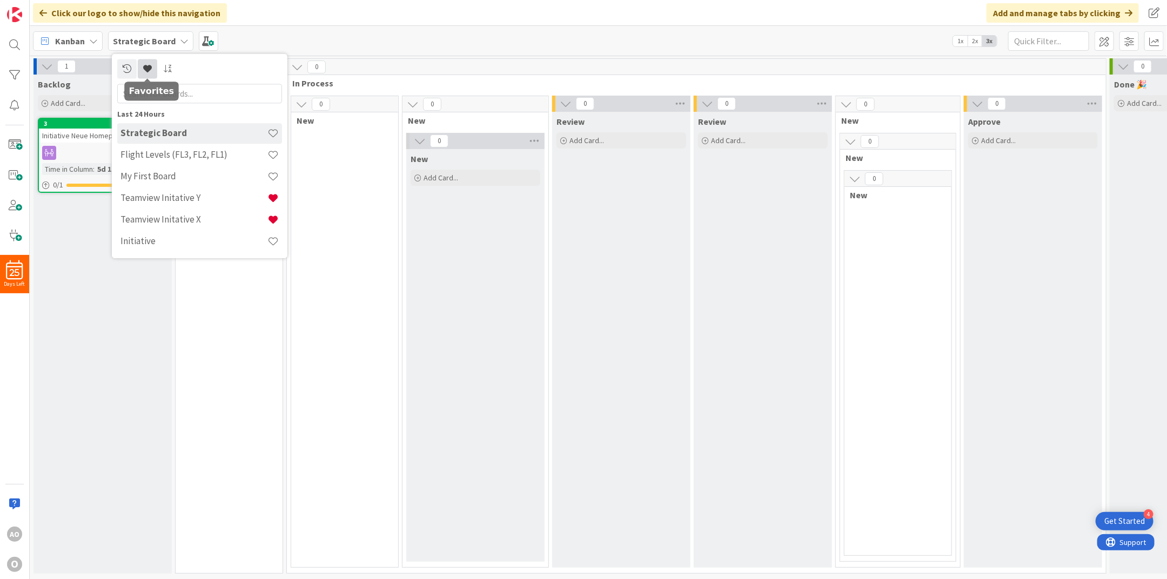
click at [146, 68] on icon at bounding box center [147, 68] width 9 height 9
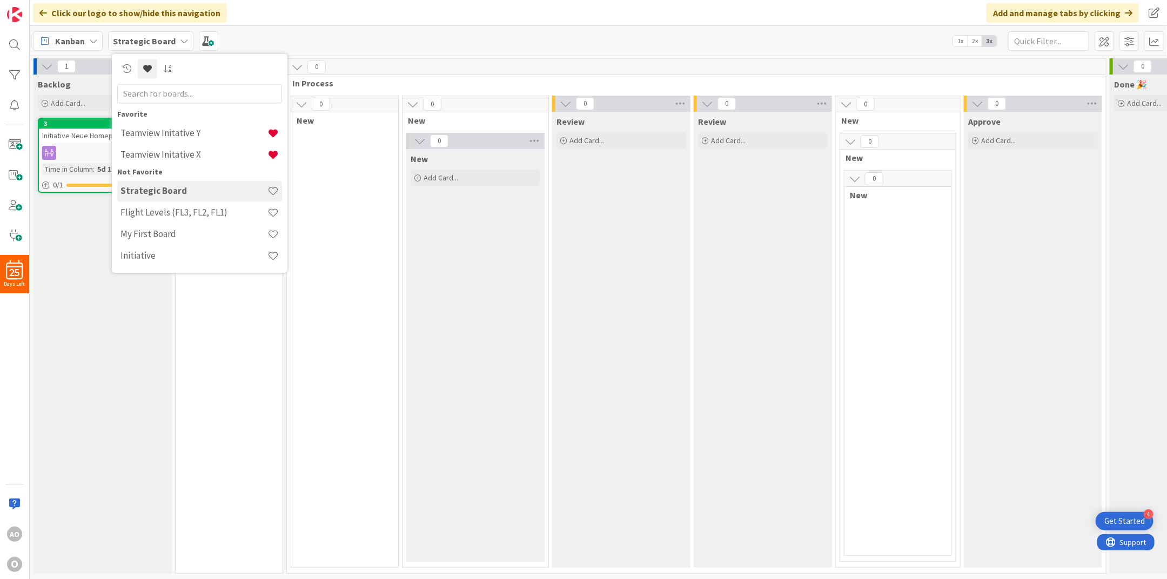
click at [326, 31] on div "Kanban My Zone Organization Select a single board Kanban List (Bulk Actions) Me…" at bounding box center [599, 41] width 1138 height 30
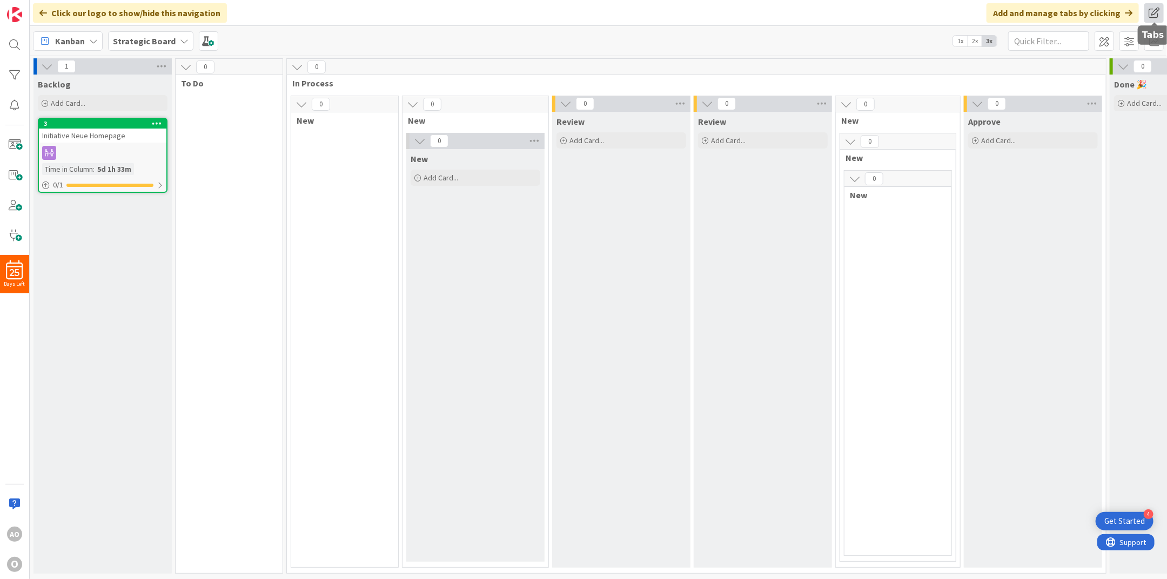
click at [1158, 12] on span at bounding box center [1154, 12] width 19 height 19
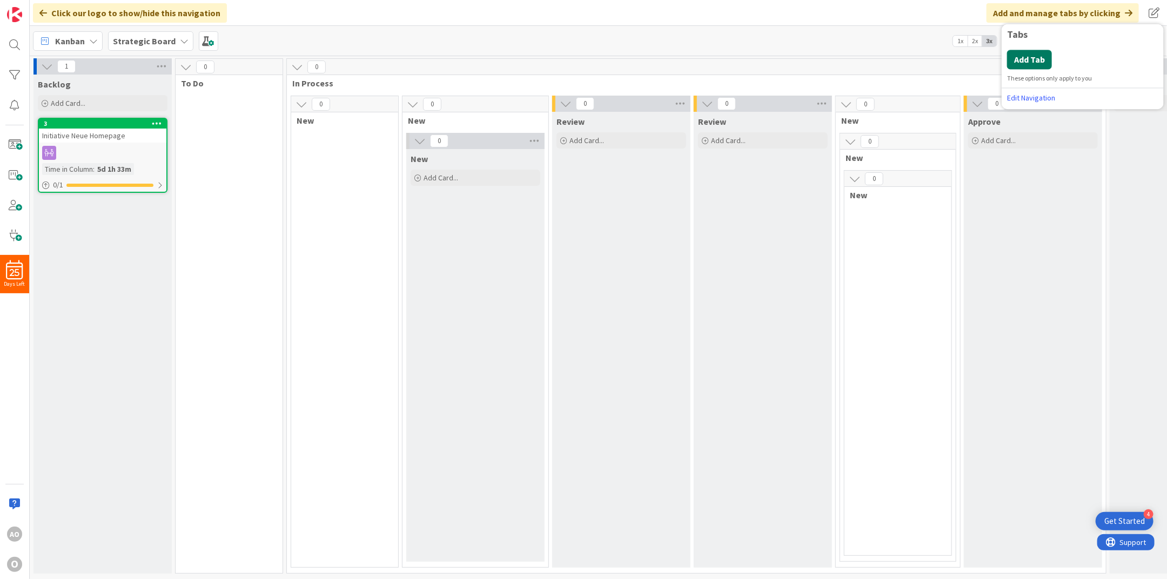
click at [1018, 69] on button "Add Tab" at bounding box center [1029, 59] width 45 height 19
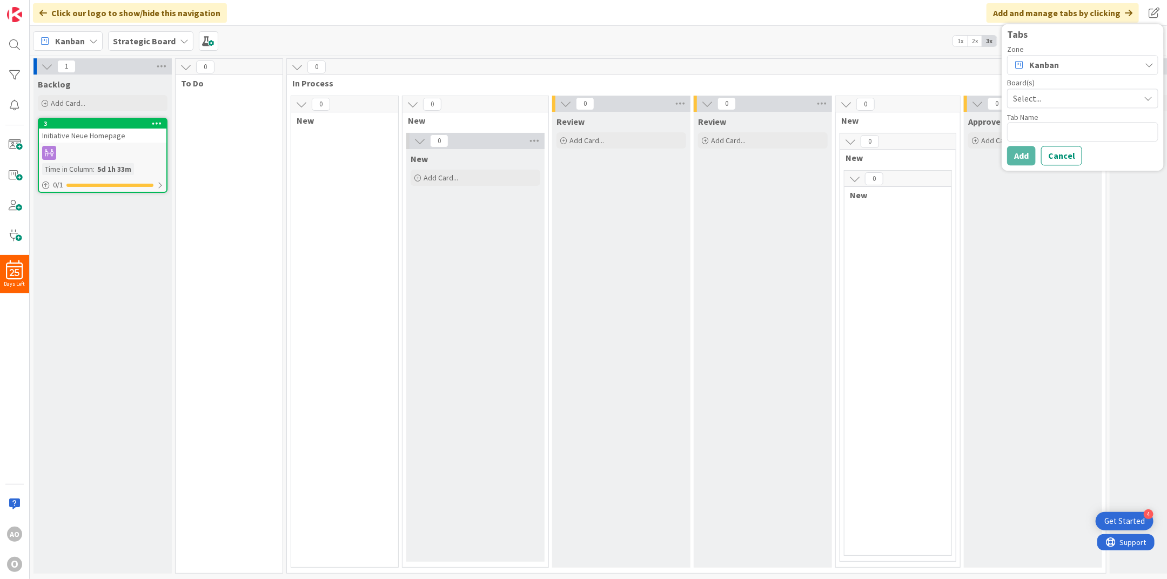
click at [1058, 65] on span "Kanban" at bounding box center [1044, 64] width 30 height 13
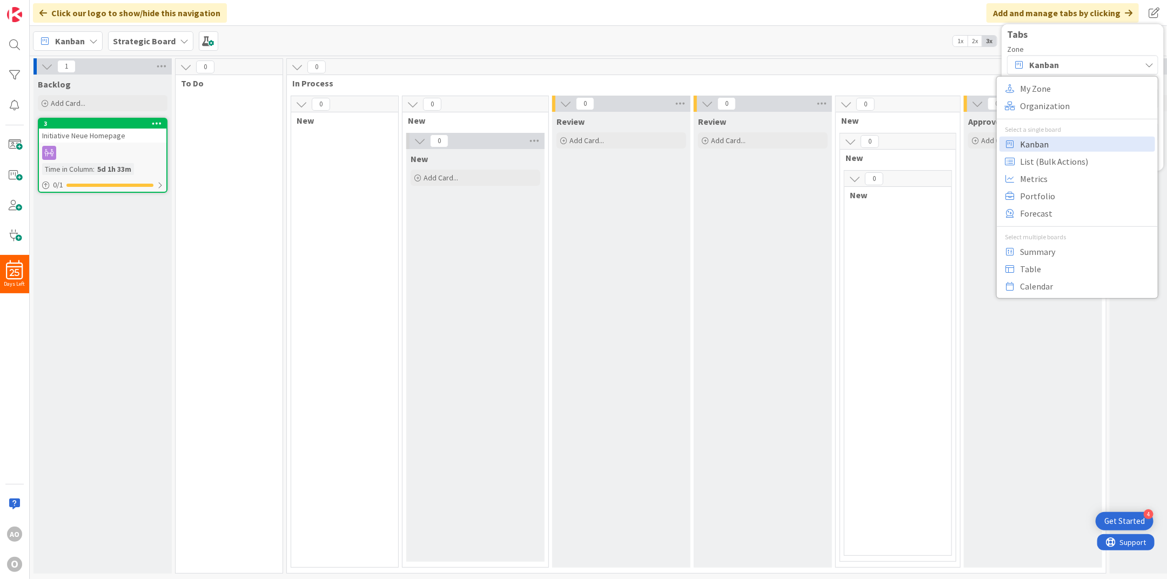
click at [1059, 143] on span "Kanban" at bounding box center [1086, 144] width 132 height 16
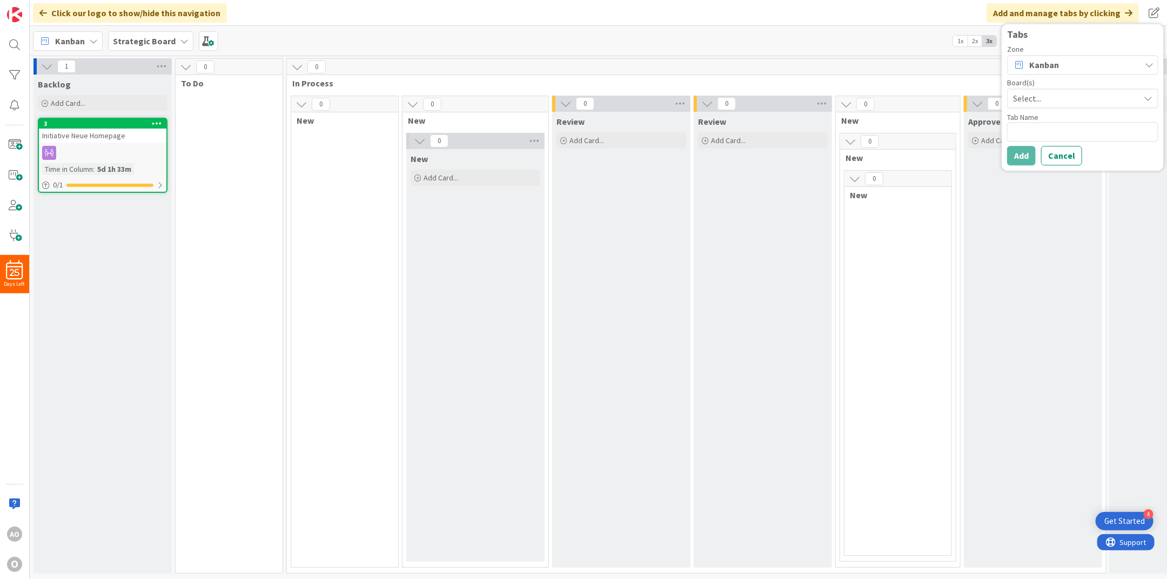
click at [1028, 104] on span "Select..." at bounding box center [1073, 98] width 121 height 15
click at [1017, 195] on span "Teamview Initative X" at bounding box center [1084, 202] width 136 height 16
click at [1031, 131] on textarea at bounding box center [1082, 131] width 151 height 19
type textarea "x"
type textarea "T"
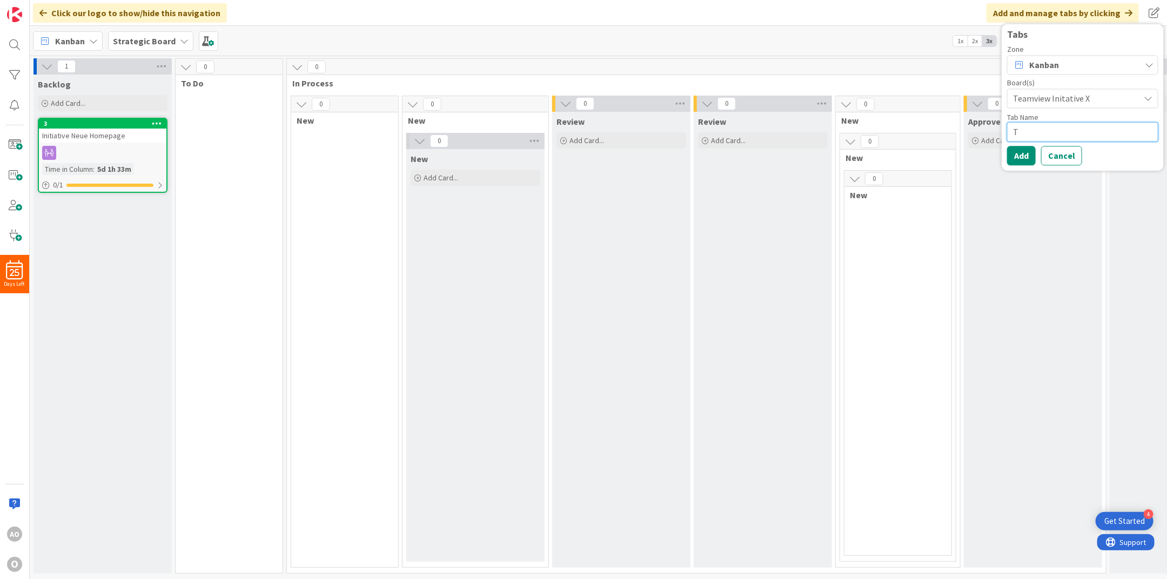
type textarea "x"
type textarea "TE"
type textarea "x"
type textarea "TES"
type textarea "x"
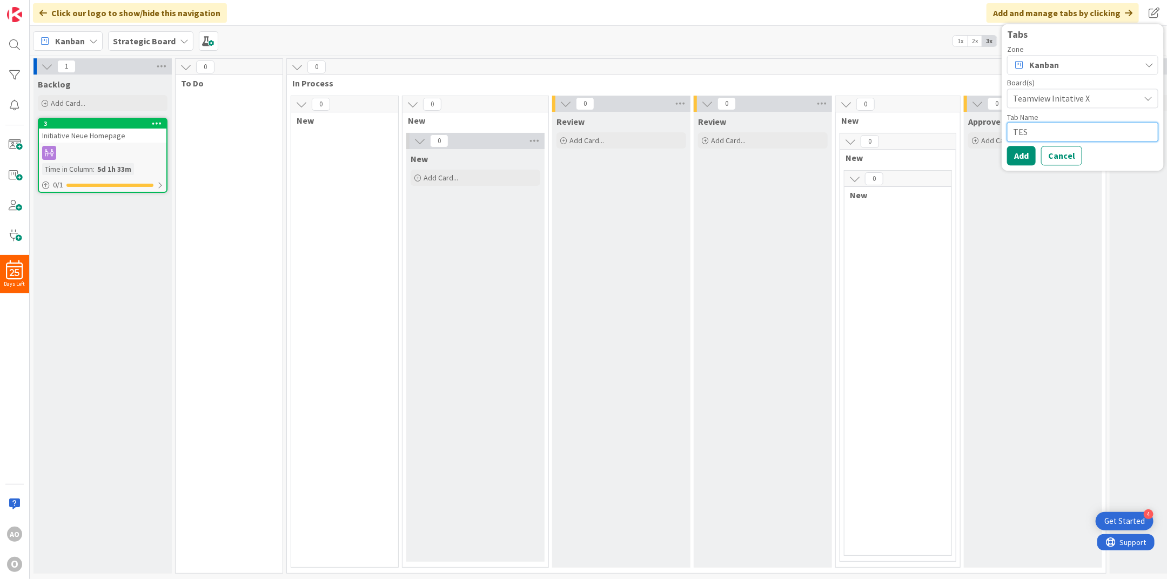
type textarea "TEST"
type textarea "x"
type textarea "TEST"
type textarea "x"
type textarea "TEST T"
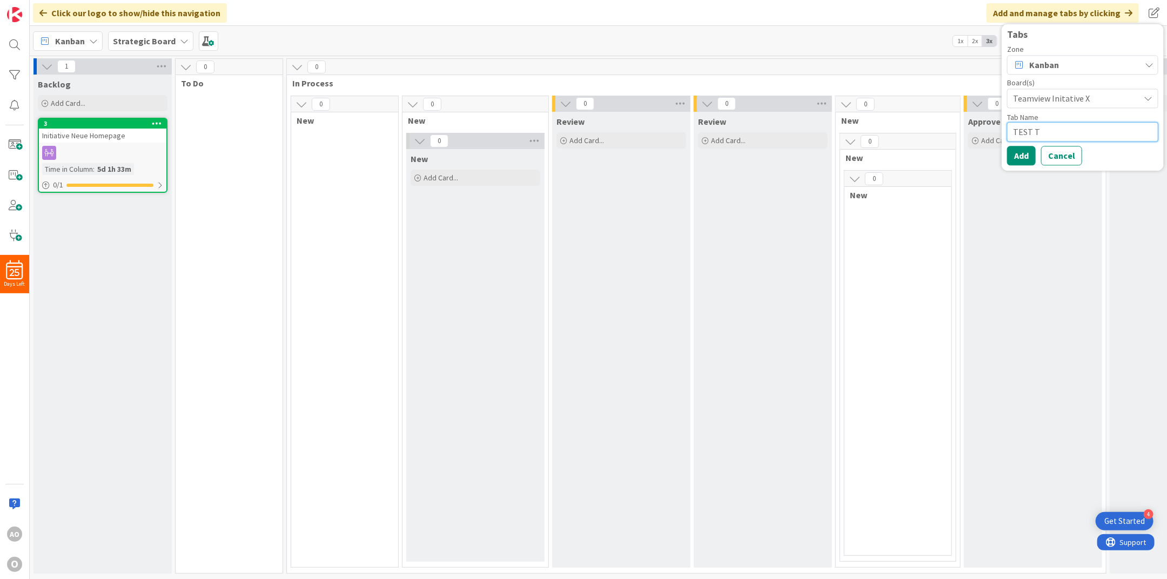
type textarea "x"
type textarea "TEST TA"
type textarea "x"
type textarea "TEST TAB"
click at [1026, 156] on button "Add" at bounding box center [1021, 155] width 29 height 19
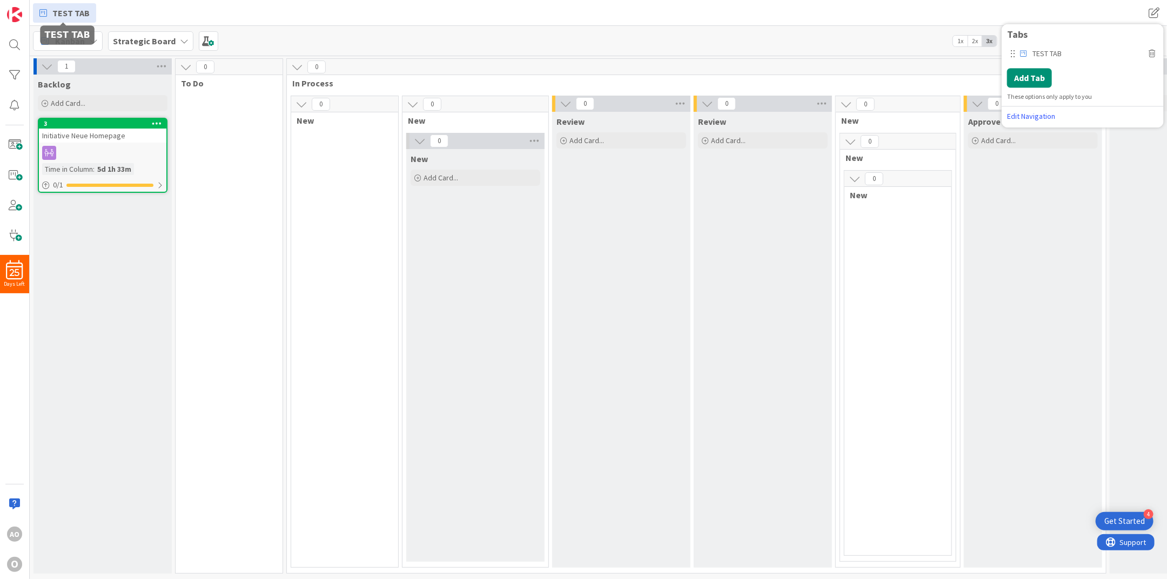
click at [38, 12] on link "TEST TAB" at bounding box center [64, 12] width 63 height 19
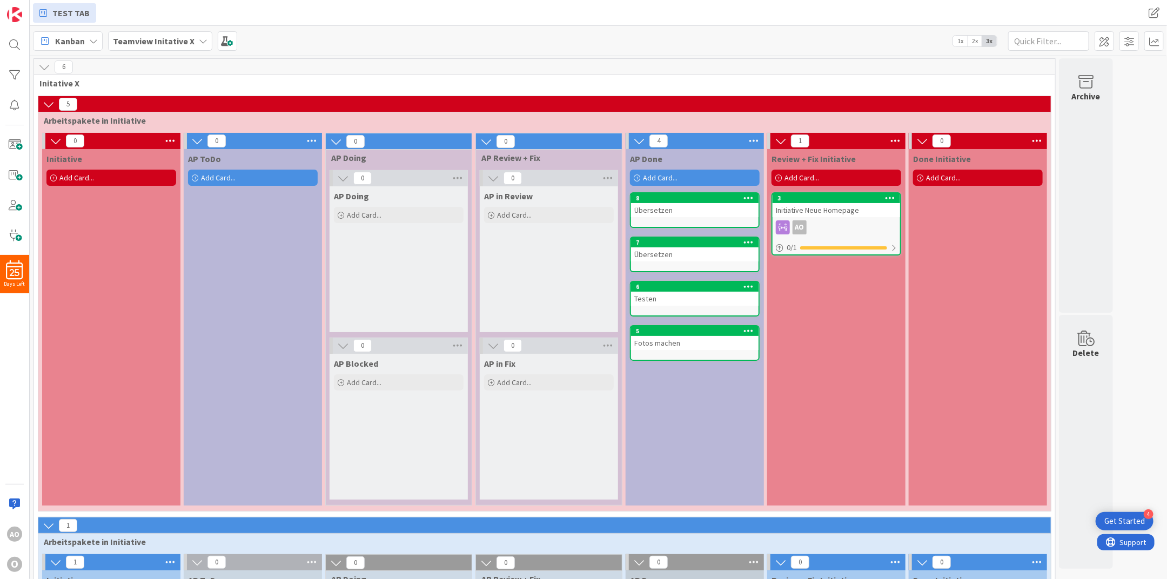
click at [43, 42] on icon at bounding box center [45, 41] width 14 height 14
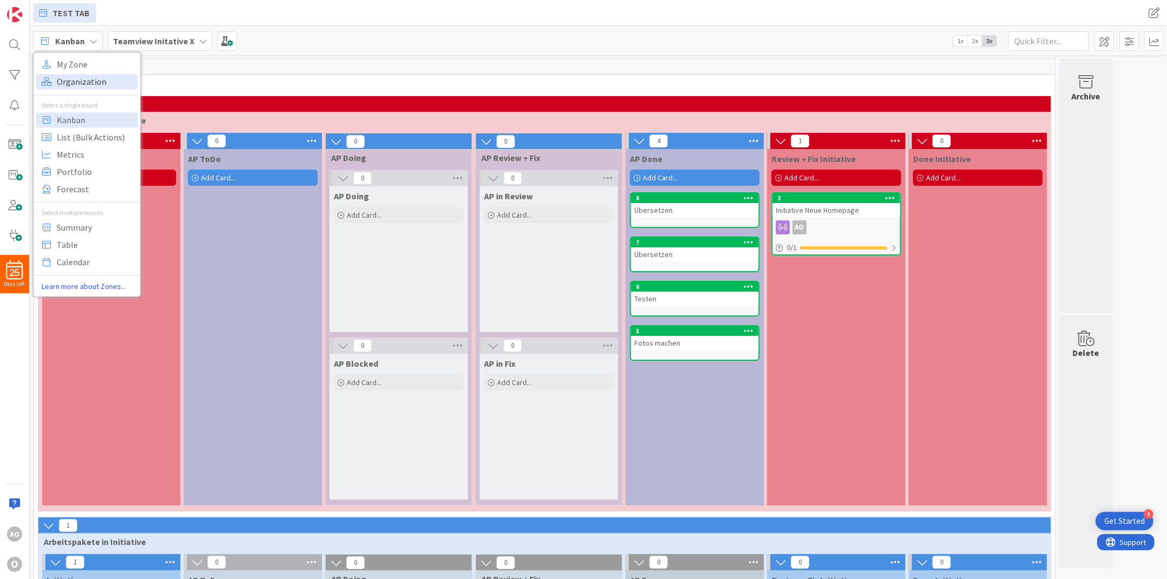
click at [57, 79] on span "Organization" at bounding box center [96, 81] width 78 height 16
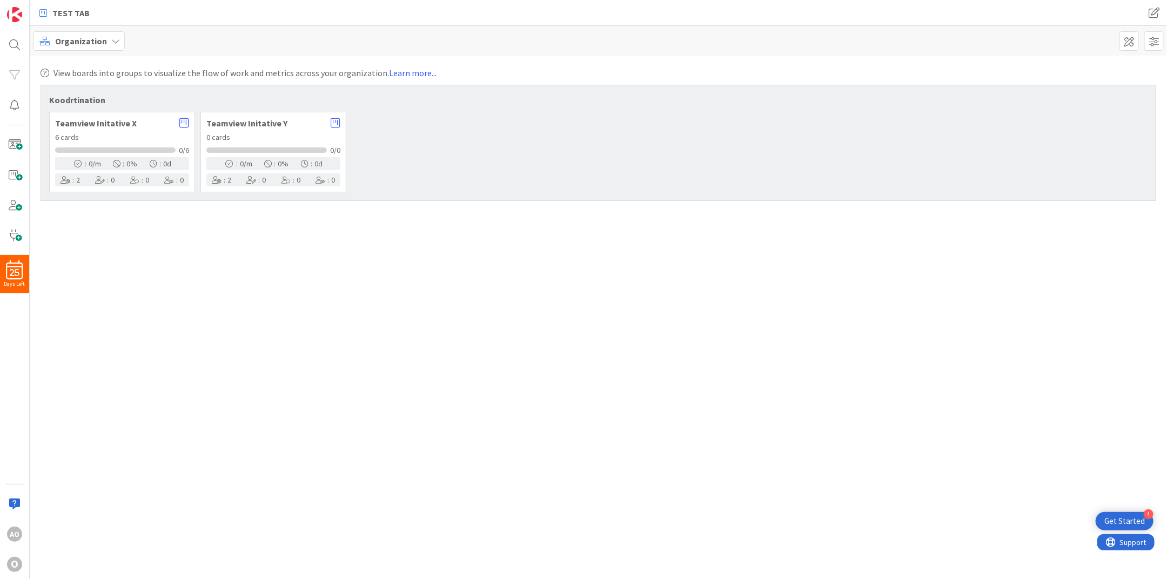
click at [114, 41] on icon at bounding box center [115, 41] width 9 height 9
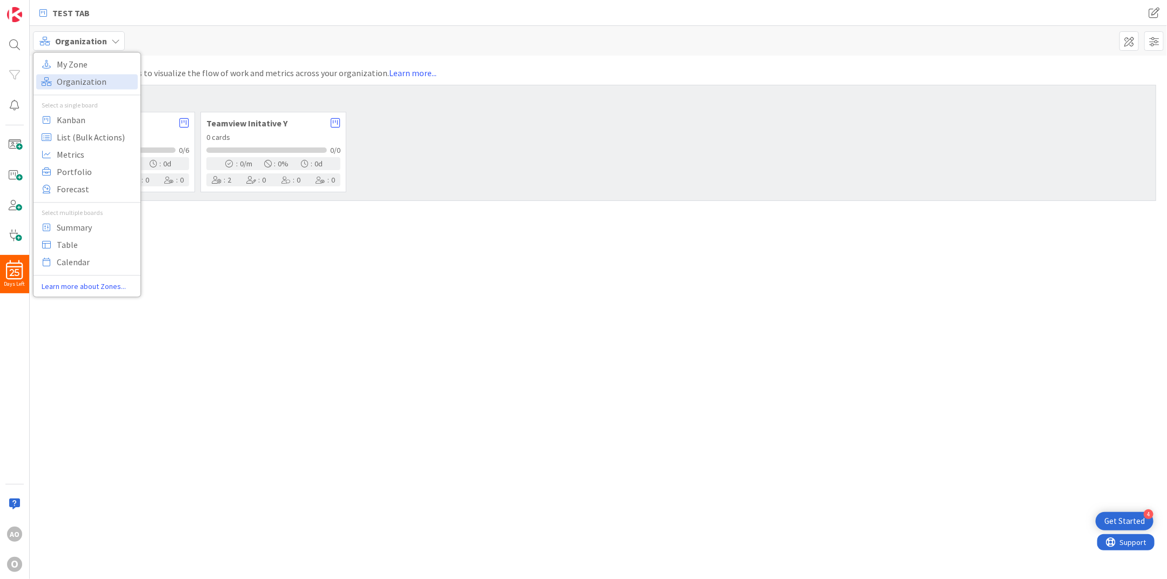
click at [114, 41] on icon at bounding box center [115, 41] width 9 height 9
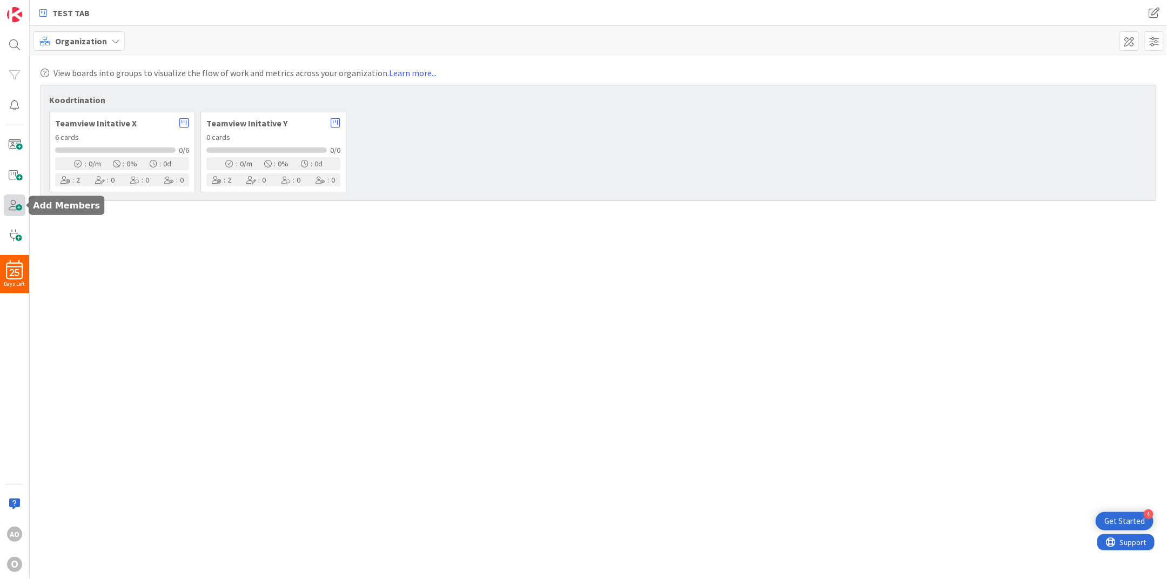
drag, startPoint x: 7, startPoint y: 202, endPoint x: 13, endPoint y: 204, distance: 6.2
click at [8, 203] on span at bounding box center [15, 206] width 22 height 22
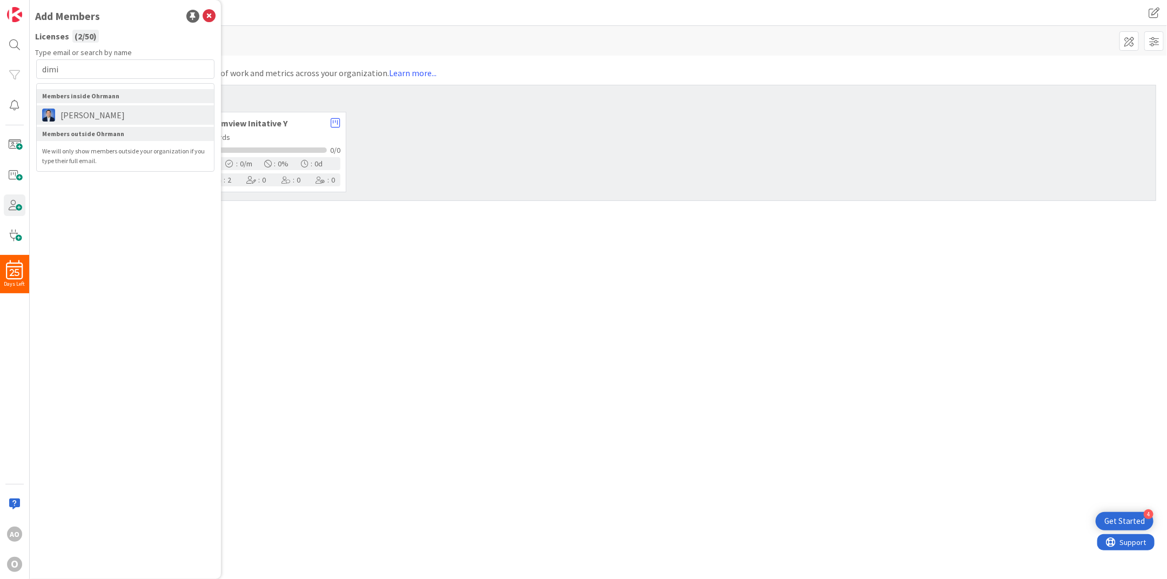
type input "dimi"
click at [68, 122] on li "[PERSON_NAME]" at bounding box center [125, 114] width 177 height 19
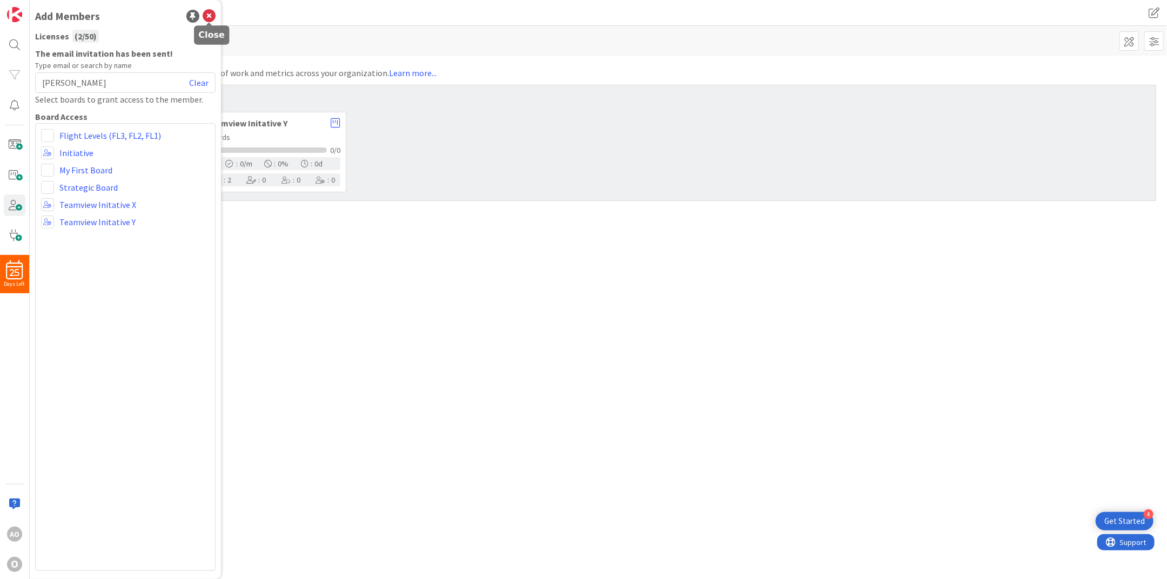
click at [212, 17] on icon at bounding box center [209, 16] width 13 height 13
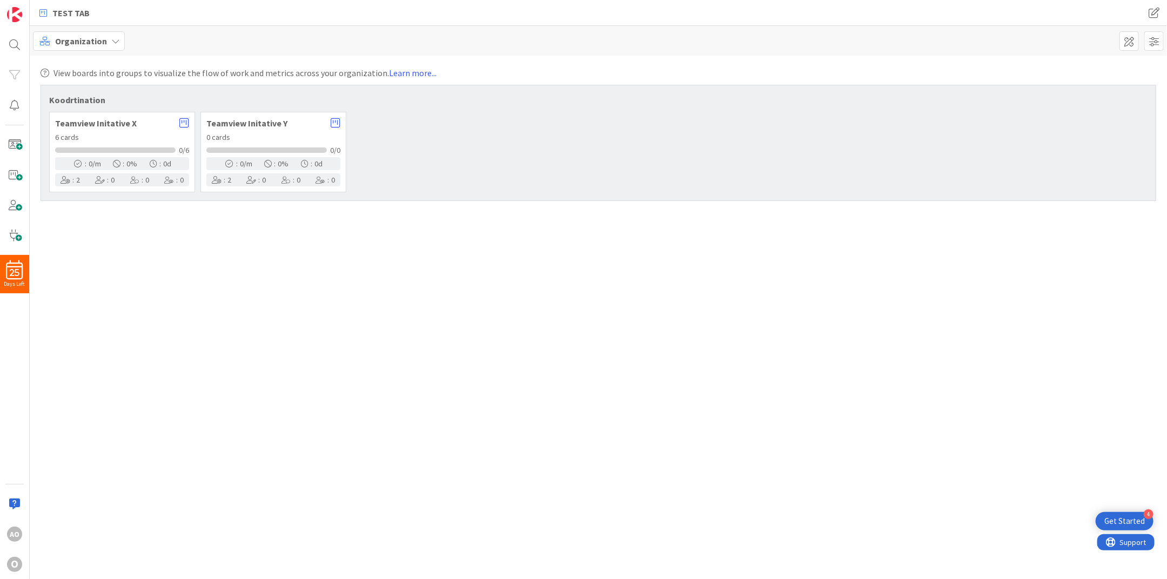
click at [129, 157] on div ": 0 %" at bounding box center [125, 163] width 24 height 13
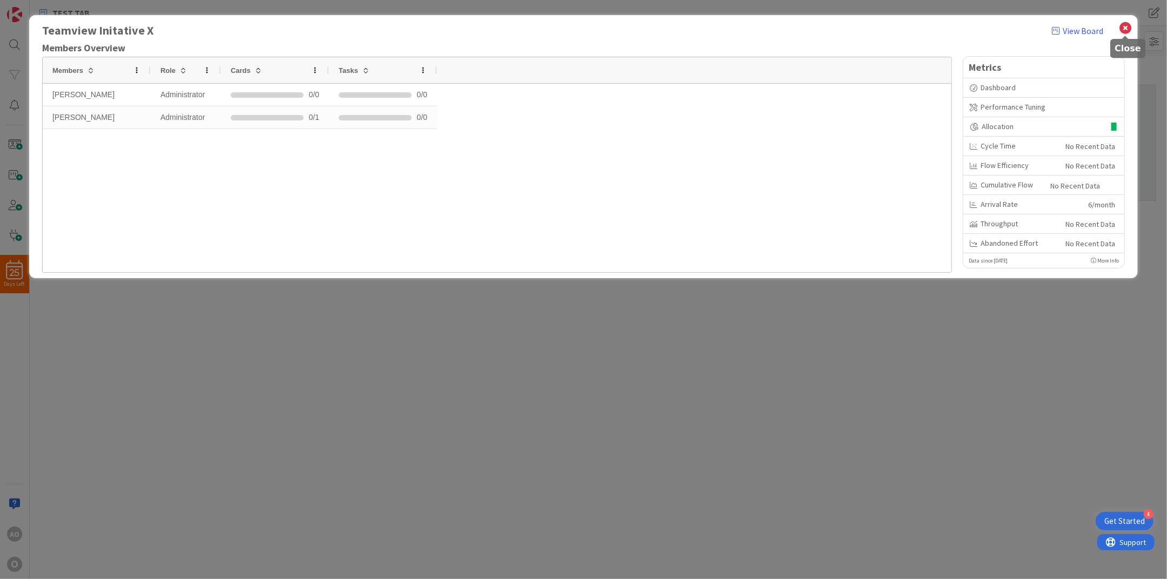
click at [1132, 28] on icon at bounding box center [1126, 28] width 14 height 15
